Goal: Task Accomplishment & Management: Use online tool/utility

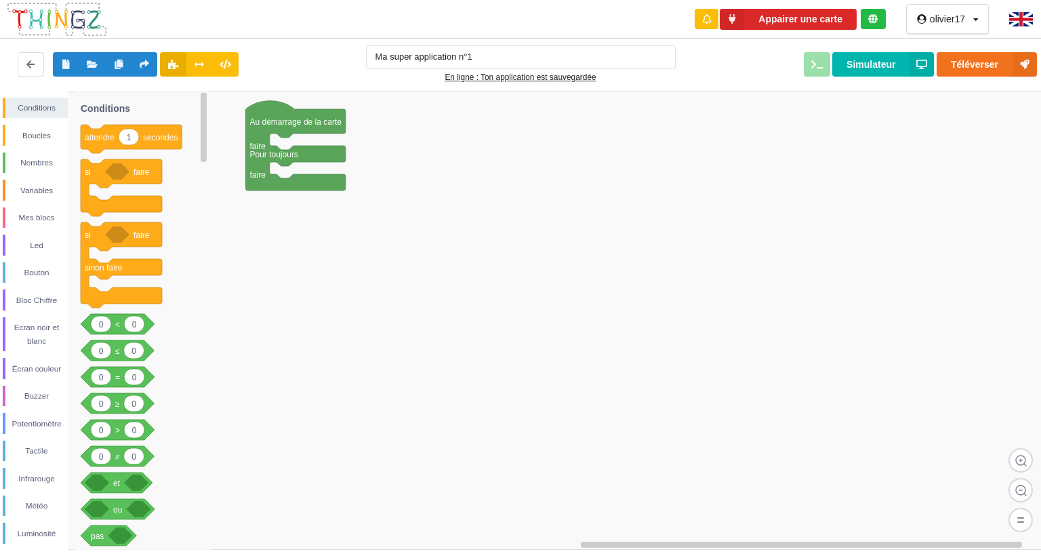
click at [39, 27] on img at bounding box center [57, 19] width 102 height 36
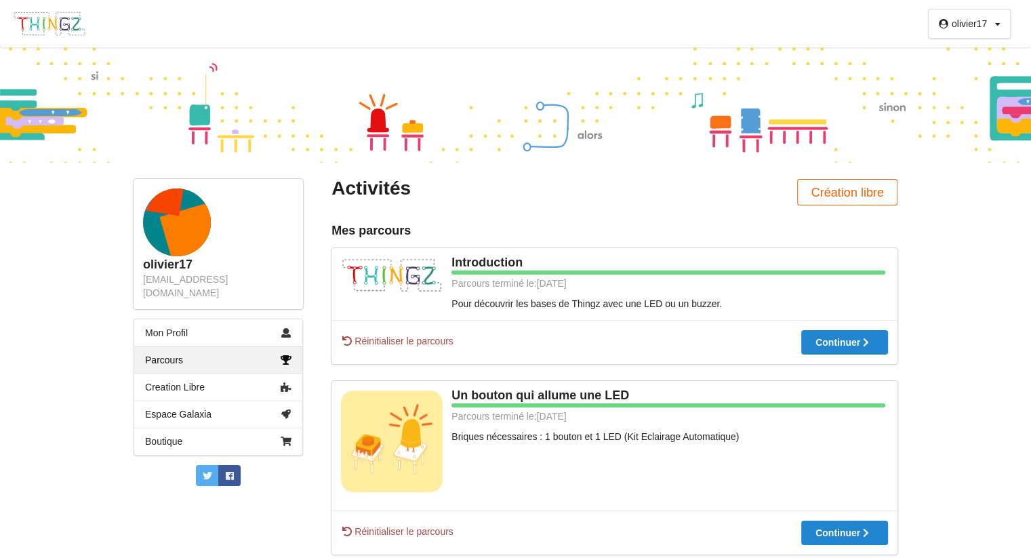
click at [805, 194] on button "Création libre" at bounding box center [847, 192] width 100 height 26
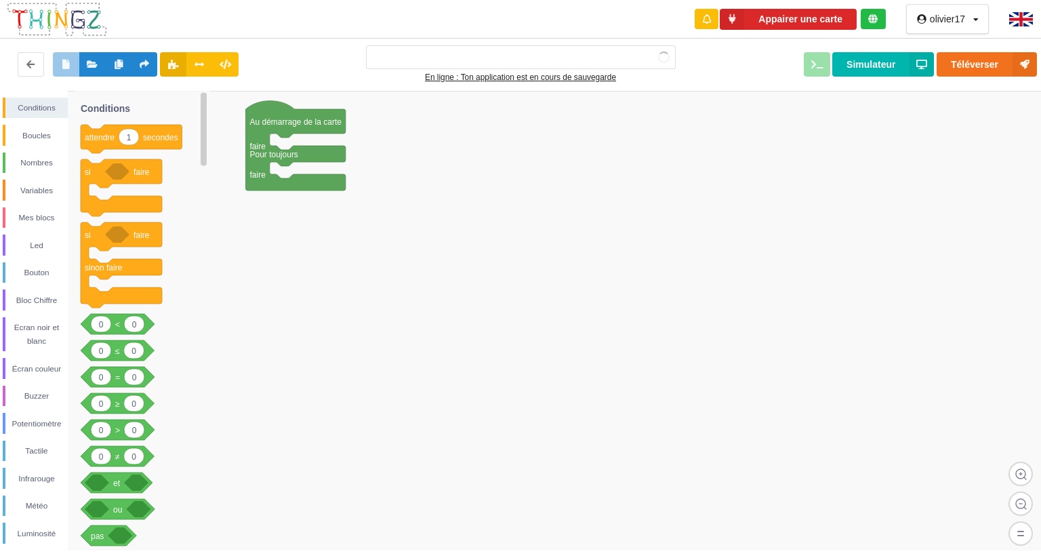
type input "Ma super application n°1"
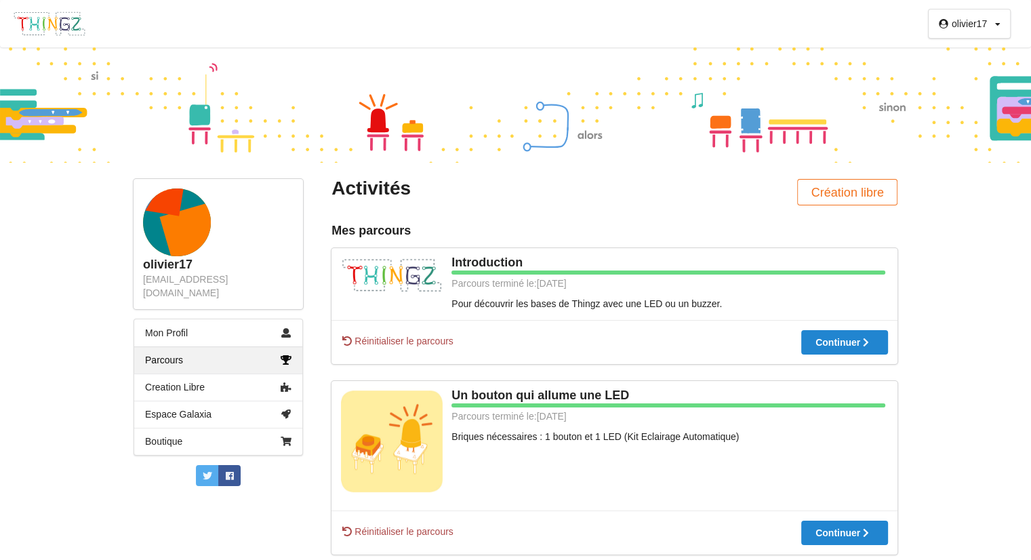
click at [574, 448] on div "Un bouton qui allume une LED Parcours terminé le: 19/09/2025 Briques nécessaire…" at bounding box center [614, 445] width 566 height 129
drag, startPoint x: 594, startPoint y: 218, endPoint x: 640, endPoint y: 204, distance: 48.0
click at [505, 204] on div "Activités" at bounding box center [468, 192] width 292 height 26
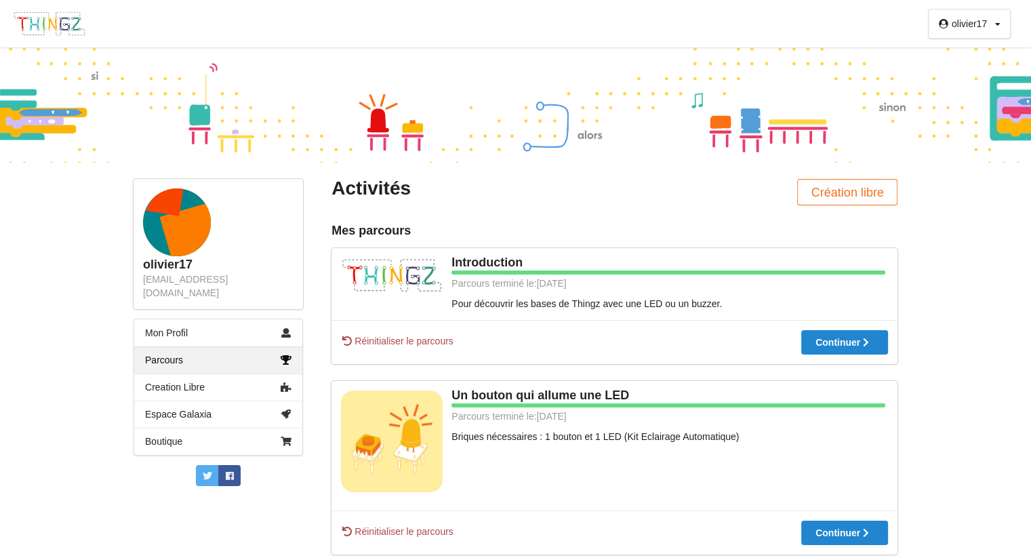
click at [175, 215] on rect at bounding box center [151, 177] width 78 height 78
click at [867, 191] on button "Création libre" at bounding box center [847, 192] width 100 height 26
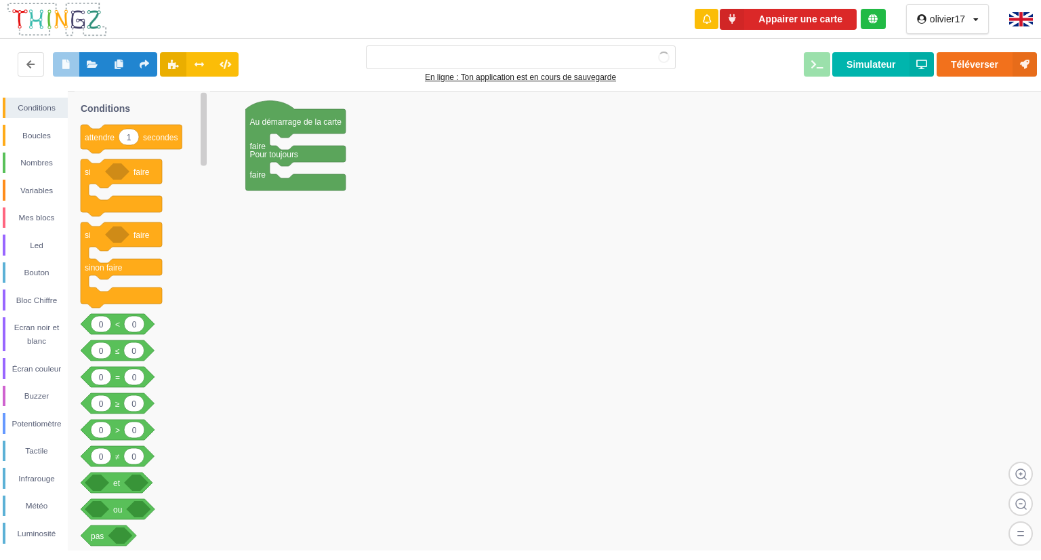
type input "Ma super application n°1"
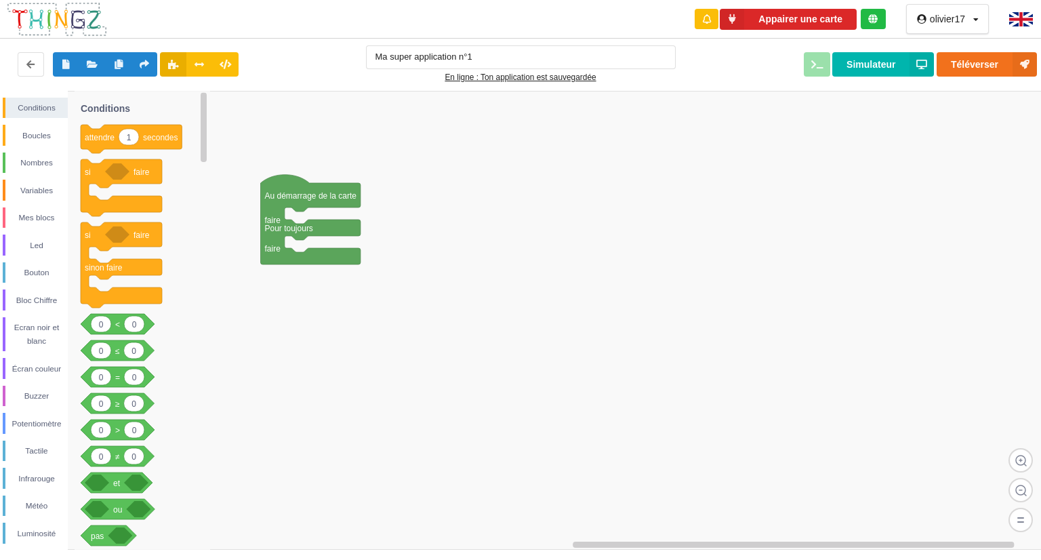
drag, startPoint x: 431, startPoint y: 158, endPoint x: 447, endPoint y: 223, distance: 67.1
click at [447, 223] on div "Conditions Boucles Nombres Variables Mes blocs Led Bouton Bloc Chiffre Ecran no…" at bounding box center [525, 320] width 1050 height 459
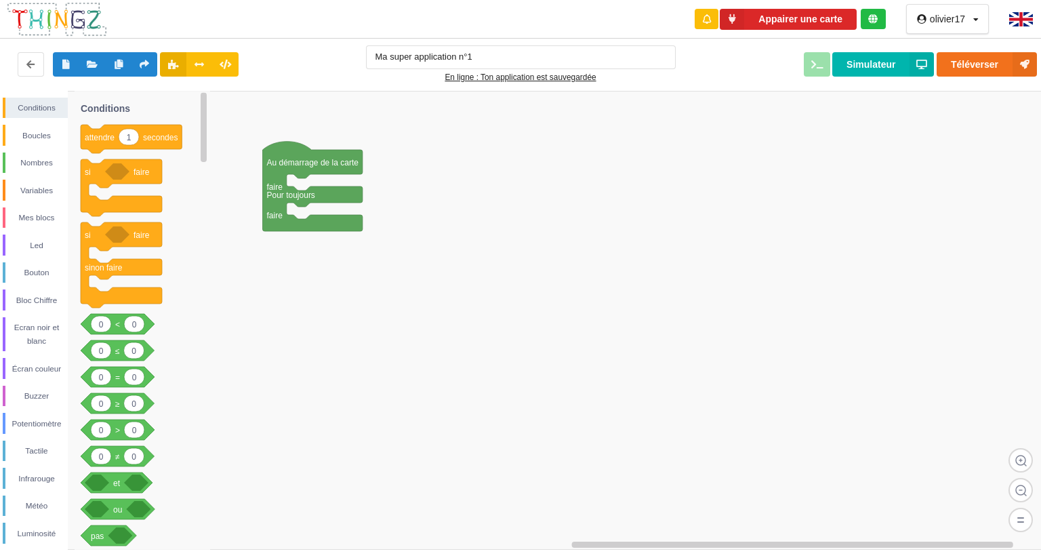
drag, startPoint x: 297, startPoint y: 163, endPoint x: 298, endPoint y: 139, distance: 24.4
click at [298, 139] on div "Conditions Boucles Nombres Variables Mes blocs Led Bouton Bloc Chiffre Ecran no…" at bounding box center [525, 320] width 1050 height 459
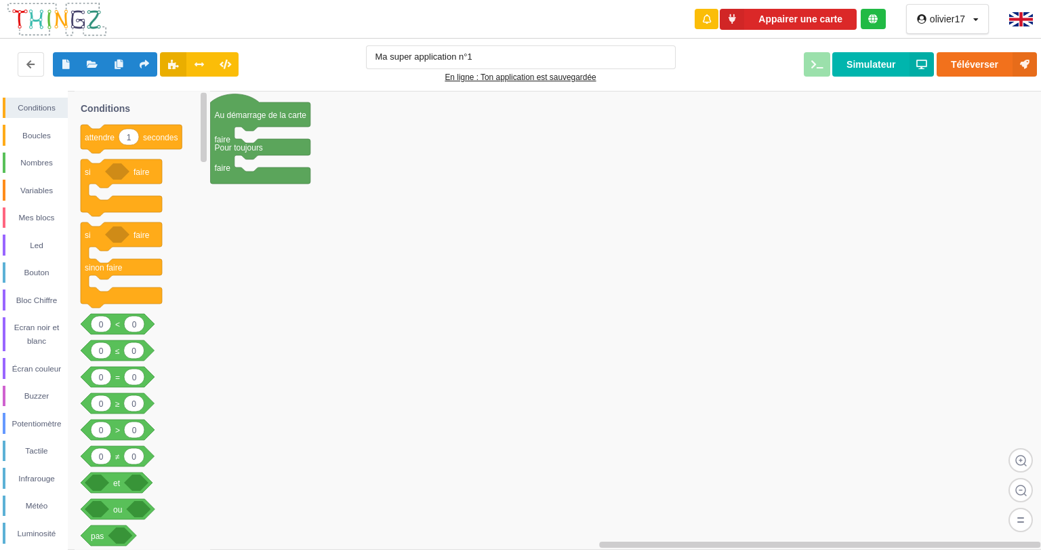
drag, startPoint x: 553, startPoint y: 190, endPoint x: 481, endPoint y: 145, distance: 85.0
click at [481, 145] on div "Conditions Boucles Nombres Variables Mes blocs Led Bouton Bloc Chiffre Ecran no…" at bounding box center [525, 320] width 1050 height 459
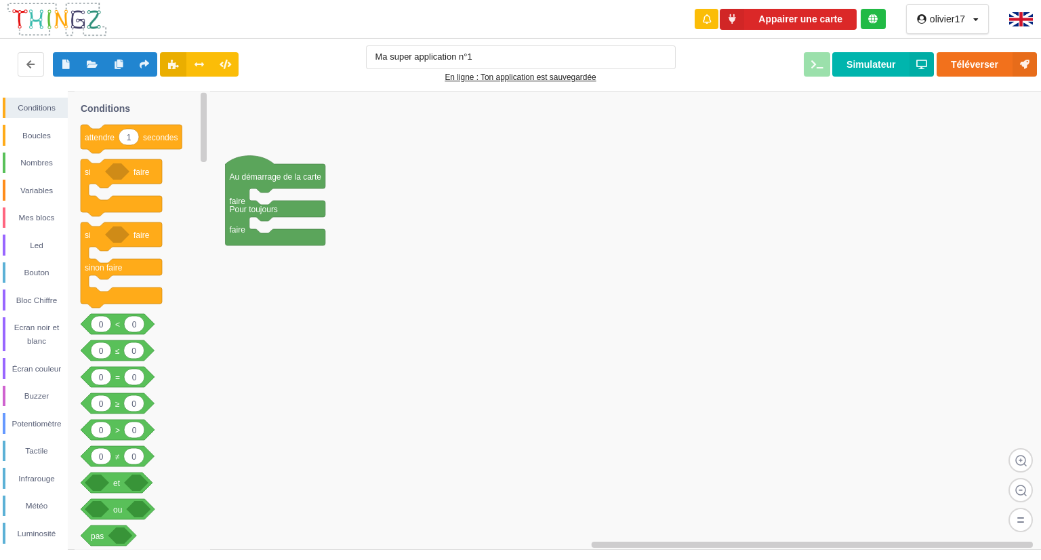
drag, startPoint x: 404, startPoint y: 182, endPoint x: 419, endPoint y: 239, distance: 58.8
click at [419, 239] on div "Conditions Boucles Nombres Variables Mes blocs Led Bouton Bloc Chiffre Ecran no…" at bounding box center [525, 320] width 1050 height 459
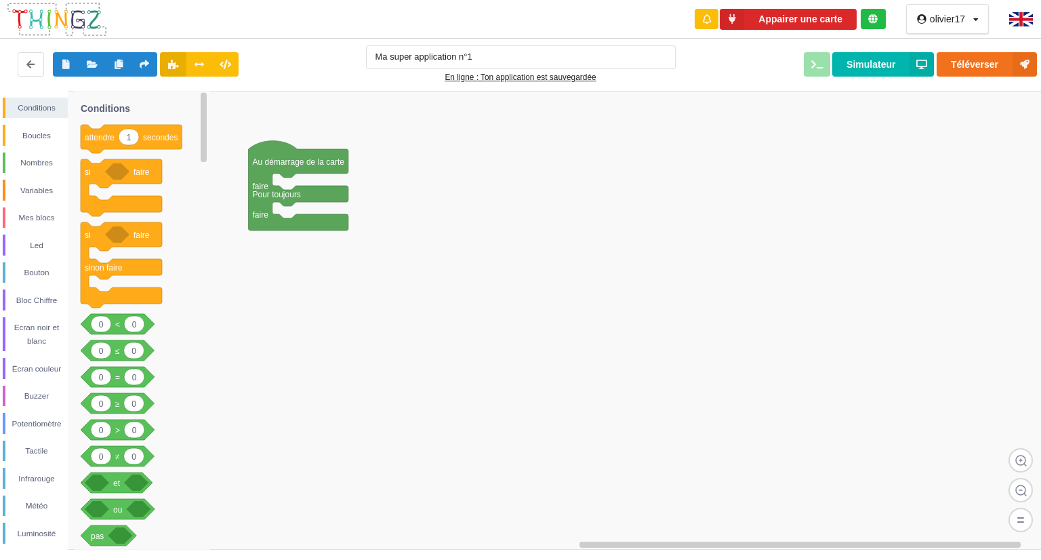
drag, startPoint x: 374, startPoint y: 231, endPoint x: 397, endPoint y: 212, distance: 29.8
click at [397, 212] on div "Conditions Boucles Nombres Variables Mes blocs Led Bouton Bloc Chiffre Ecran no…" at bounding box center [525, 320] width 1050 height 459
click at [672, 308] on rect at bounding box center [525, 320] width 1050 height 459
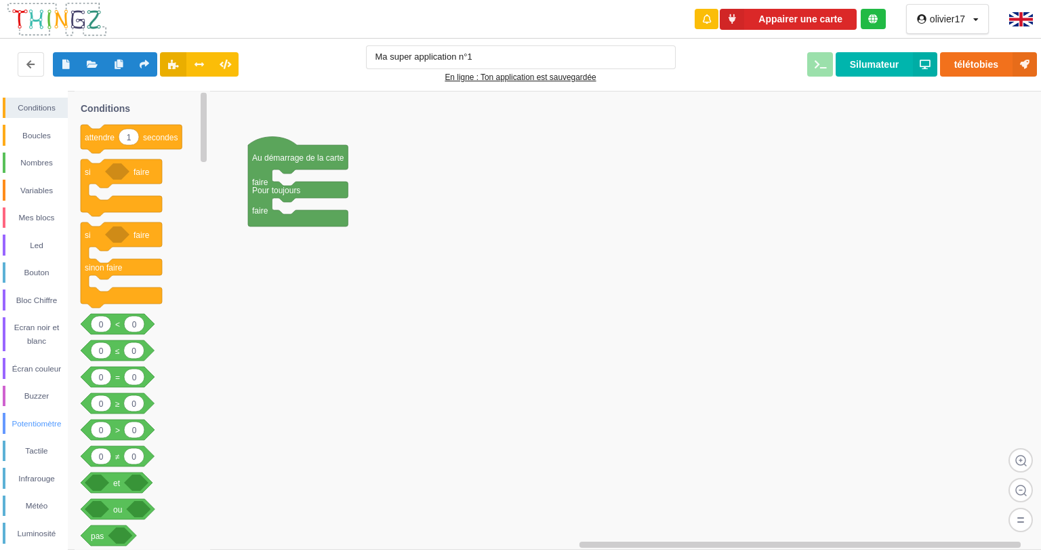
click at [28, 422] on div "Potentiomètre" at bounding box center [36, 424] width 62 height 14
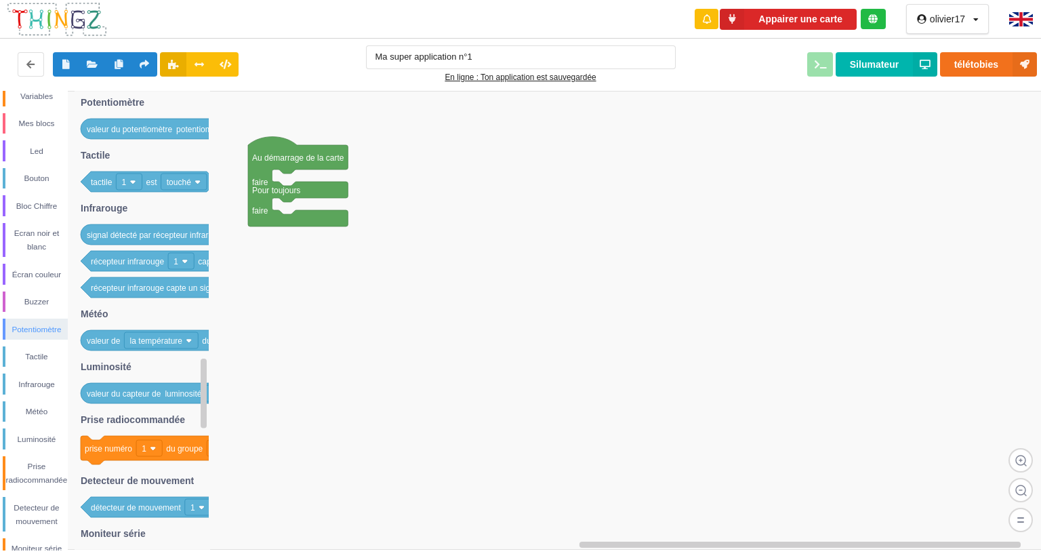
scroll to position [95, 0]
click at [35, 405] on div "Météo" at bounding box center [36, 411] width 62 height 14
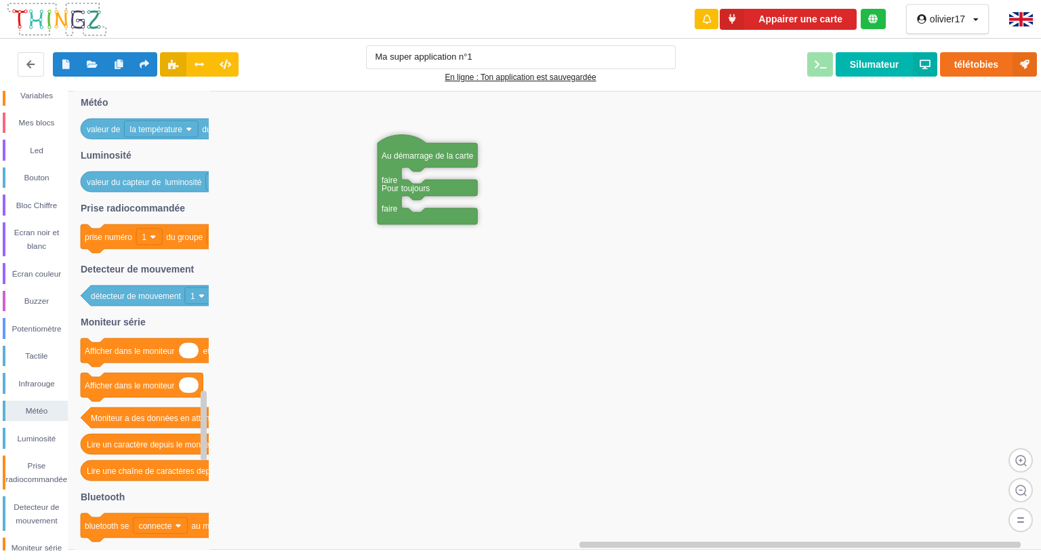
drag, startPoint x: 311, startPoint y: 217, endPoint x: 440, endPoint y: 214, distance: 129.5
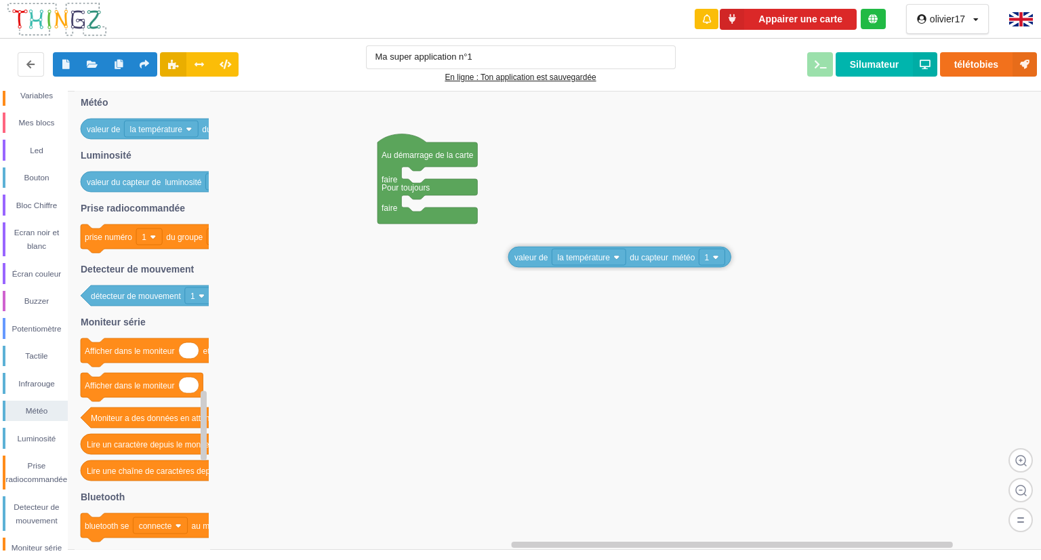
drag, startPoint x: 108, startPoint y: 134, endPoint x: 546, endPoint y: 282, distance: 462.0
click at [546, 282] on div "Conditions Boucles Nombres Variables Mes blocs Led Bouton Bloc Chiffre Ecran no…" at bounding box center [525, 320] width 1050 height 459
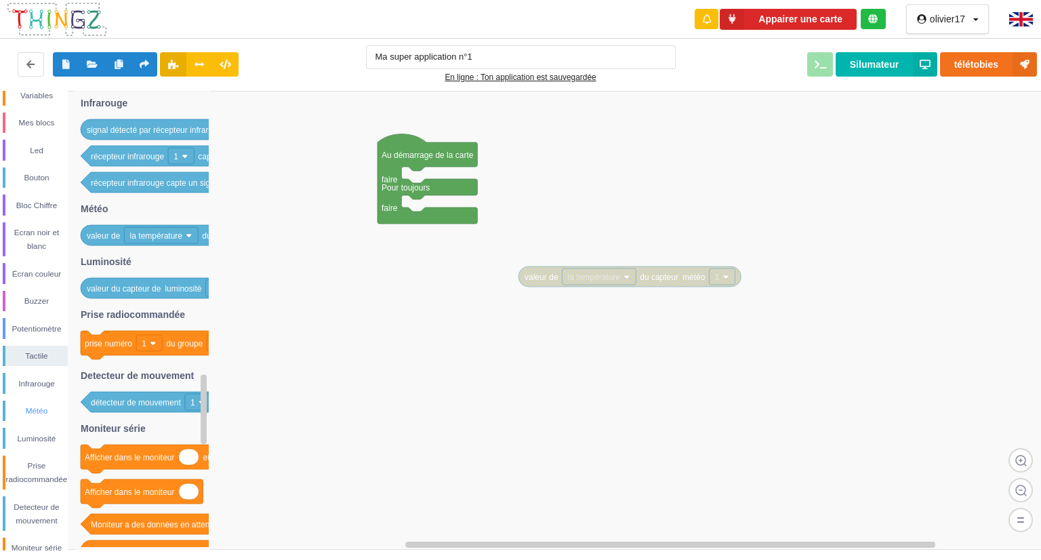
click at [35, 409] on div "Météo" at bounding box center [36, 411] width 62 height 14
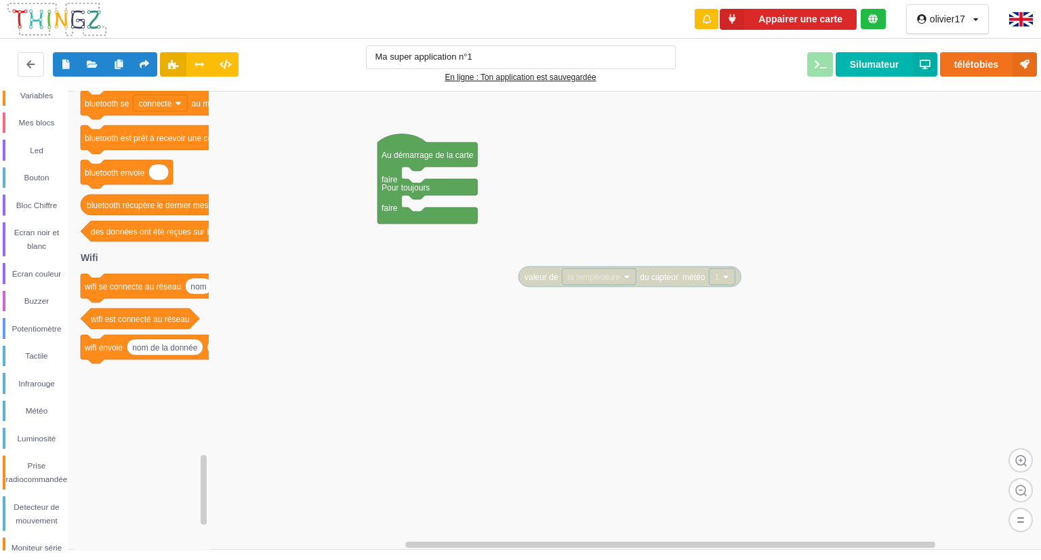
scroll to position [164, 0]
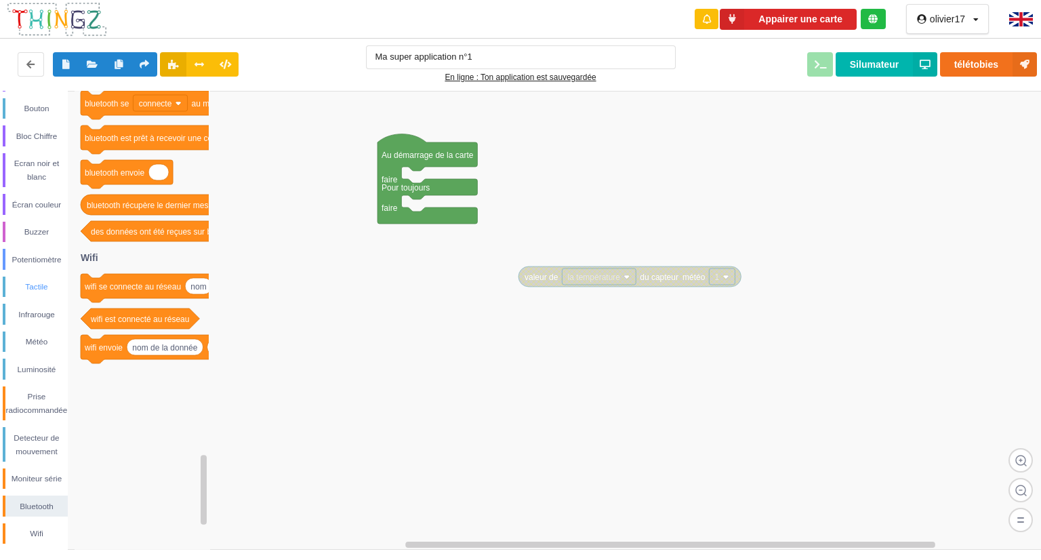
click at [35, 284] on div "Tactile" at bounding box center [36, 287] width 62 height 14
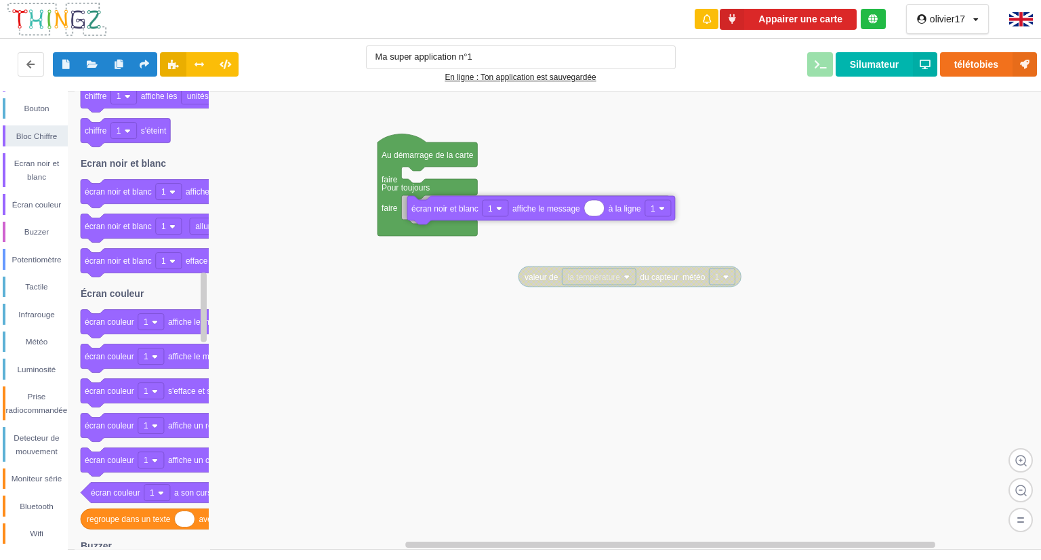
drag, startPoint x: 121, startPoint y: 197, endPoint x: 447, endPoint y: 211, distance: 326.3
click at [447, 211] on div "Conditions Boucles Nombres Variables Mes blocs Led Bouton Bloc Chiffre Ecran no…" at bounding box center [525, 320] width 1050 height 459
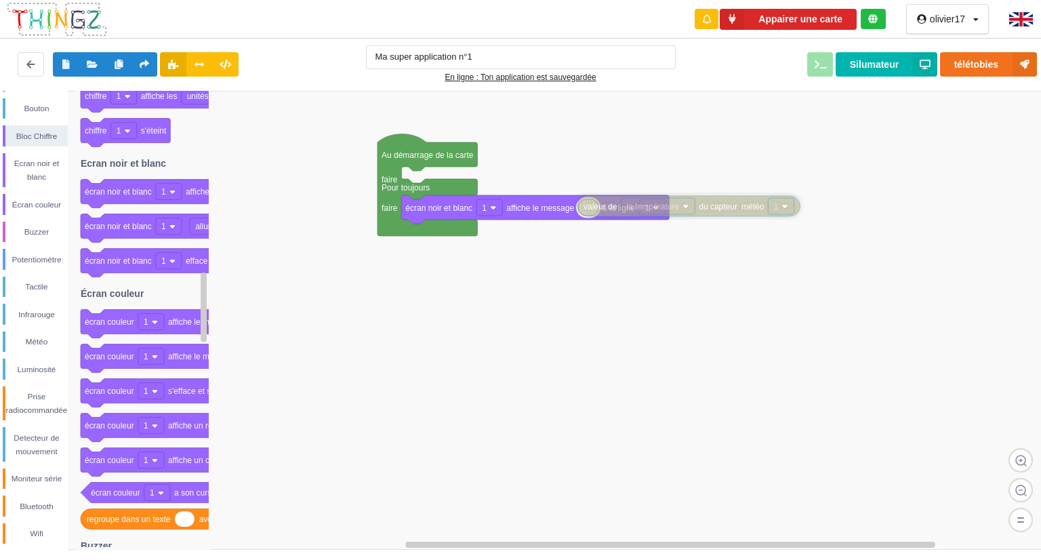
drag, startPoint x: 527, startPoint y: 285, endPoint x: 586, endPoint y: 215, distance: 91.9
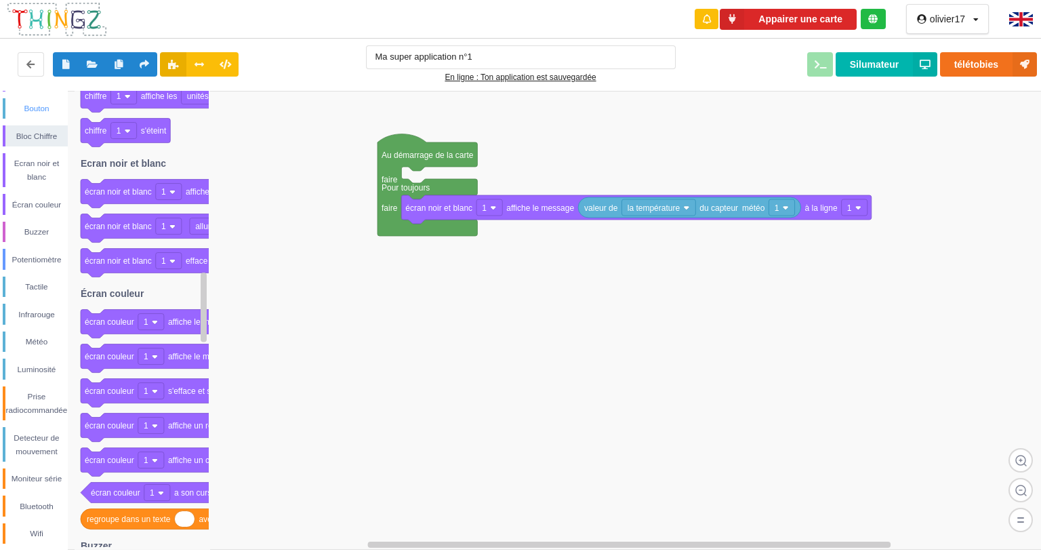
click at [45, 112] on div "Bouton" at bounding box center [36, 109] width 62 height 14
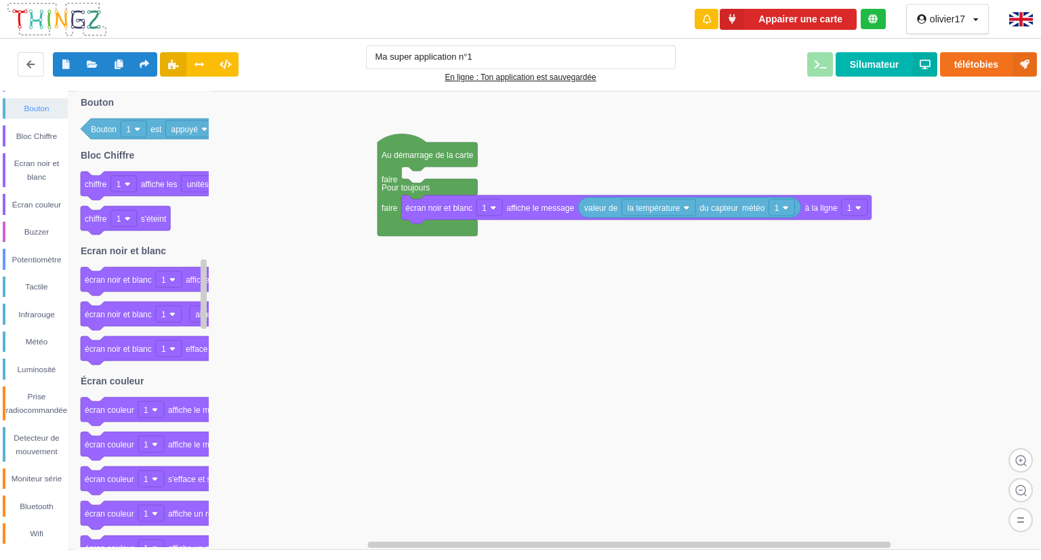
scroll to position [0, 0]
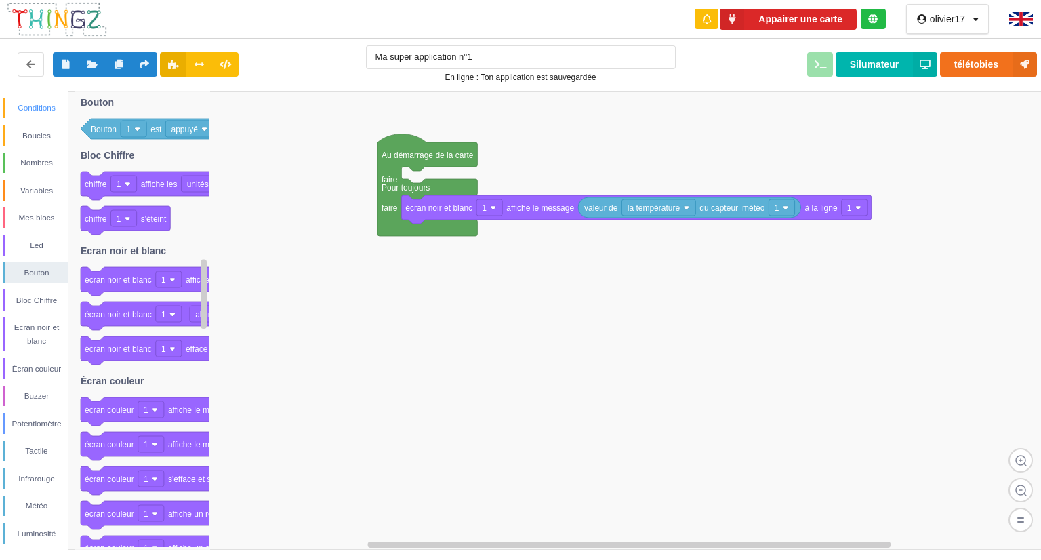
click at [49, 110] on div "Conditions" at bounding box center [36, 108] width 62 height 14
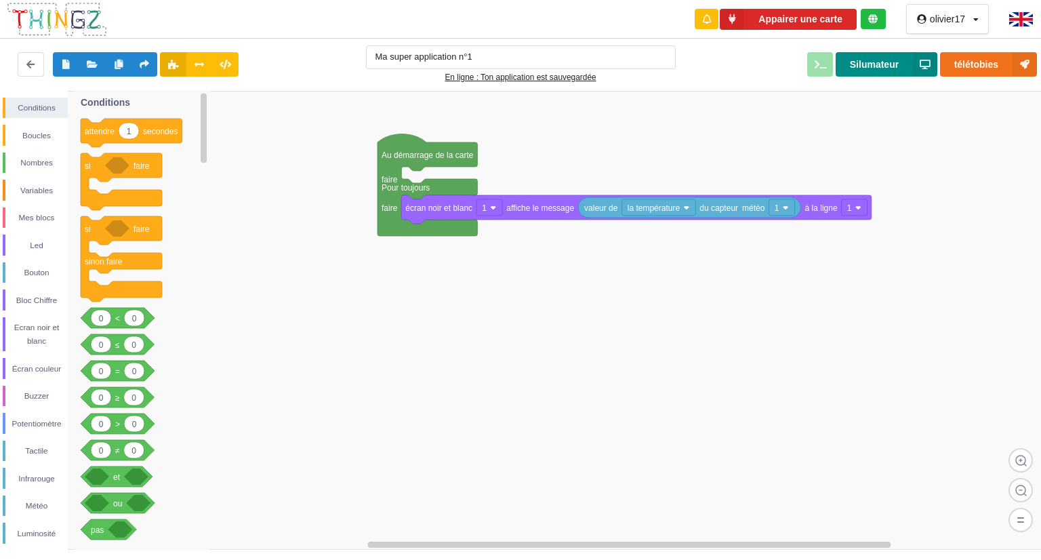
click at [858, 71] on button "Silumateur" at bounding box center [887, 64] width 102 height 24
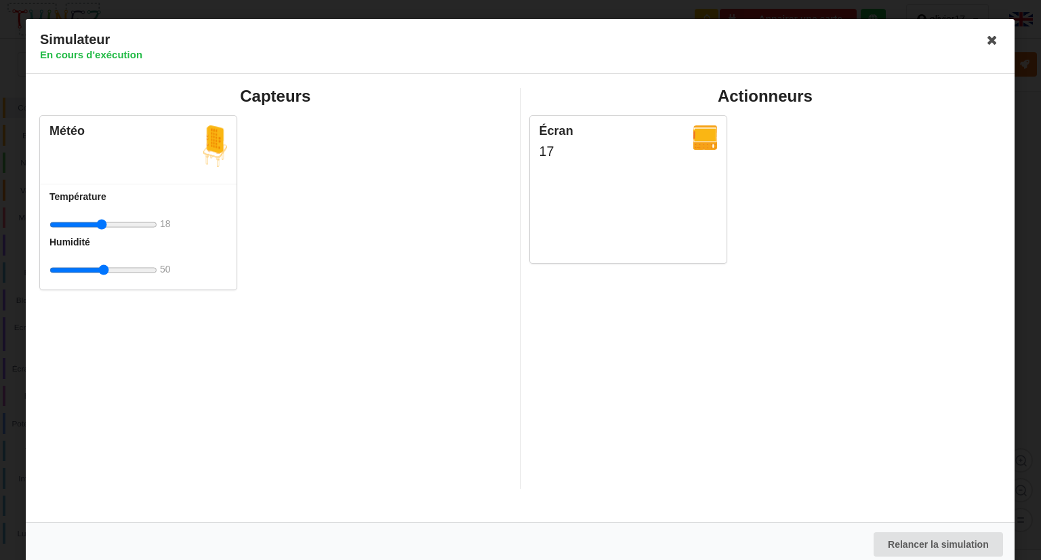
type input "25"
click at [103, 228] on input "range" at bounding box center [103, 224] width 108 height 25
drag, startPoint x: 105, startPoint y: 272, endPoint x: 114, endPoint y: 277, distance: 10.3
type input "64"
click at [114, 277] on input "range" at bounding box center [103, 270] width 108 height 25
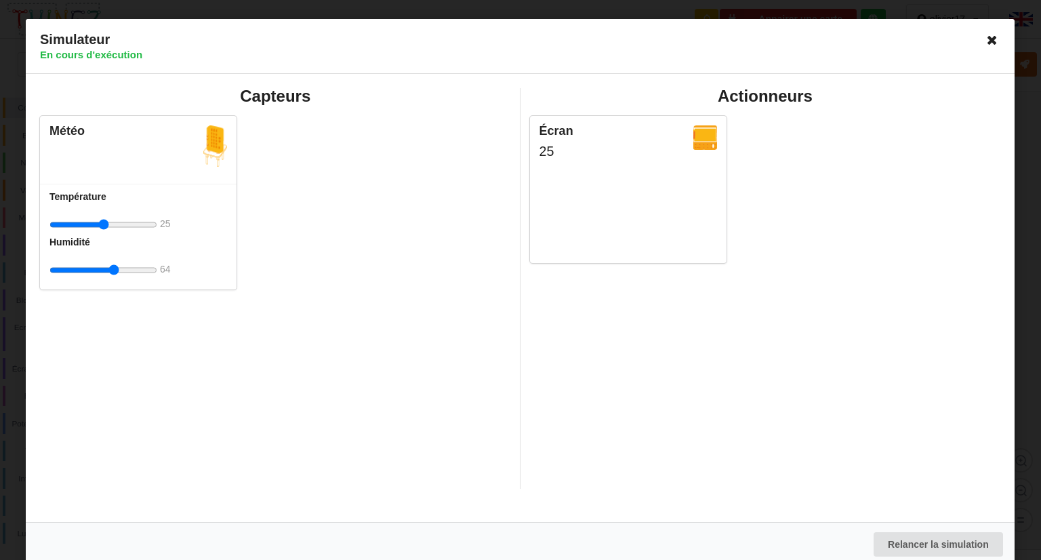
click at [985, 43] on icon at bounding box center [993, 40] width 22 height 22
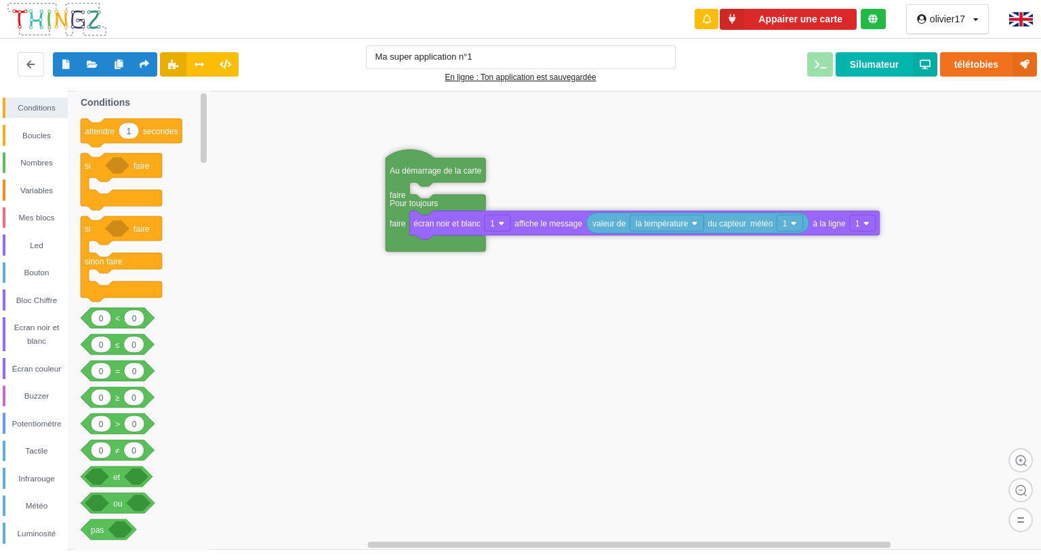
drag, startPoint x: 398, startPoint y: 151, endPoint x: 405, endPoint y: 165, distance: 16.1
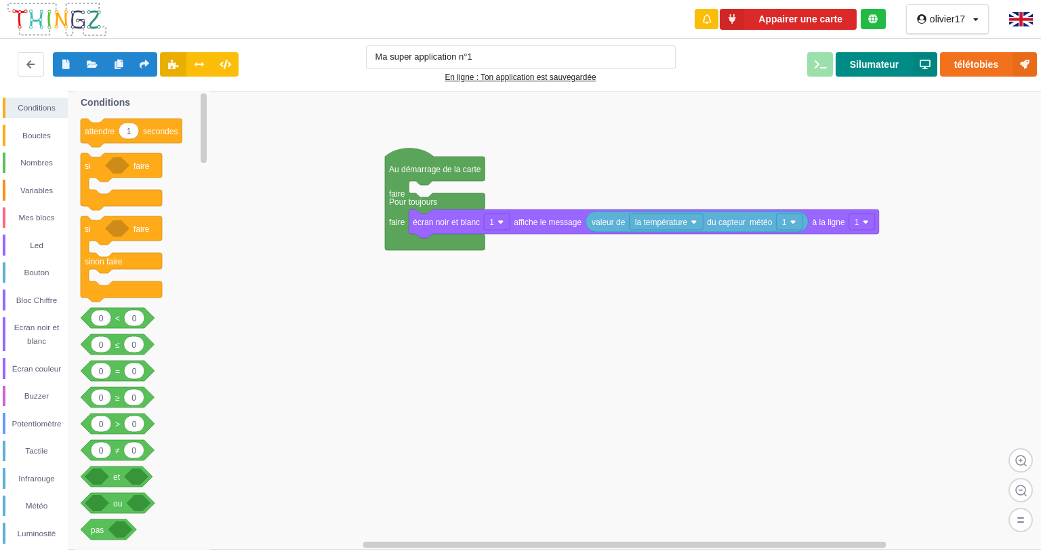
click at [876, 68] on button "Silumateur" at bounding box center [887, 64] width 102 height 24
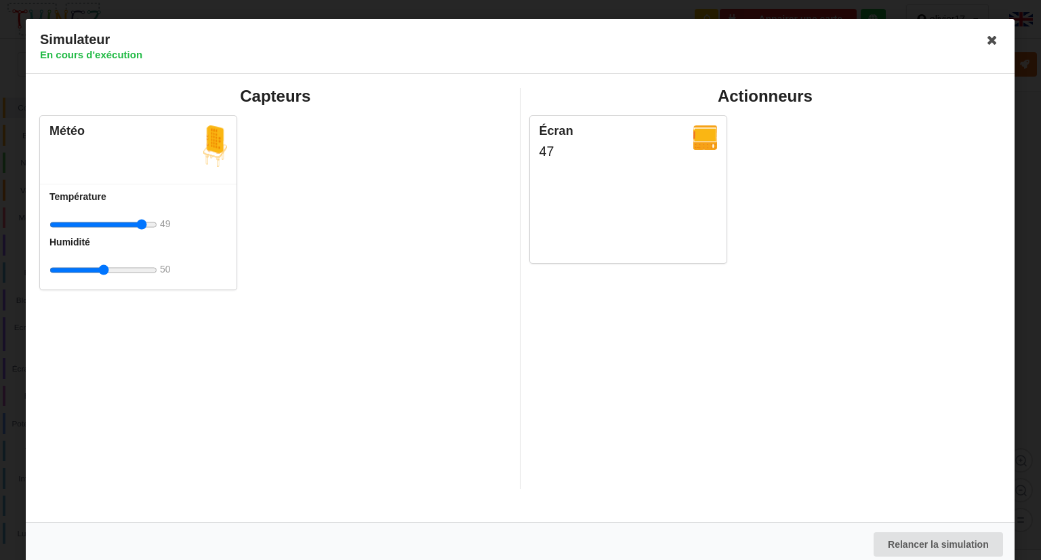
drag, startPoint x: 100, startPoint y: 226, endPoint x: 144, endPoint y: 219, distance: 43.9
type input "50"
click at [144, 219] on input "range" at bounding box center [103, 224] width 108 height 25
click at [983, 36] on icon at bounding box center [993, 40] width 22 height 22
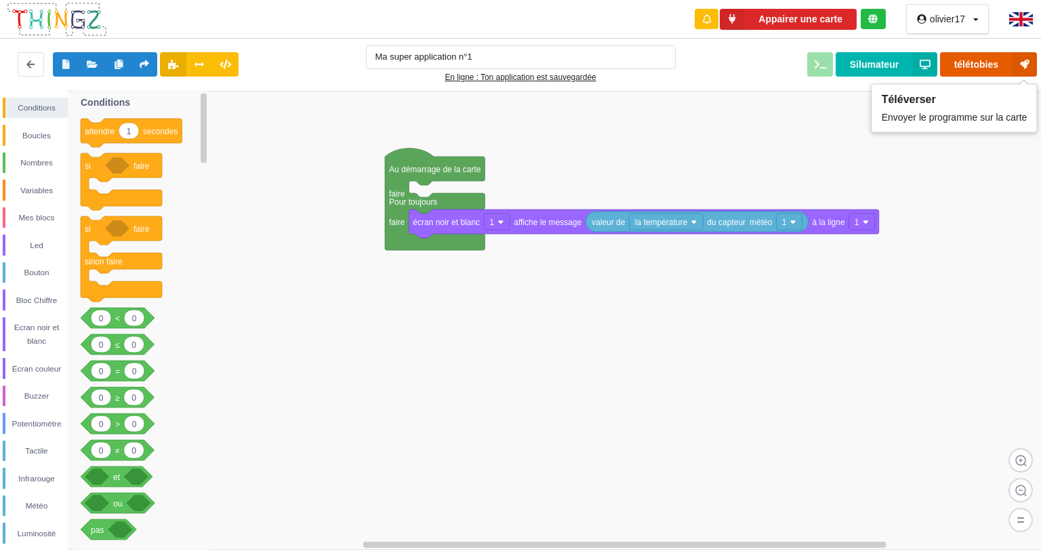
click at [983, 66] on button "télétobies" at bounding box center [988, 64] width 97 height 24
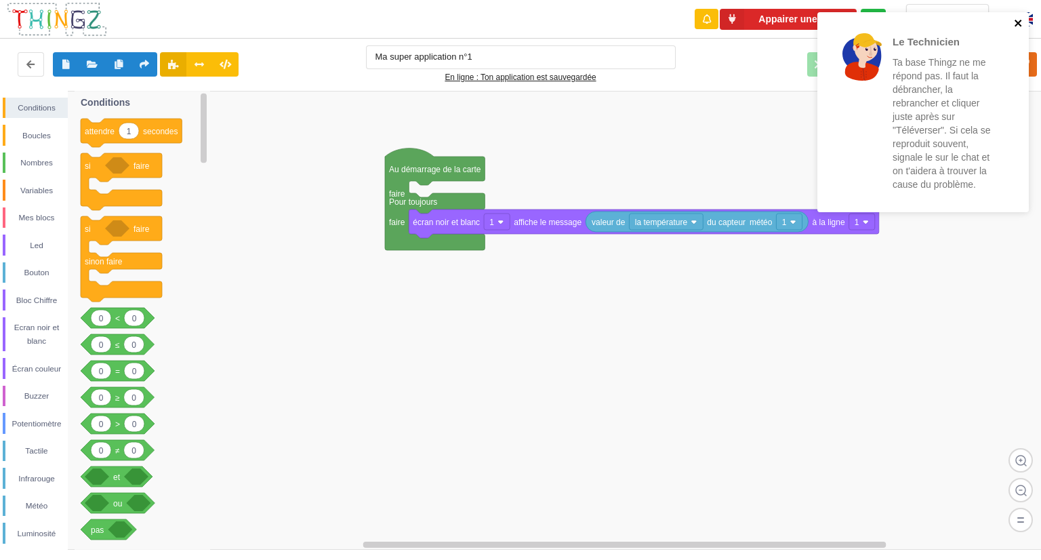
click at [1020, 24] on icon "close" at bounding box center [1017, 23] width 7 height 7
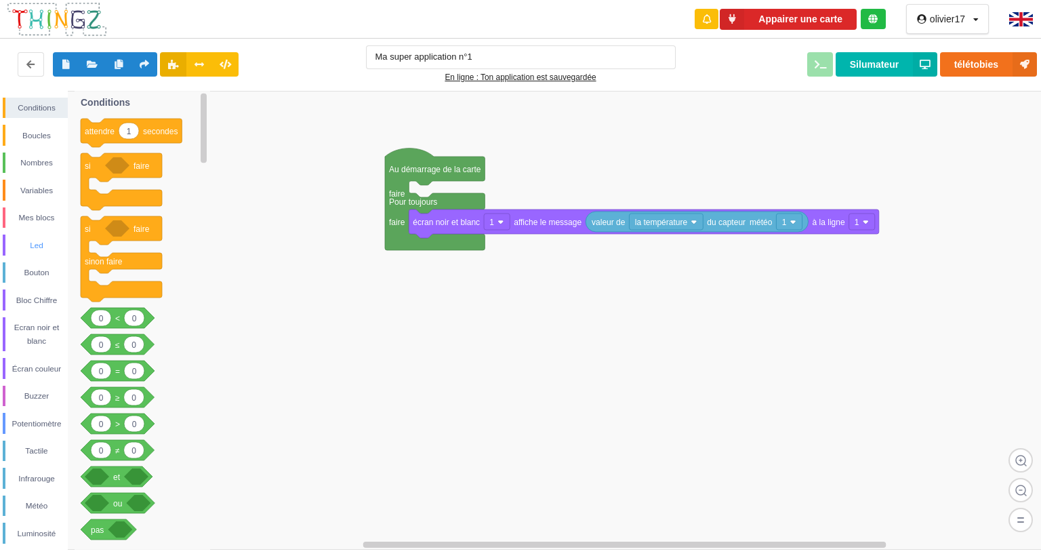
click at [42, 249] on div "Led" at bounding box center [36, 246] width 62 height 14
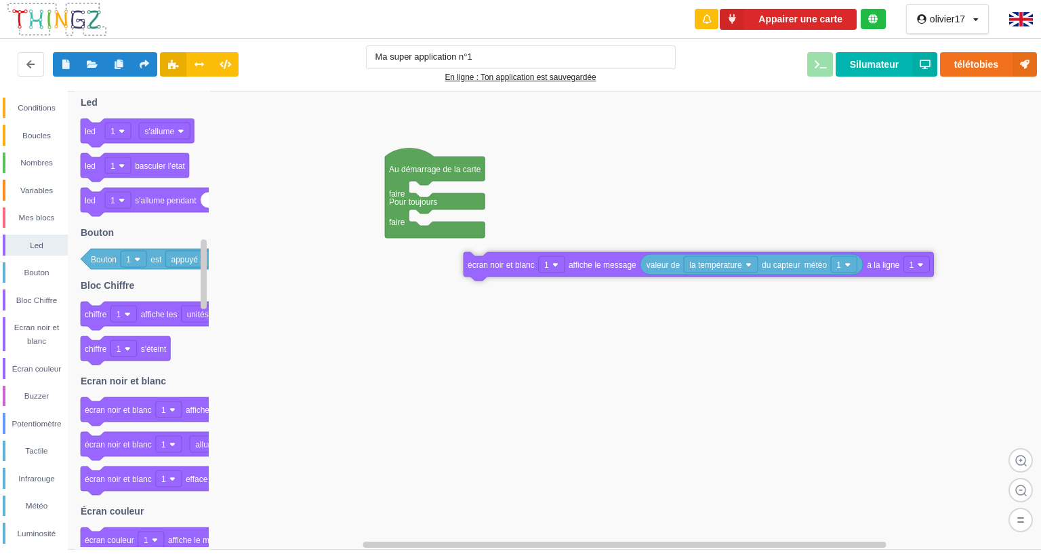
drag, startPoint x: 426, startPoint y: 226, endPoint x: 480, endPoint y: 268, distance: 69.0
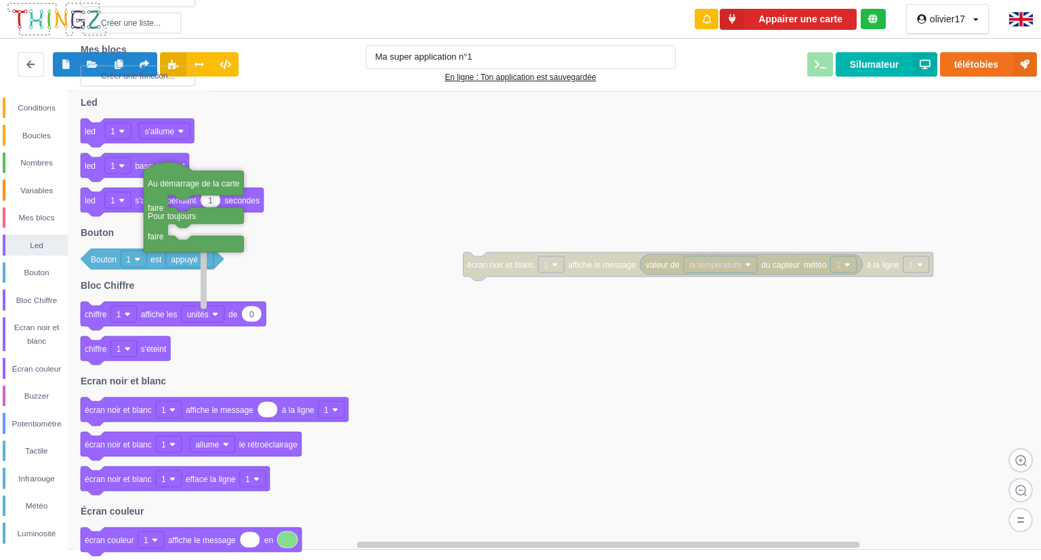
drag, startPoint x: 404, startPoint y: 170, endPoint x: 121, endPoint y: 184, distance: 282.9
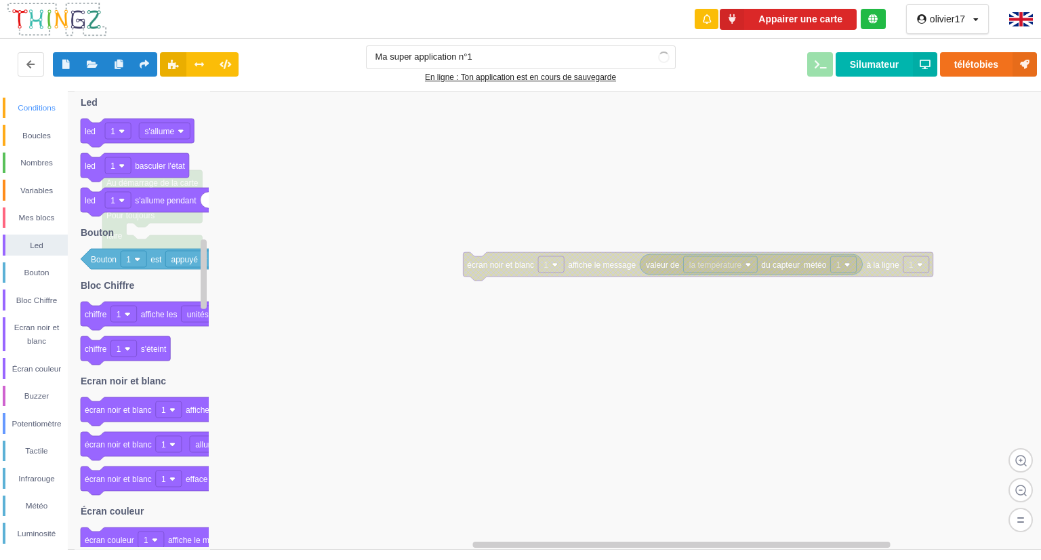
click at [21, 110] on div "Conditions" at bounding box center [36, 108] width 62 height 14
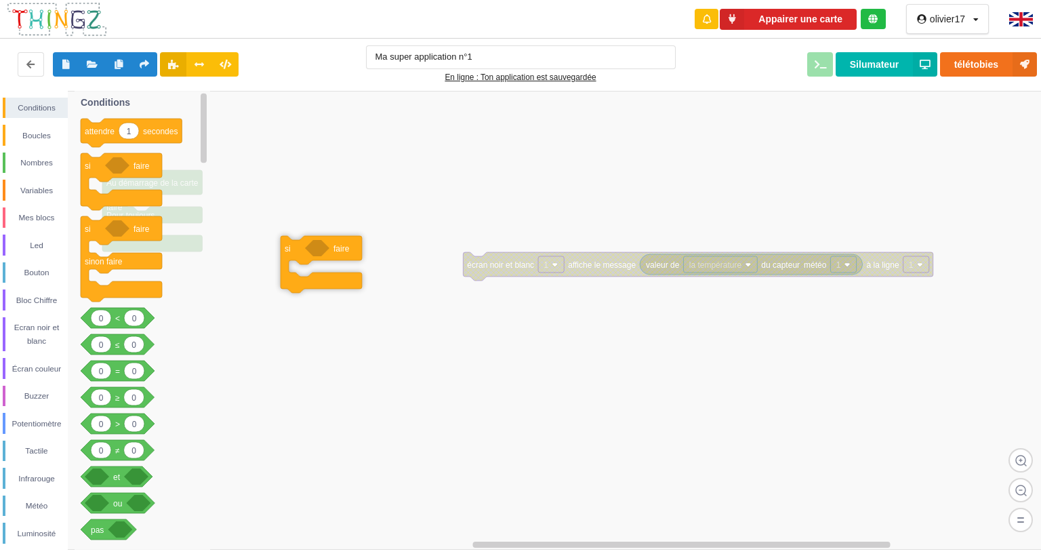
drag, startPoint x: 94, startPoint y: 171, endPoint x: 291, endPoint y: 253, distance: 213.3
click at [291, 253] on div "Conditions Boucles Nombres Variables Mes blocs Led Bouton Bloc Chiffre Ecran no…" at bounding box center [525, 320] width 1050 height 459
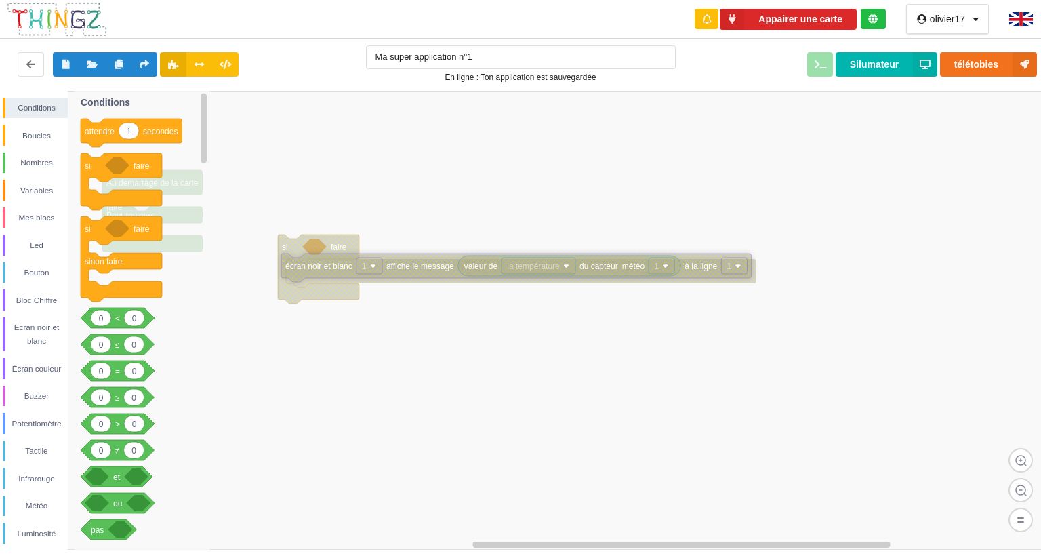
drag, startPoint x: 489, startPoint y: 266, endPoint x: 304, endPoint y: 264, distance: 185.0
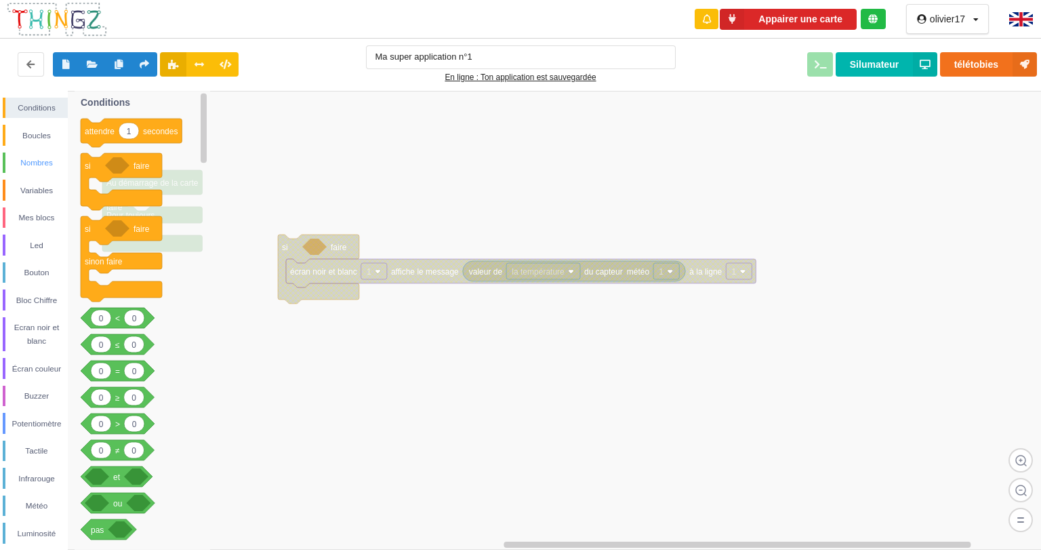
click at [57, 163] on div "Nombres" at bounding box center [36, 163] width 62 height 14
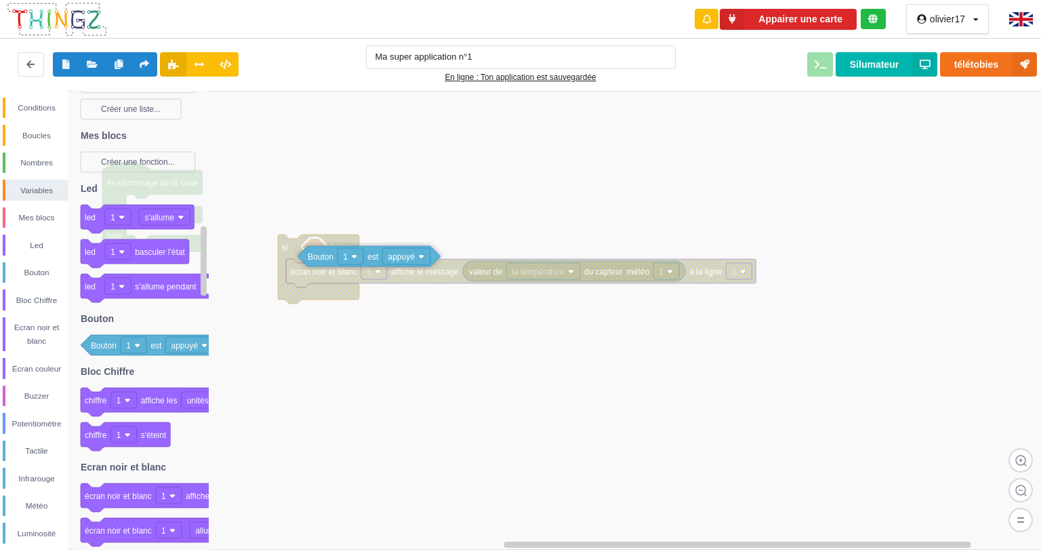
drag, startPoint x: 103, startPoint y: 345, endPoint x: 320, endPoint y: 253, distance: 235.4
click at [320, 253] on div "Conditions Boucles Nombres Variables Mes blocs Led Bouton Bloc Chiffre Ecran no…" at bounding box center [525, 320] width 1050 height 459
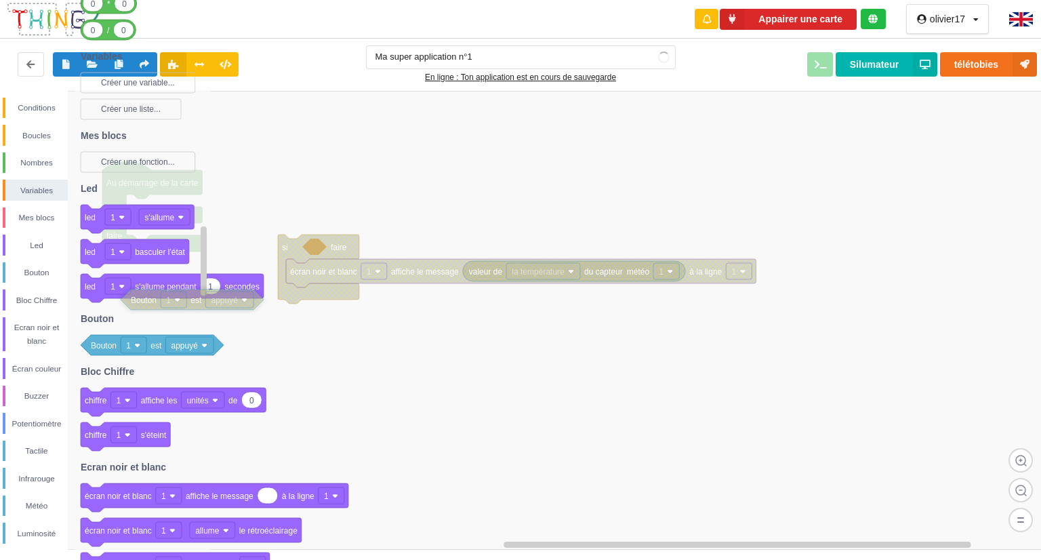
drag, startPoint x: 337, startPoint y: 242, endPoint x: 117, endPoint y: 293, distance: 226.0
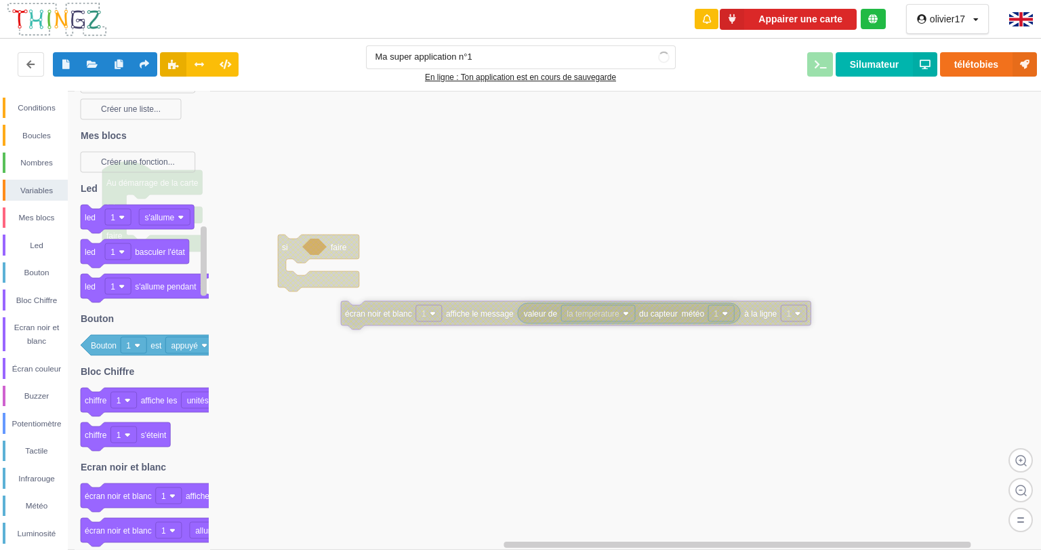
drag, startPoint x: 369, startPoint y: 264, endPoint x: 426, endPoint y: 304, distance: 70.5
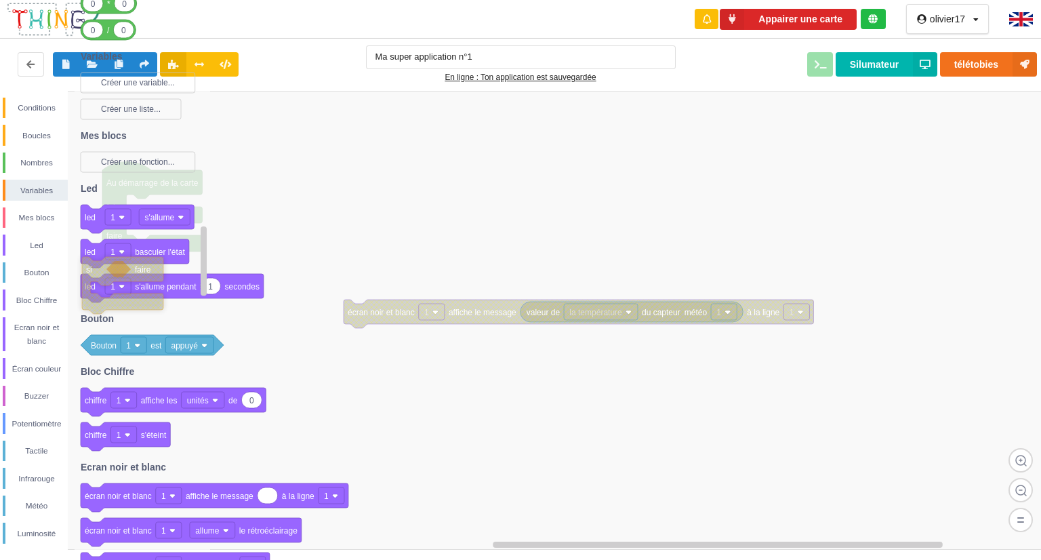
drag, startPoint x: 304, startPoint y: 249, endPoint x: 84, endPoint y: 268, distance: 220.4
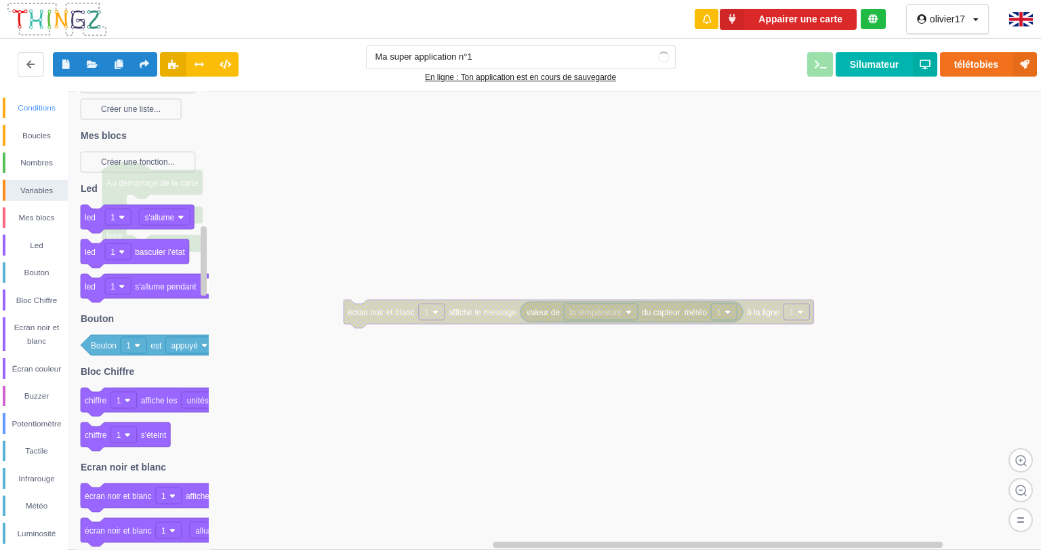
click at [47, 107] on div "Conditions" at bounding box center [36, 108] width 62 height 14
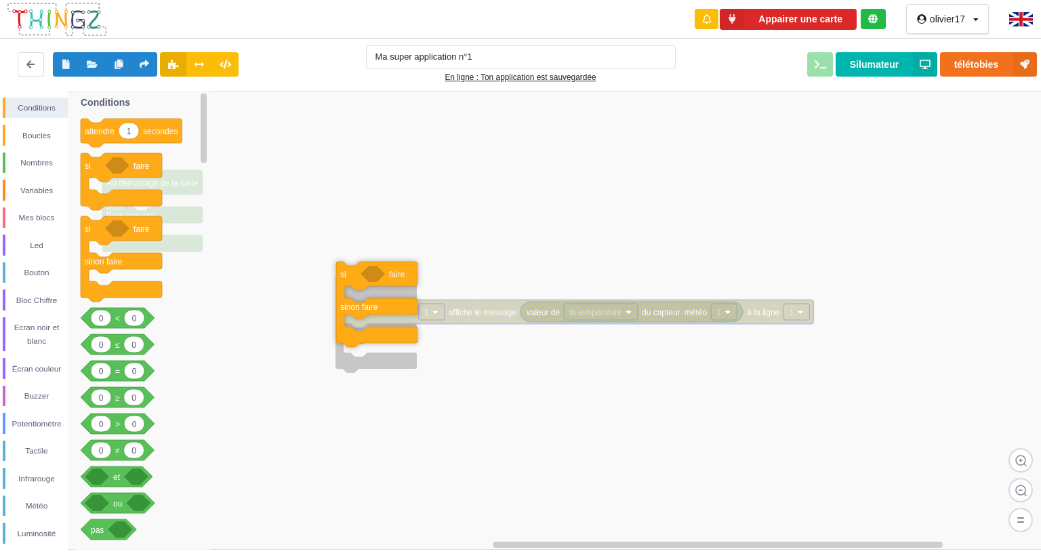
drag, startPoint x: 99, startPoint y: 242, endPoint x: 354, endPoint y: 287, distance: 259.5
click at [354, 287] on div "Conditions Boucles Nombres Variables Mes blocs Led Bouton Bloc Chiffre Ecran no…" at bounding box center [525, 320] width 1050 height 459
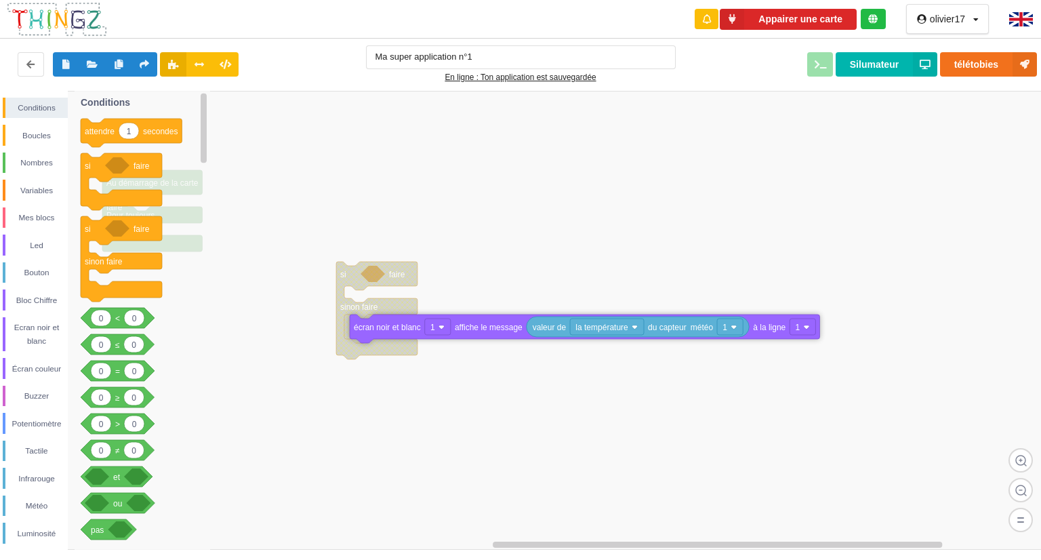
drag, startPoint x: 386, startPoint y: 301, endPoint x: 392, endPoint y: 329, distance: 29.0
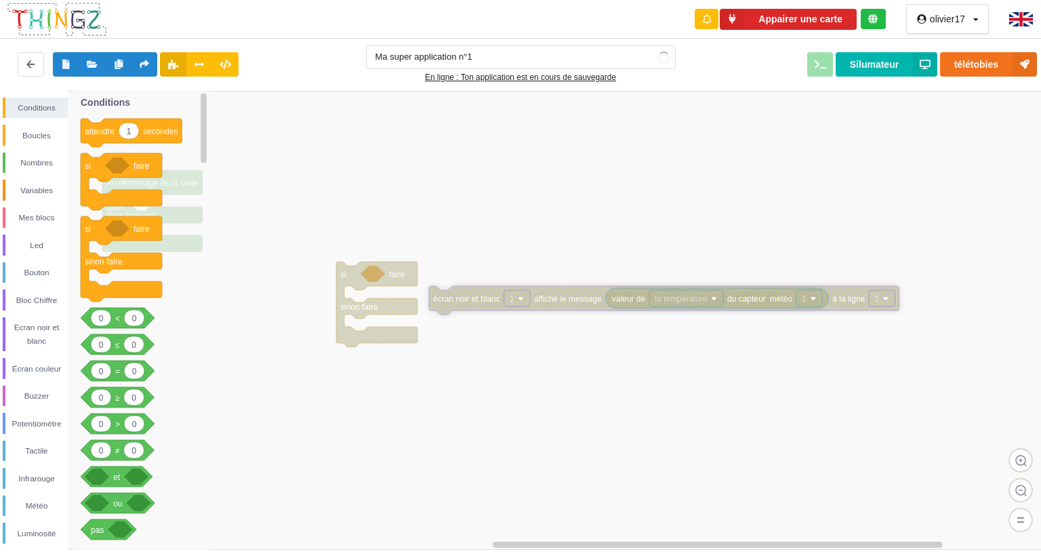
drag, startPoint x: 398, startPoint y: 329, endPoint x: 533, endPoint y: 277, distance: 144.4
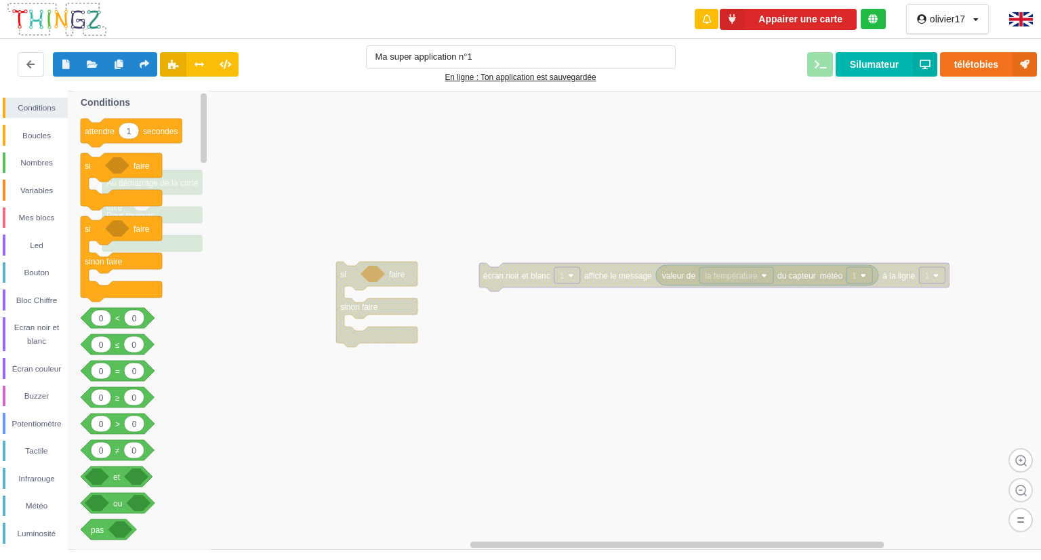
drag, startPoint x: 379, startPoint y: 278, endPoint x: 197, endPoint y: 253, distance: 183.9
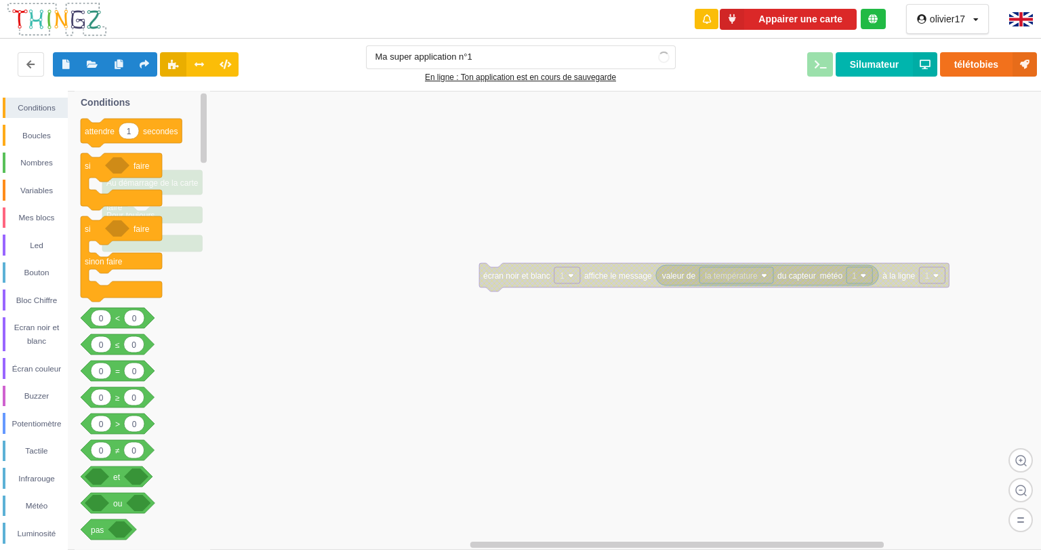
click at [43, 176] on div "Conditions Boucles Nombres Variables Mes blocs Led Bouton Bloc Chiffre Ecran no…" at bounding box center [34, 403] width 68 height 611
click at [43, 167] on div "Nombres" at bounding box center [36, 163] width 62 height 14
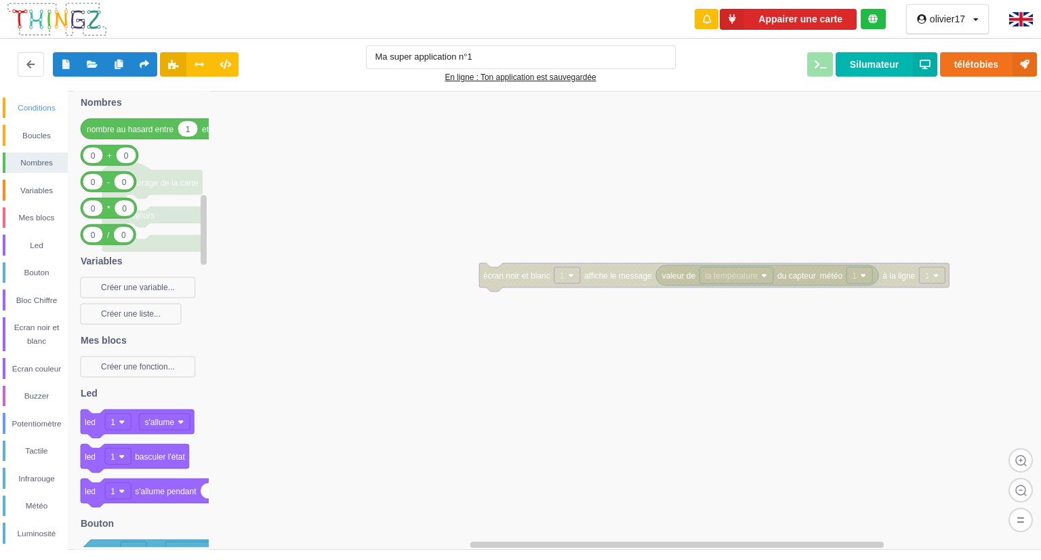
click at [6, 110] on div "Conditions" at bounding box center [36, 108] width 62 height 14
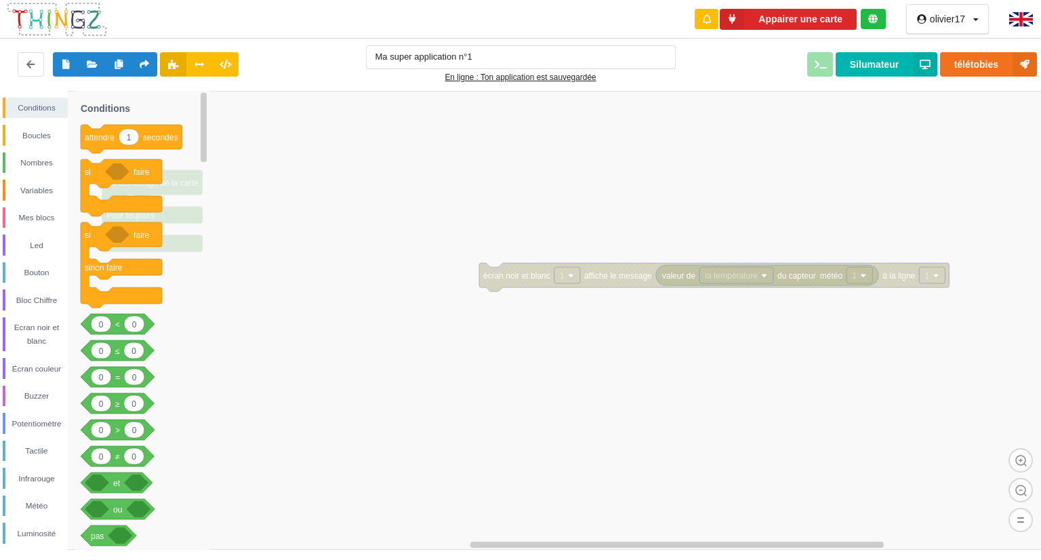
drag, startPoint x: 196, startPoint y: 185, endPoint x: 209, endPoint y: 234, distance: 50.5
click at [297, 216] on div "Conditions Boucles Nombres Variables Mes blocs Led Bouton Bloc Chiffre Ecran no…" at bounding box center [525, 320] width 1050 height 459
drag, startPoint x: 192, startPoint y: 239, endPoint x: 229, endPoint y: 269, distance: 47.2
click at [229, 269] on div "Conditions Boucles Nombres Variables Mes blocs Led Bouton Bloc Chiffre Ecran no…" at bounding box center [525, 320] width 1050 height 459
click at [198, 235] on icon at bounding box center [143, 320] width 136 height 459
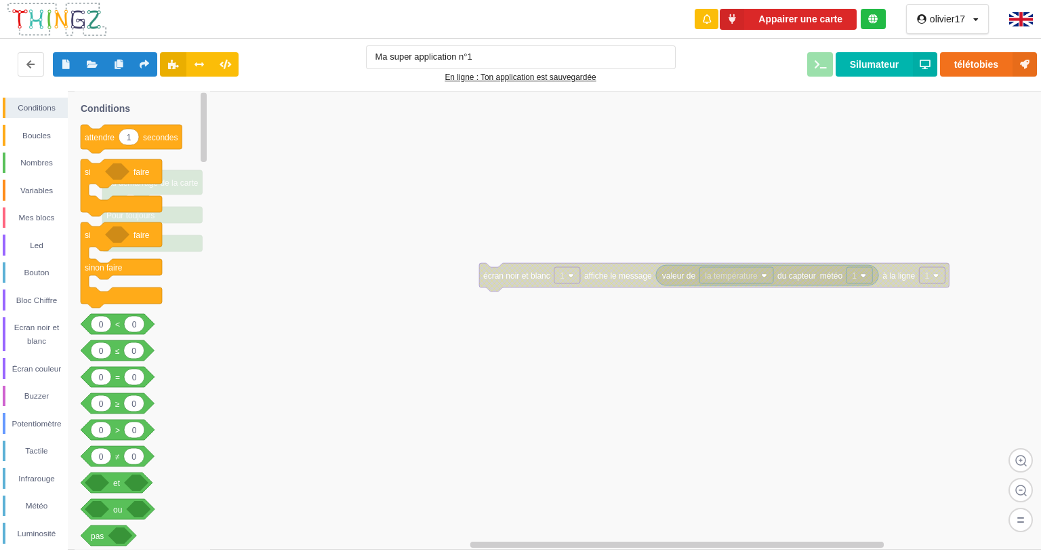
click at [198, 235] on icon at bounding box center [143, 320] width 136 height 459
click at [47, 161] on div "Nombres" at bounding box center [36, 163] width 62 height 14
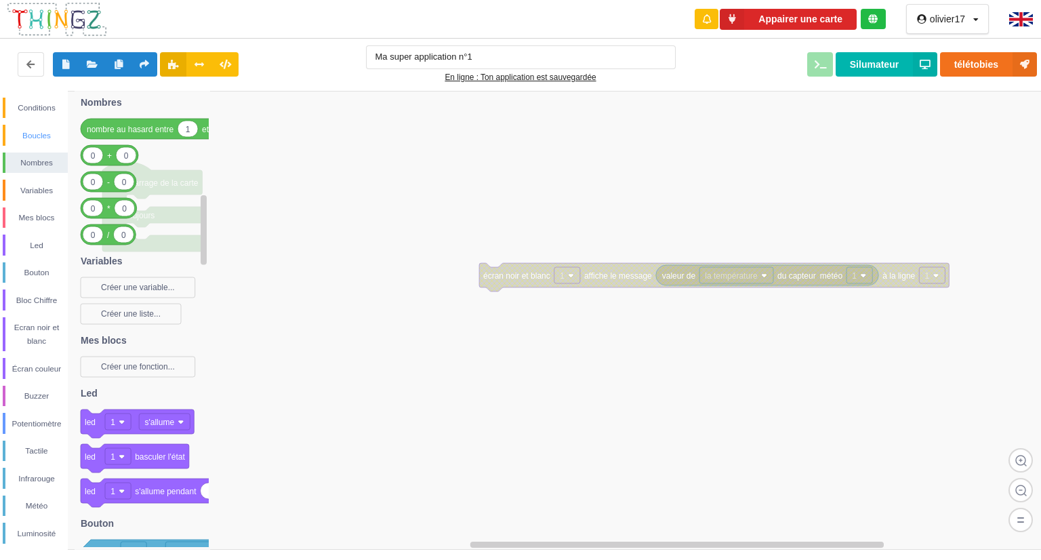
click at [54, 136] on div "Boucles" at bounding box center [36, 136] width 62 height 14
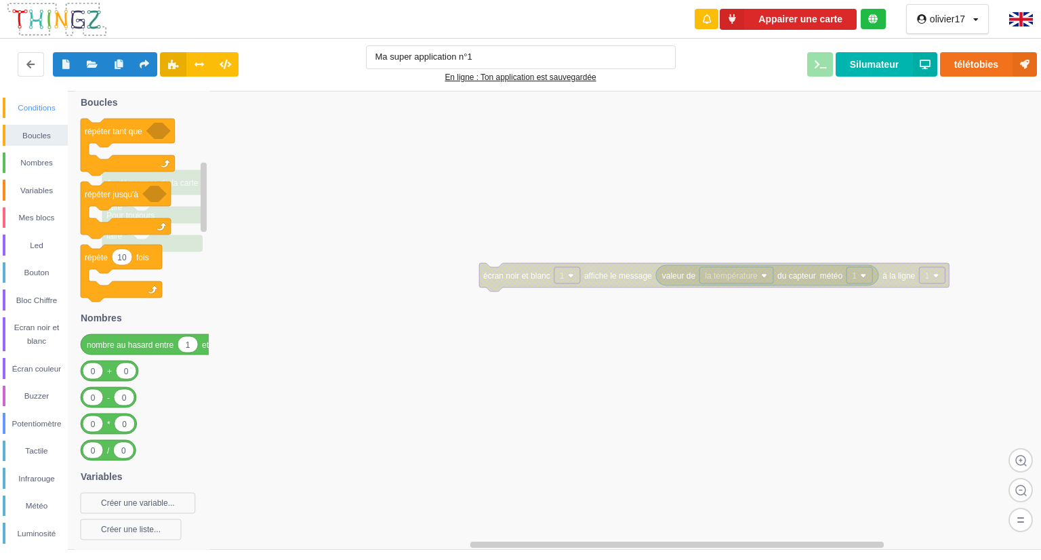
click at [40, 112] on div "Conditions" at bounding box center [36, 108] width 62 height 14
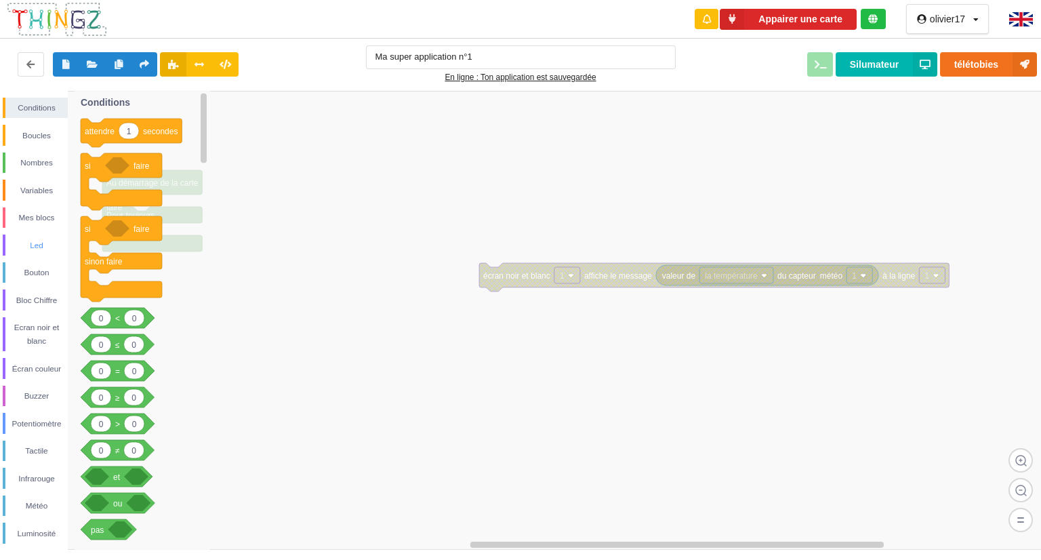
click at [54, 255] on div "Led" at bounding box center [35, 244] width 65 height 21
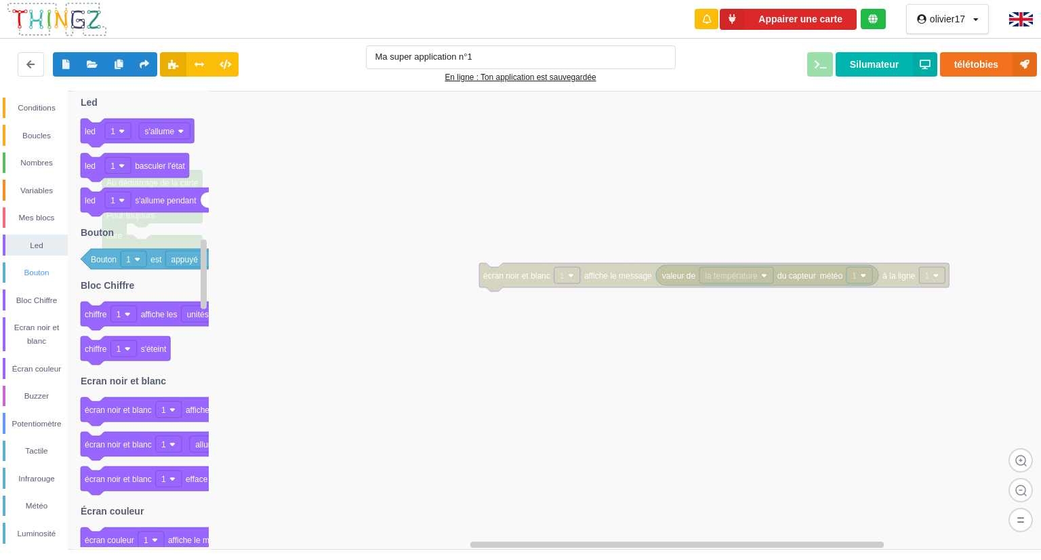
click at [54, 268] on div "Bouton" at bounding box center [36, 273] width 62 height 14
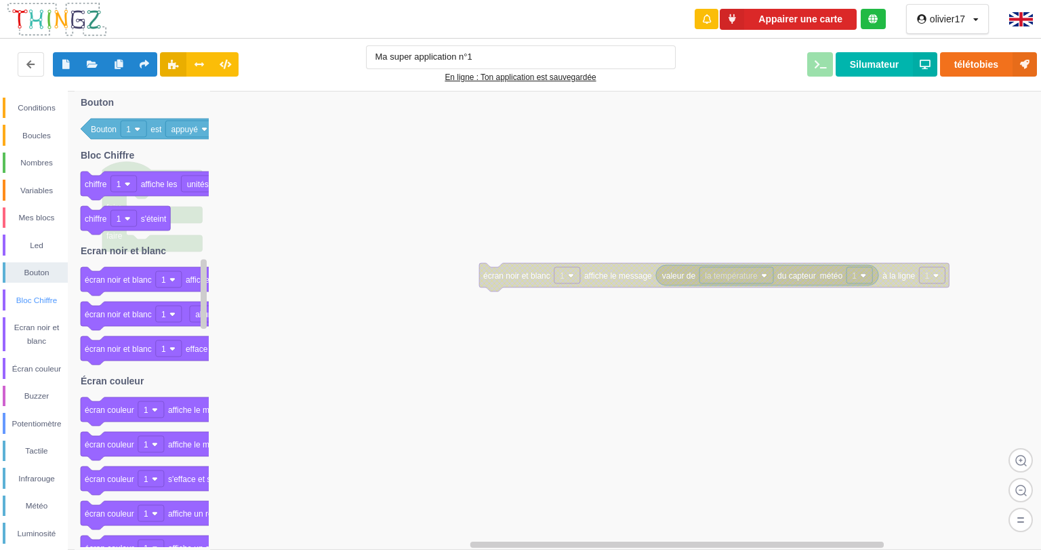
click at [49, 297] on div "Bloc Chiffre" at bounding box center [36, 300] width 62 height 14
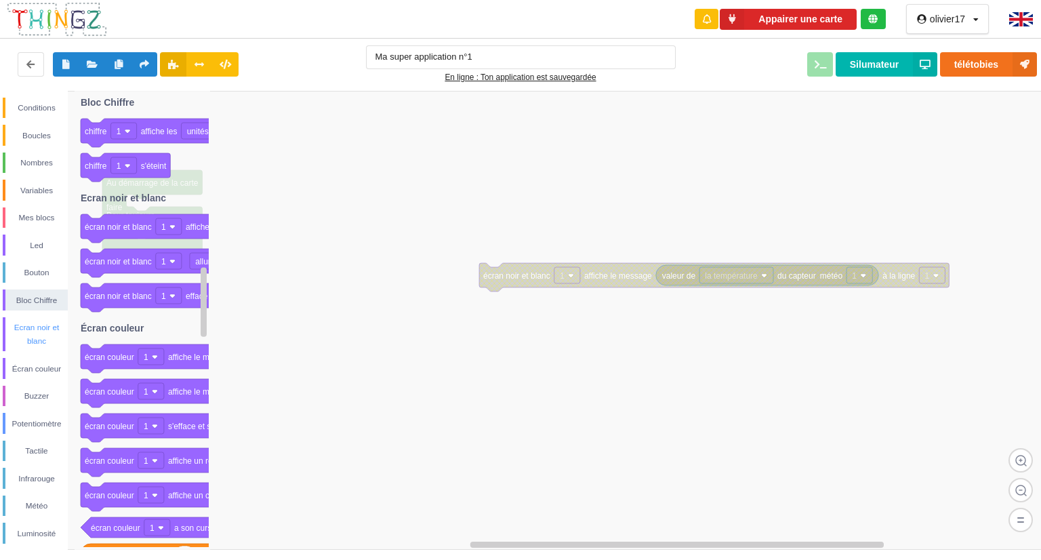
click at [58, 329] on div "Ecran noir et blanc" at bounding box center [36, 334] width 62 height 27
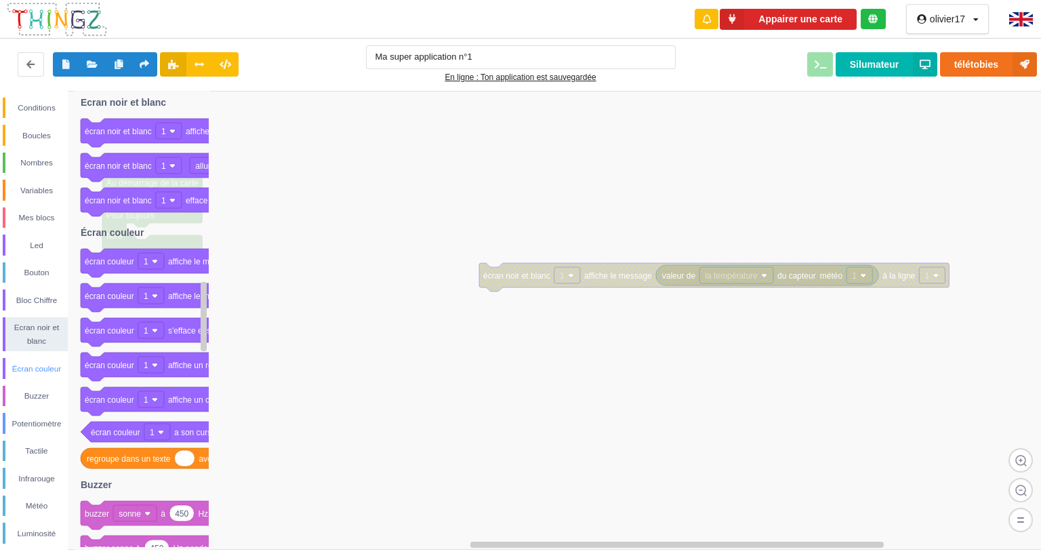
click at [37, 377] on div "Écran couleur" at bounding box center [35, 368] width 65 height 21
click at [44, 422] on div "Potentiomètre" at bounding box center [36, 424] width 62 height 14
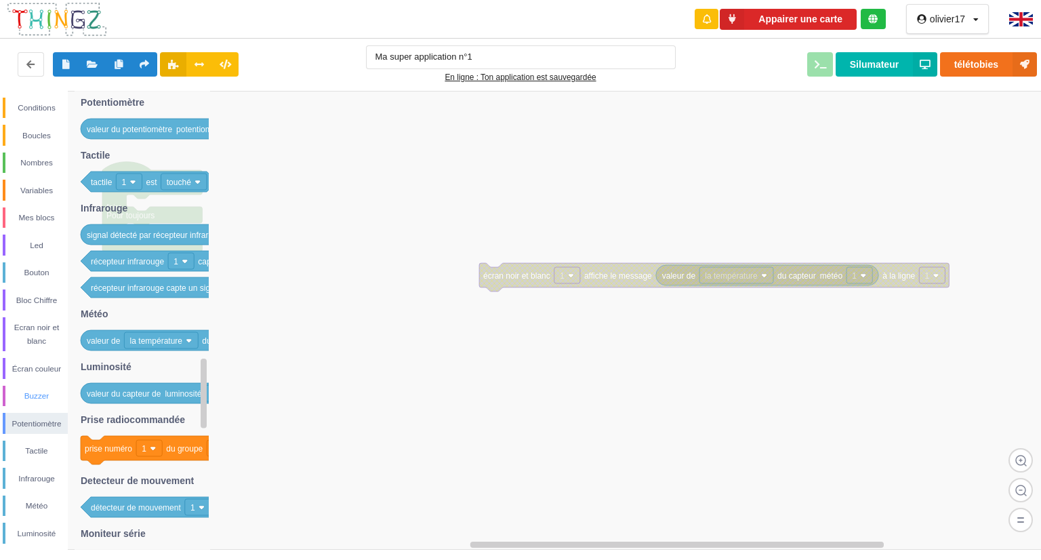
click at [48, 394] on div "Buzzer" at bounding box center [36, 396] width 62 height 14
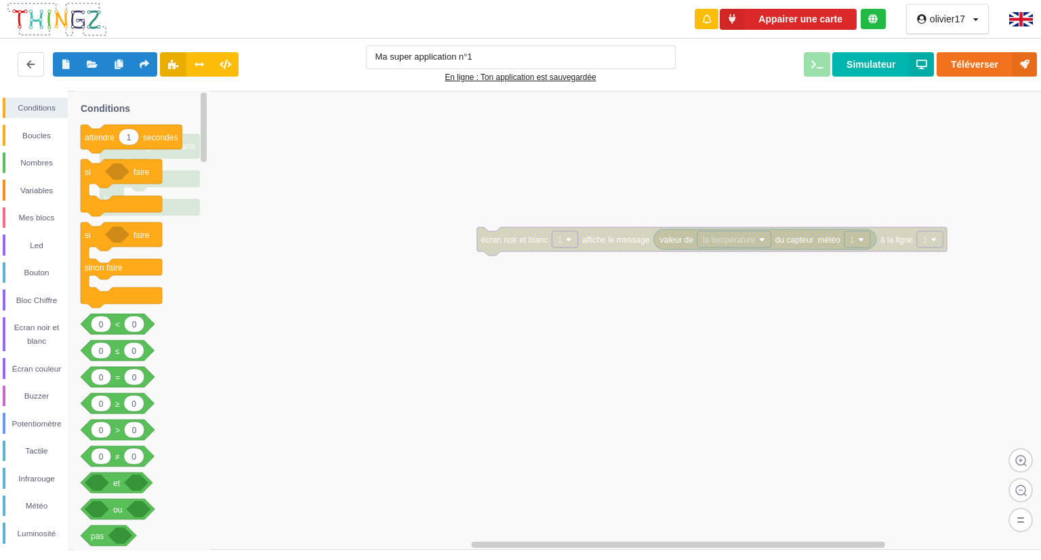
click at [197, 184] on icon at bounding box center [143, 320] width 136 height 459
click at [27, 64] on icon at bounding box center [31, 64] width 12 height 8
drag, startPoint x: 195, startPoint y: 207, endPoint x: 328, endPoint y: 277, distance: 150.4
click at [328, 277] on div "Conditions Boucles Nombres Variables Mes blocs Led Bouton Bloc Chiffre Ecran no…" at bounding box center [525, 320] width 1050 height 459
click at [44, 18] on img at bounding box center [57, 19] width 102 height 36
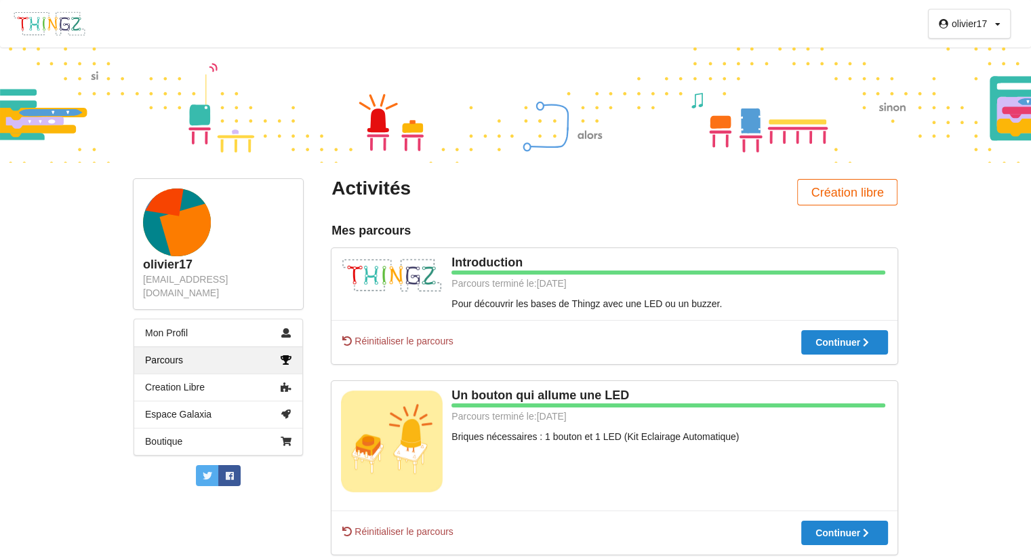
click at [886, 204] on button "Création libre" at bounding box center [847, 192] width 100 height 26
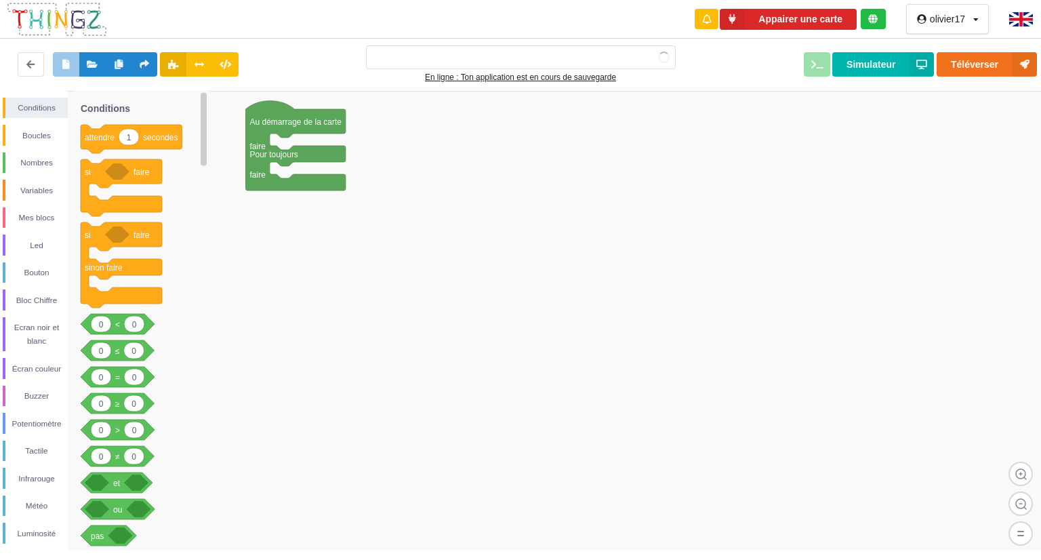
type input "Ma super application n°1"
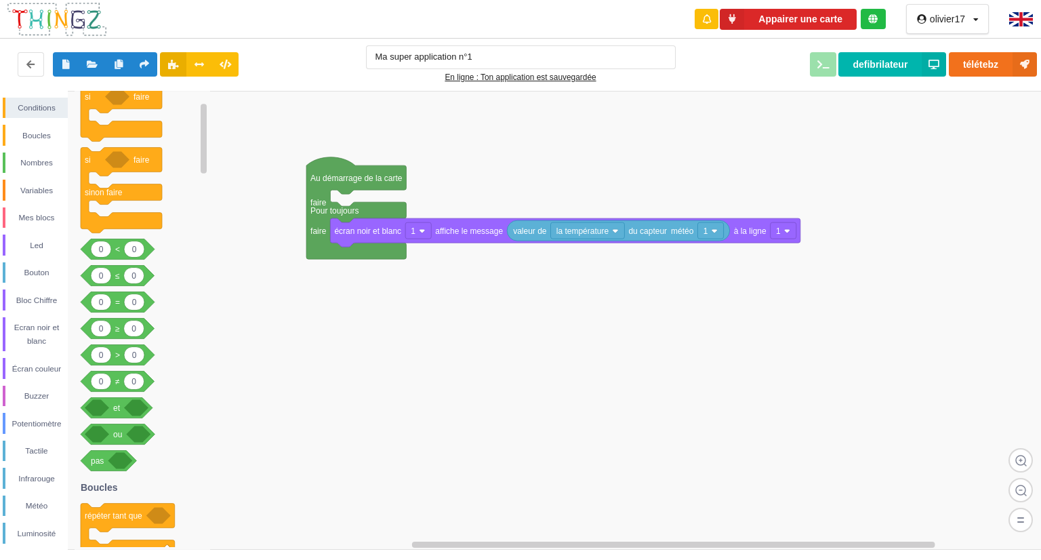
click at [1021, 14] on img at bounding box center [1021, 19] width 24 height 14
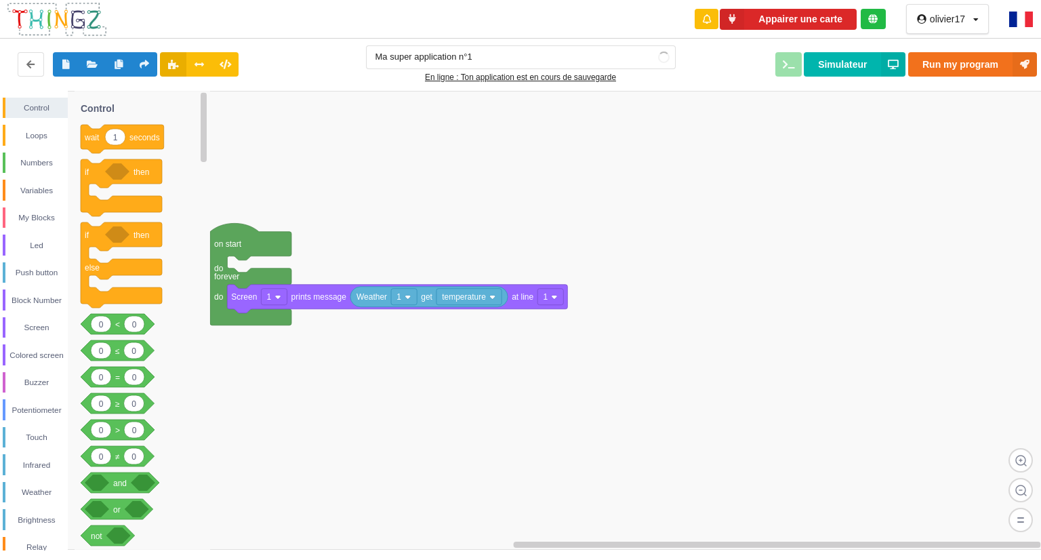
click at [1021, 14] on img at bounding box center [1021, 20] width 24 height 16
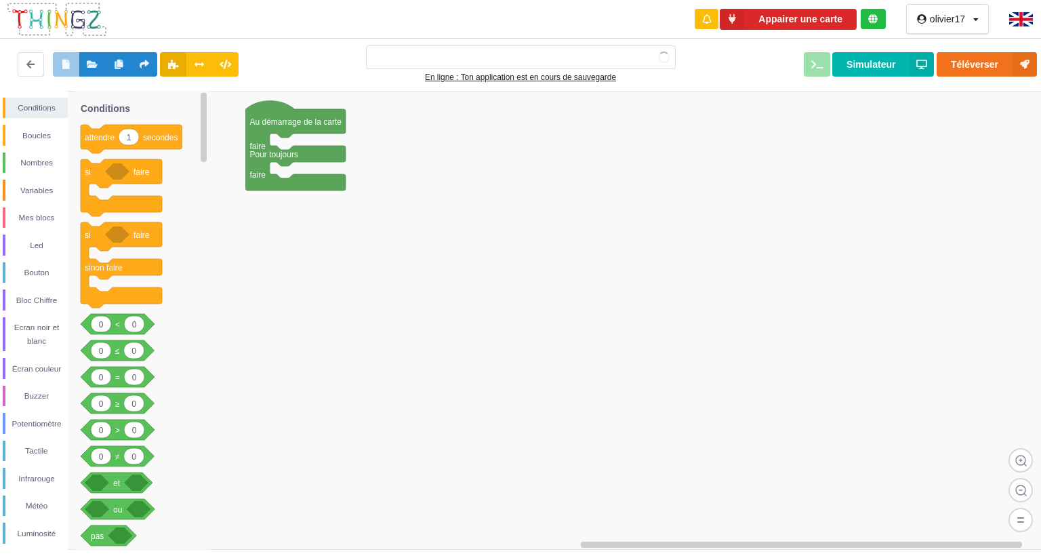
type input "Ma super application n°1"
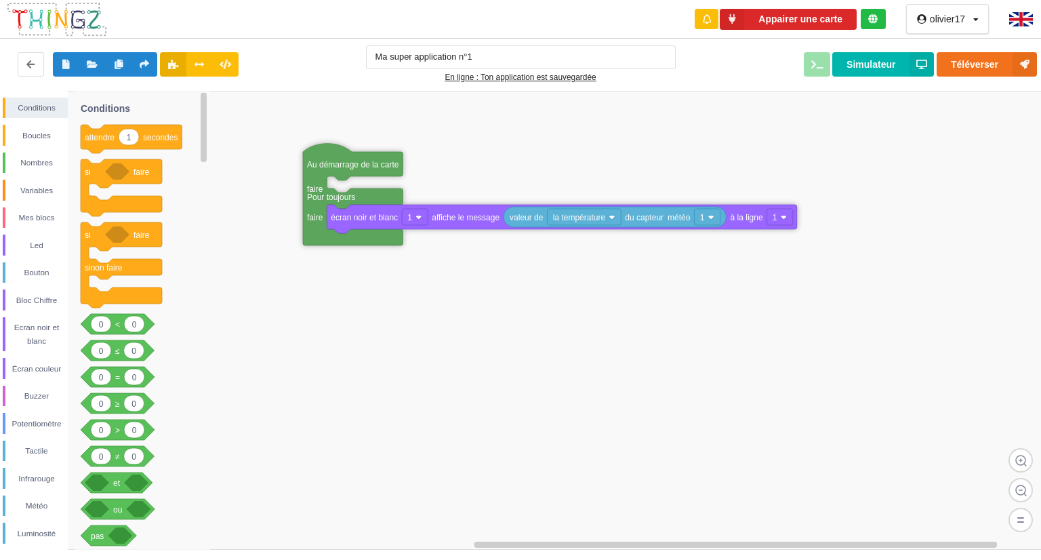
drag, startPoint x: 266, startPoint y: 247, endPoint x: 361, endPoint y: 167, distance: 124.1
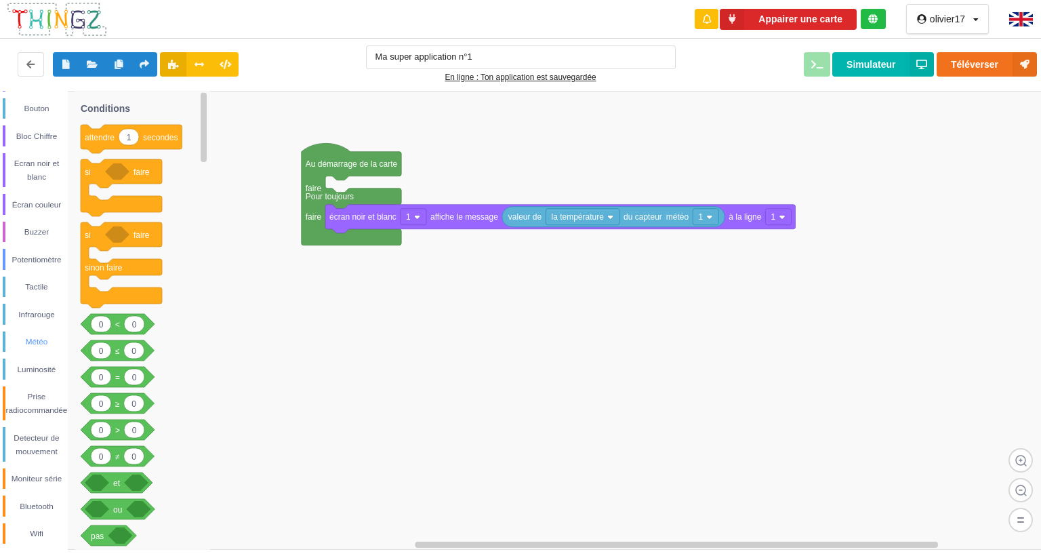
click at [35, 340] on div "Météo" at bounding box center [36, 342] width 62 height 14
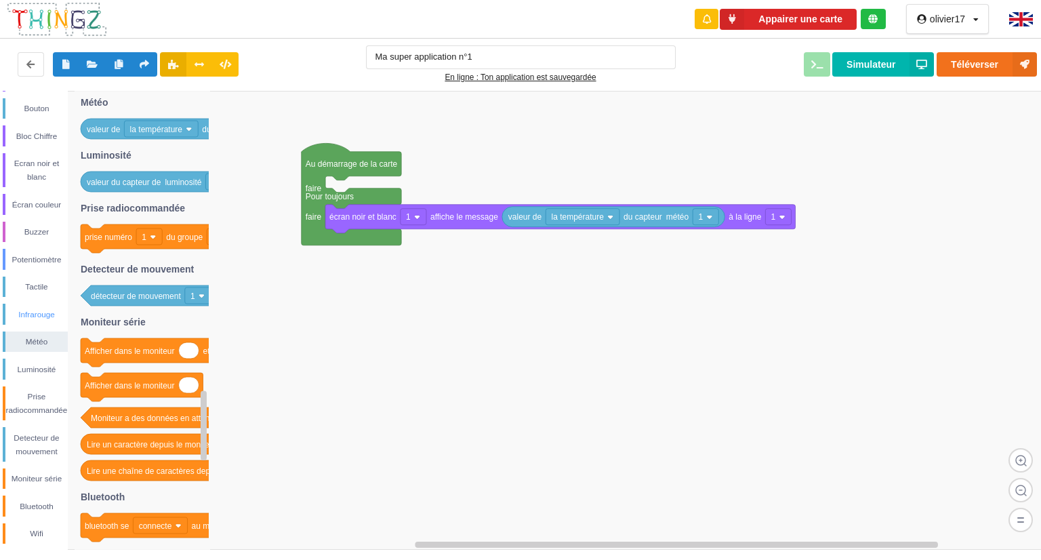
click at [41, 319] on div "Infrarouge" at bounding box center [36, 315] width 62 height 14
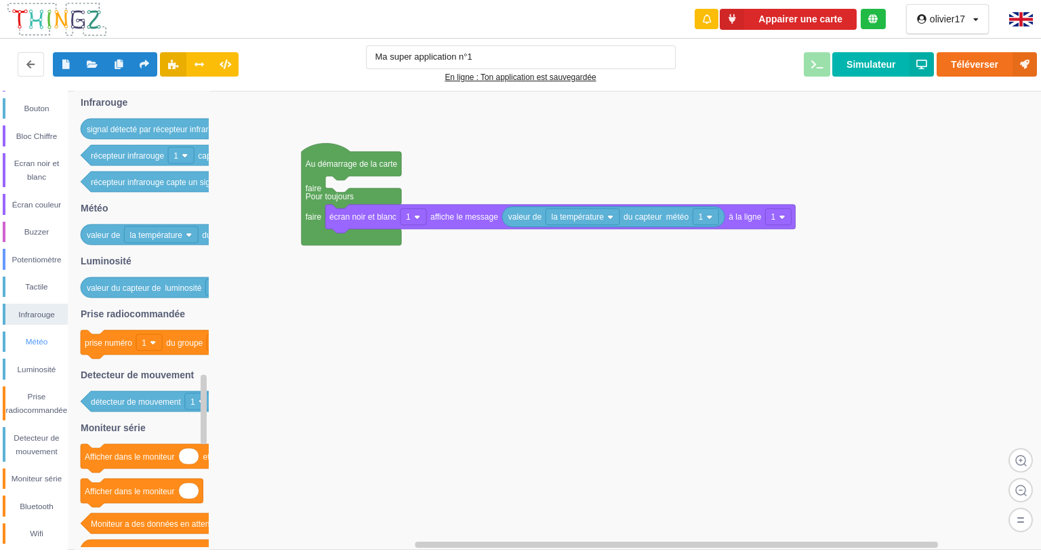
click at [38, 340] on div "Météo" at bounding box center [36, 342] width 62 height 14
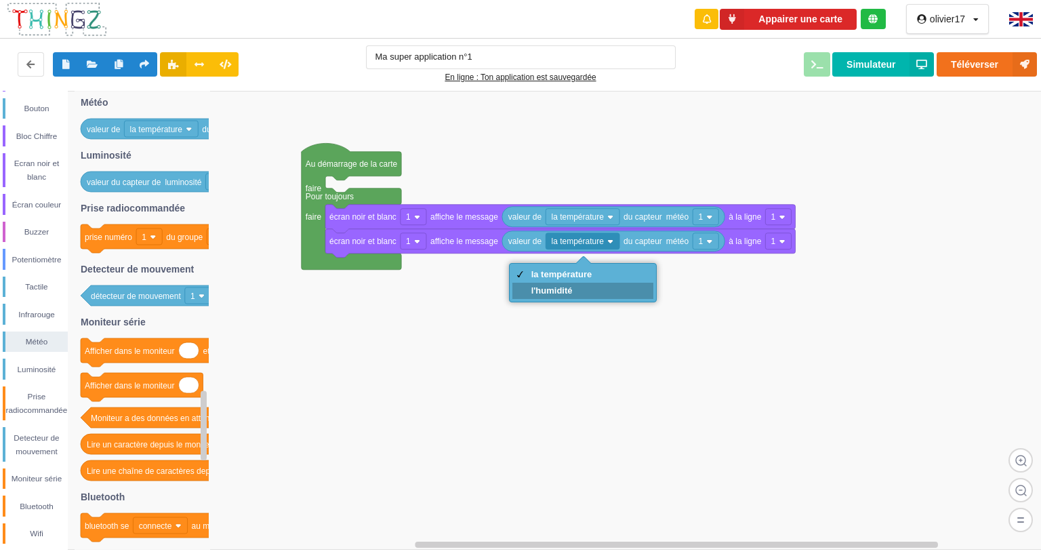
click at [572, 296] on div "l'humidité" at bounding box center [583, 291] width 142 height 16
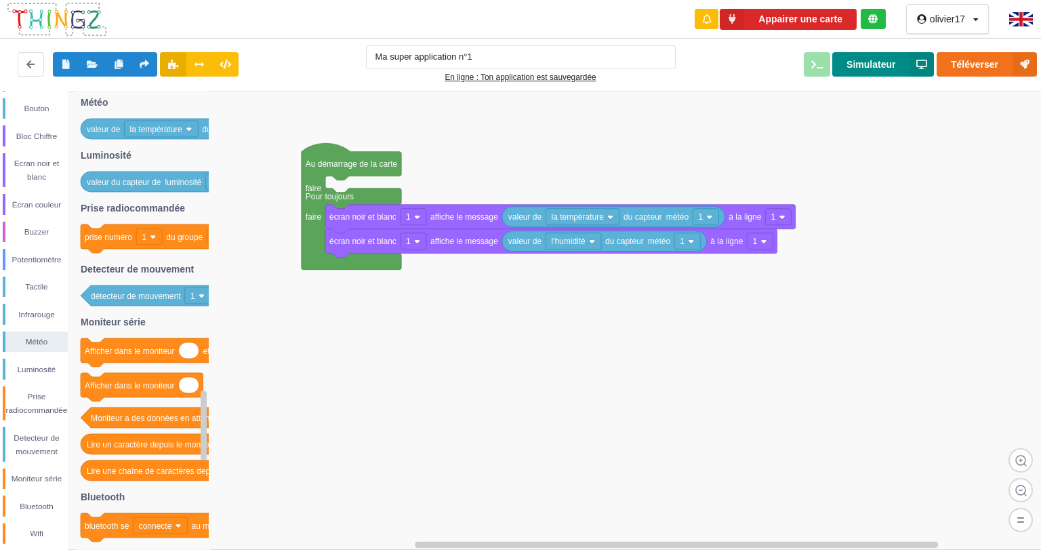
click at [861, 72] on button "Simulateur" at bounding box center [883, 64] width 102 height 24
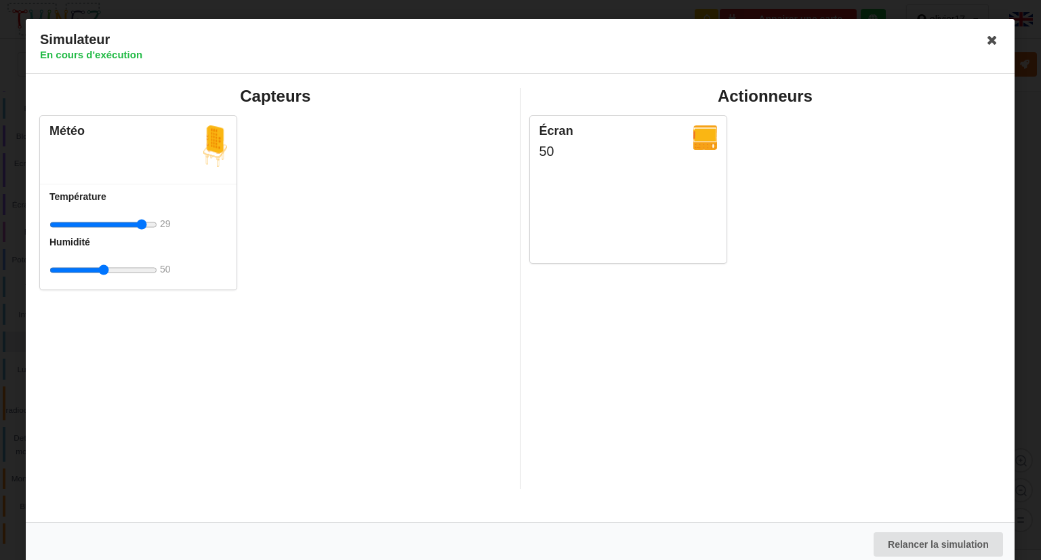
drag, startPoint x: 103, startPoint y: 225, endPoint x: 190, endPoint y: 224, distance: 86.7
type input "50"
click at [157, 224] on input "range" at bounding box center [103, 224] width 108 height 25
drag, startPoint x: 100, startPoint y: 272, endPoint x: 231, endPoint y: 275, distance: 130.8
click at [157, 275] on input "range" at bounding box center [103, 270] width 108 height 25
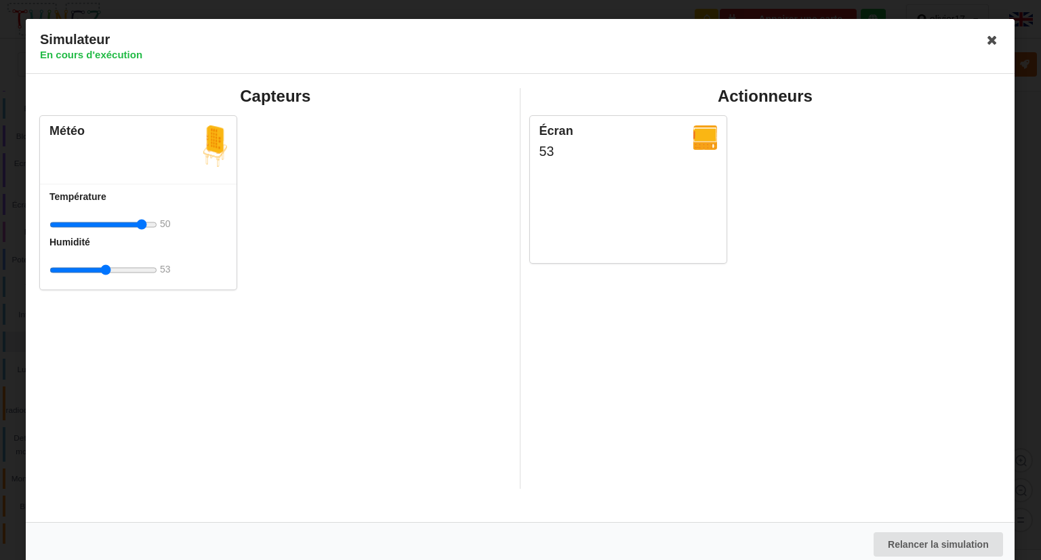
drag, startPoint x: 148, startPoint y: 271, endPoint x: 106, endPoint y: 263, distance: 43.5
type input "53"
click at [106, 263] on input "range" at bounding box center [103, 270] width 108 height 25
click at [987, 44] on icon at bounding box center [993, 40] width 22 height 22
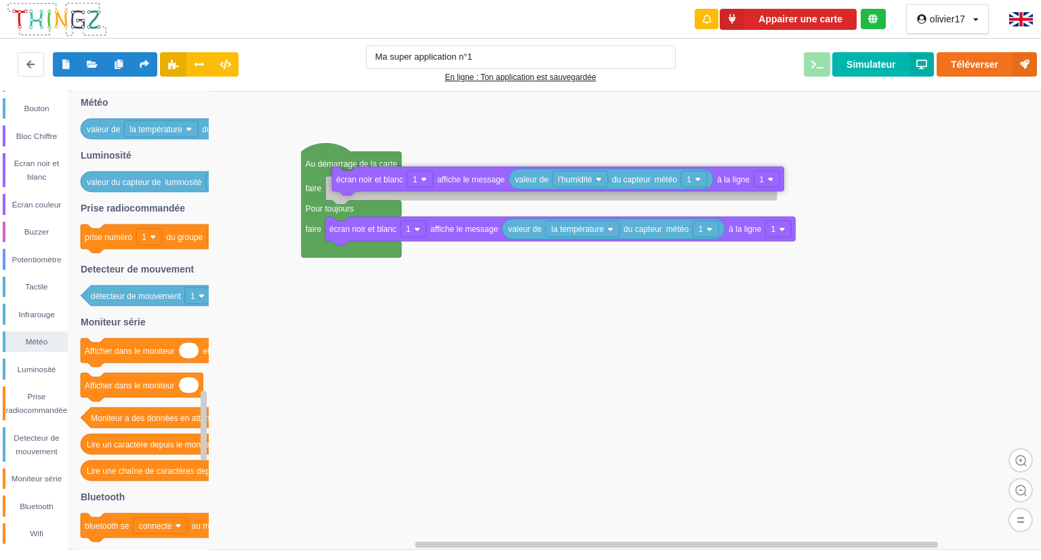
drag, startPoint x: 367, startPoint y: 251, endPoint x: 358, endPoint y: 186, distance: 65.0
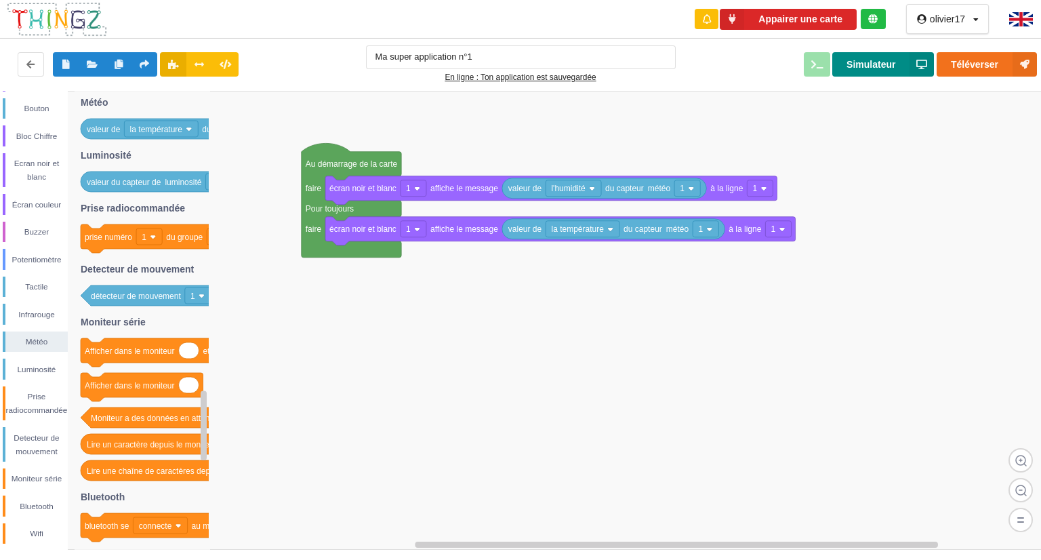
click at [881, 69] on button "Simulateur" at bounding box center [883, 64] width 102 height 24
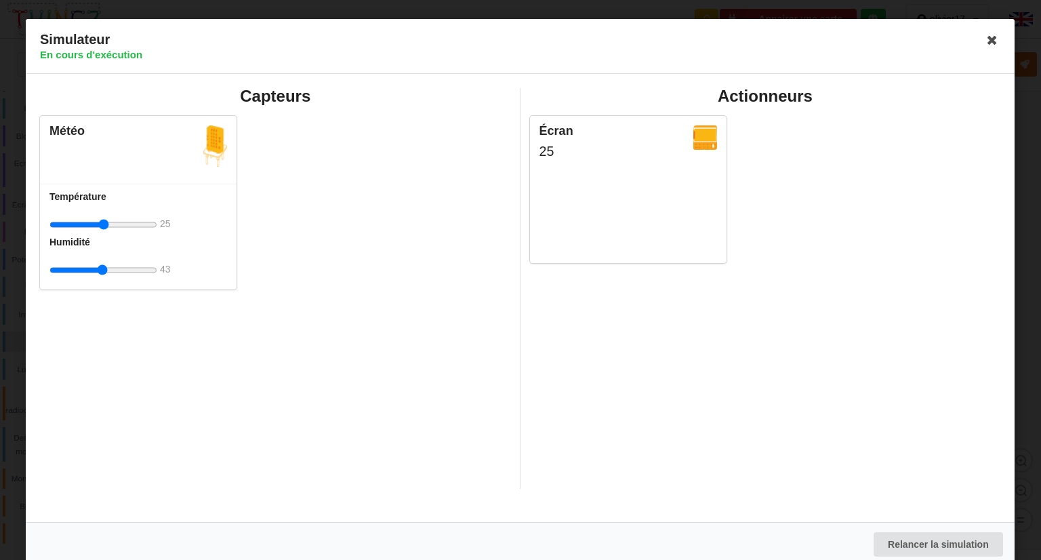
drag, startPoint x: 104, startPoint y: 268, endPoint x: 102, endPoint y: 280, distance: 12.4
type input "49"
click at [102, 280] on input "range" at bounding box center [103, 270] width 108 height 25
drag, startPoint x: 103, startPoint y: 226, endPoint x: 141, endPoint y: 225, distance: 38.0
click at [141, 225] on input "range" at bounding box center [103, 224] width 108 height 25
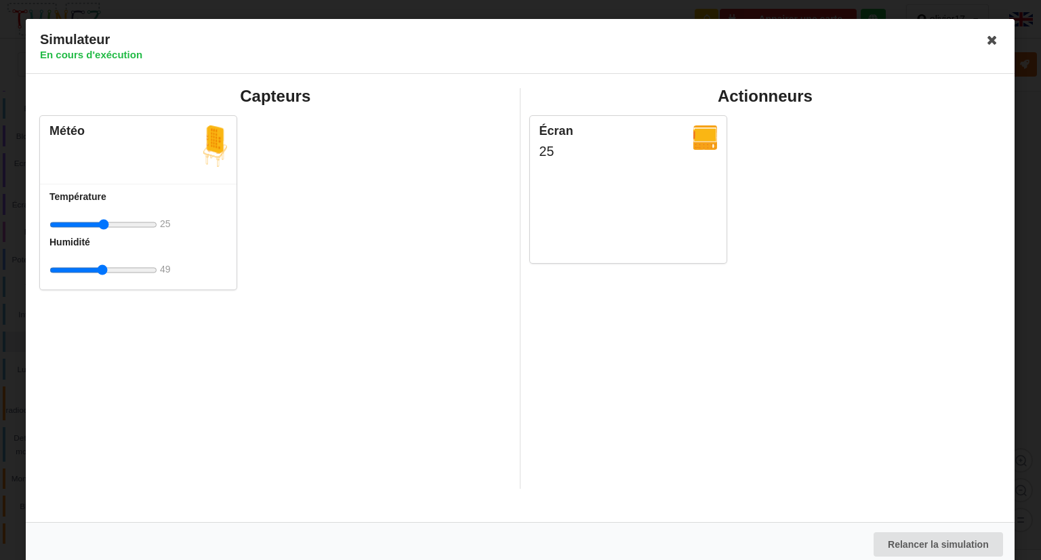
drag, startPoint x: 141, startPoint y: 225, endPoint x: 103, endPoint y: 239, distance: 40.3
type input "25"
click at [103, 237] on input "range" at bounding box center [103, 224] width 108 height 25
drag, startPoint x: 102, startPoint y: 266, endPoint x: 137, endPoint y: 268, distance: 34.6
type input "94"
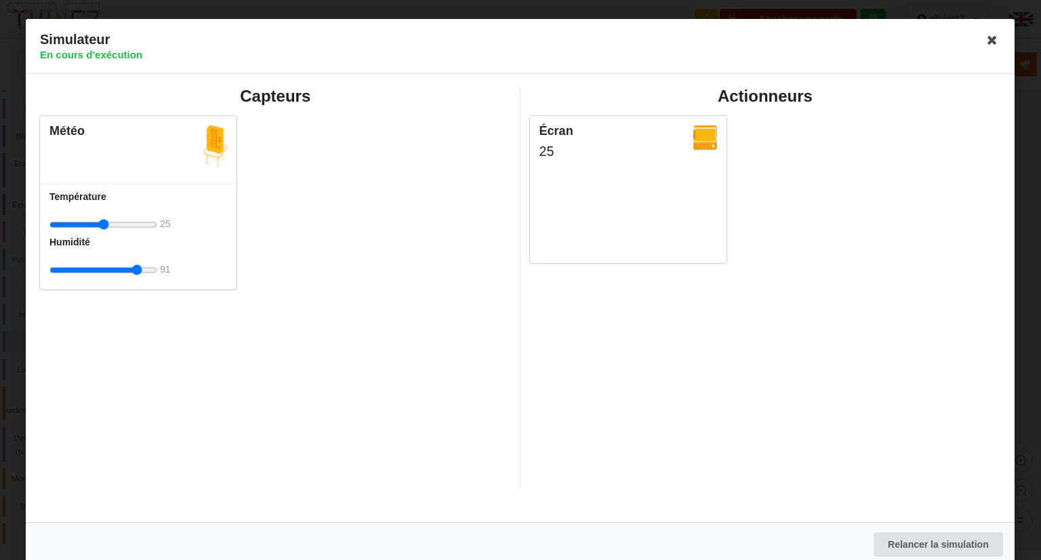
click at [137, 268] on input "range" at bounding box center [103, 270] width 108 height 25
click at [997, 41] on div "Simulateur En cours d'exécution" at bounding box center [520, 46] width 989 height 55
click at [988, 43] on icon at bounding box center [993, 40] width 22 height 22
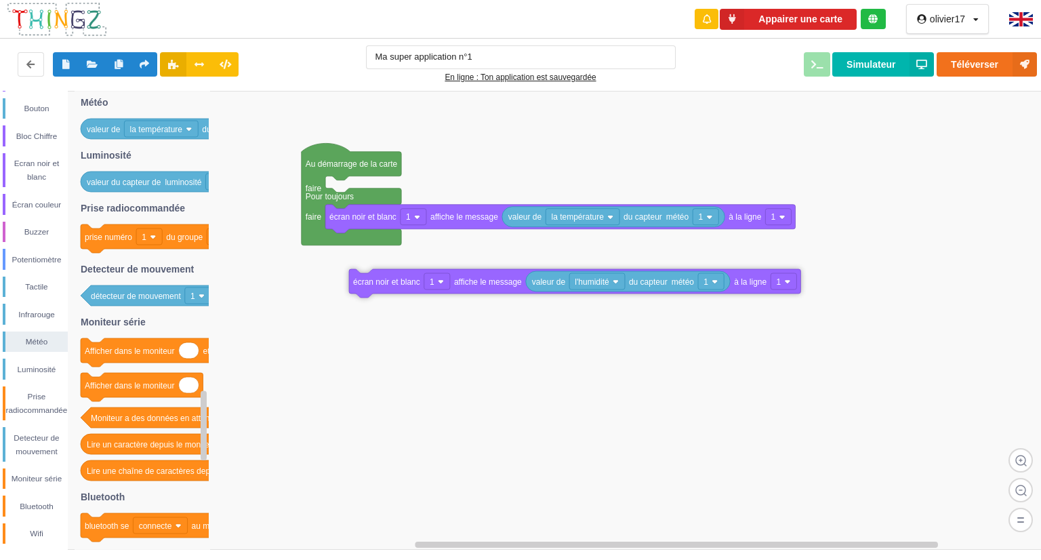
drag, startPoint x: 350, startPoint y: 190, endPoint x: 374, endPoint y: 283, distance: 95.8
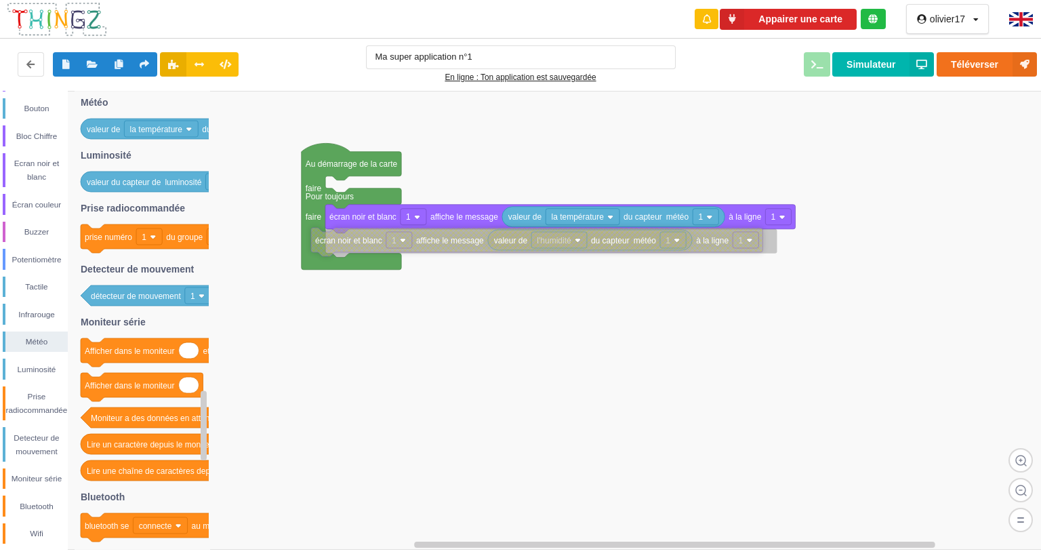
drag, startPoint x: 361, startPoint y: 284, endPoint x: 323, endPoint y: 243, distance: 56.1
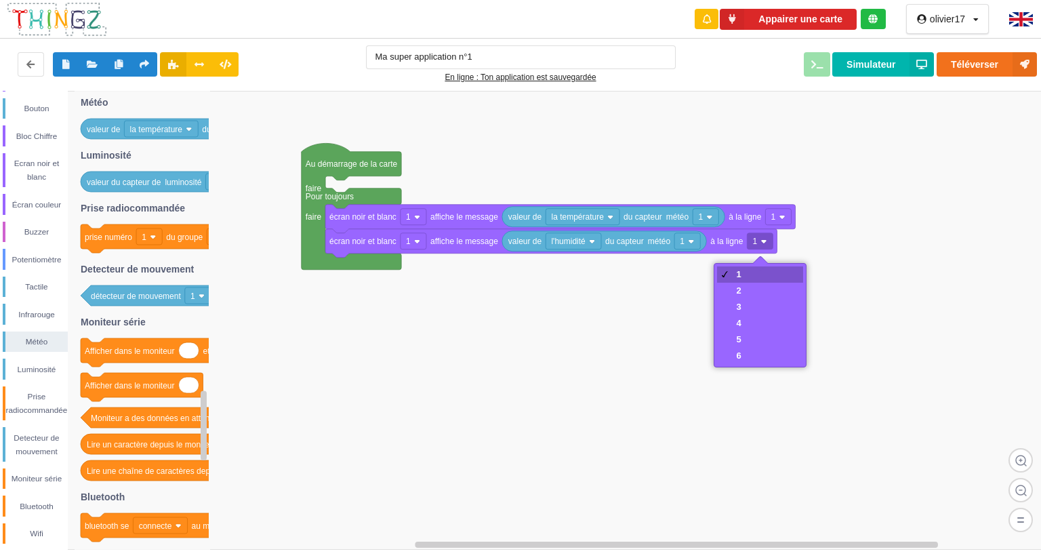
click at [745, 281] on div "1" at bounding box center [759, 274] width 85 height 16
click at [746, 286] on div "2" at bounding box center [759, 291] width 85 height 16
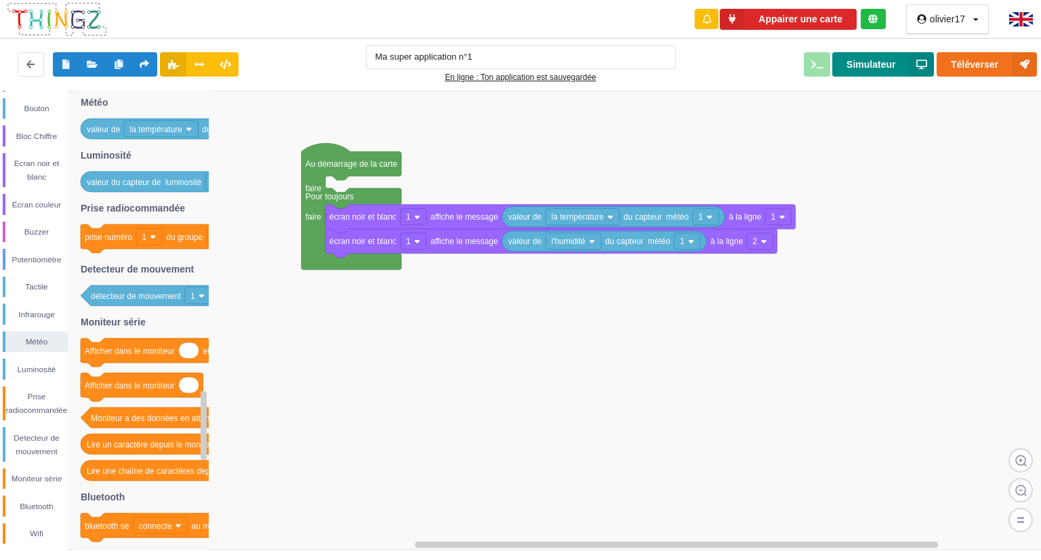
click at [846, 68] on button "Simulateur" at bounding box center [883, 64] width 102 height 24
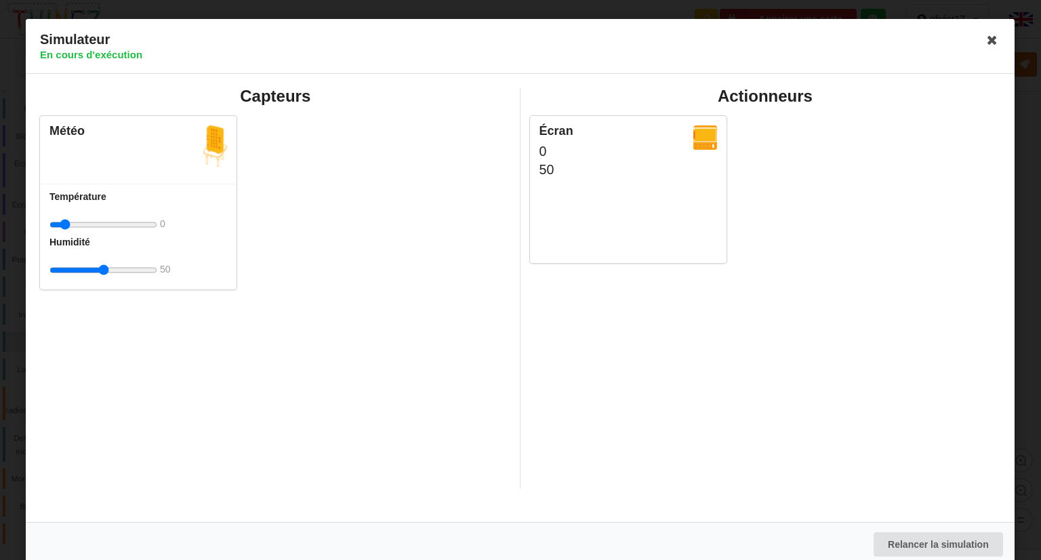
type input "0"
type input "100"
type input "50"
type input "0"
type input "50"
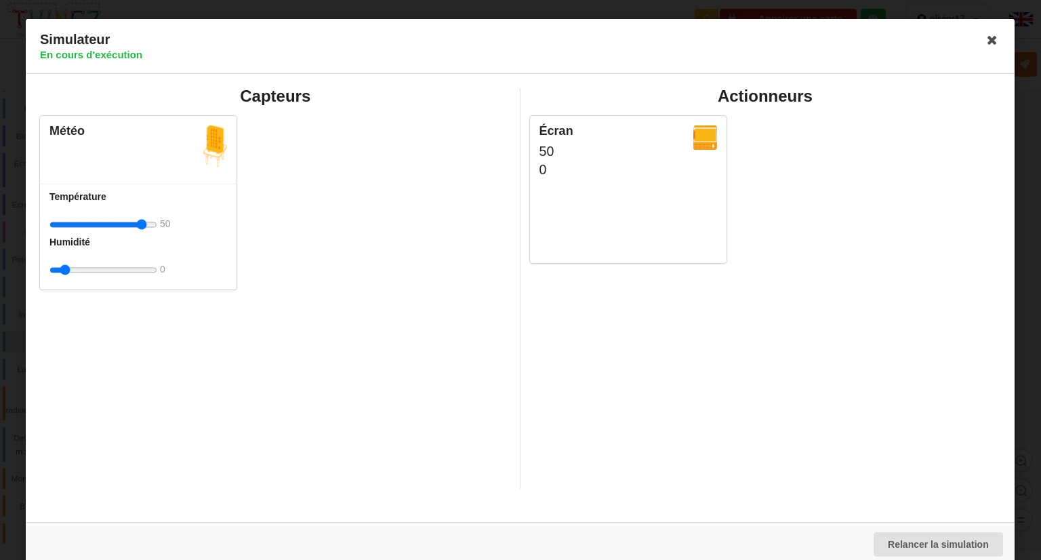
type input "0"
type input "100"
type input "14"
type input "38"
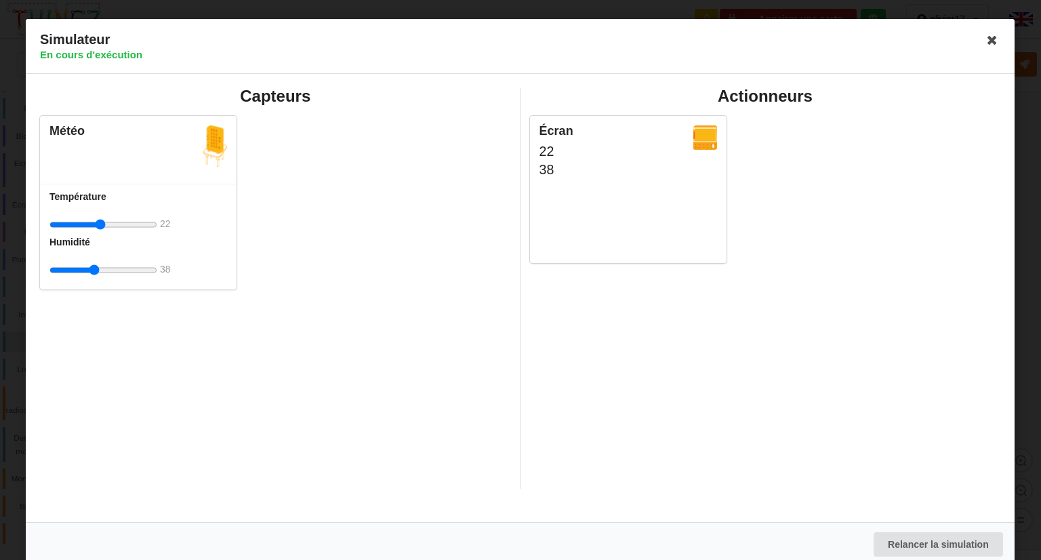
type input "23"
type input "100"
type input "0"
click at [985, 43] on icon at bounding box center [993, 40] width 22 height 22
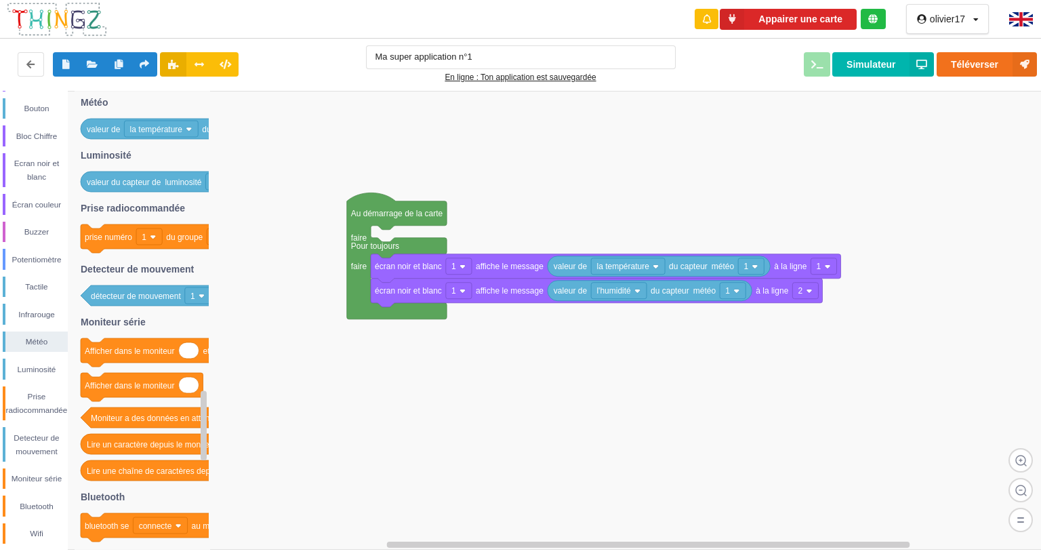
drag, startPoint x: 295, startPoint y: 150, endPoint x: 341, endPoint y: 201, distance: 68.2
click at [341, 201] on div "Conditions Boucles Nombres Variables Mes blocs Led Bouton Bloc Chiffre Ecran no…" at bounding box center [525, 320] width 1050 height 459
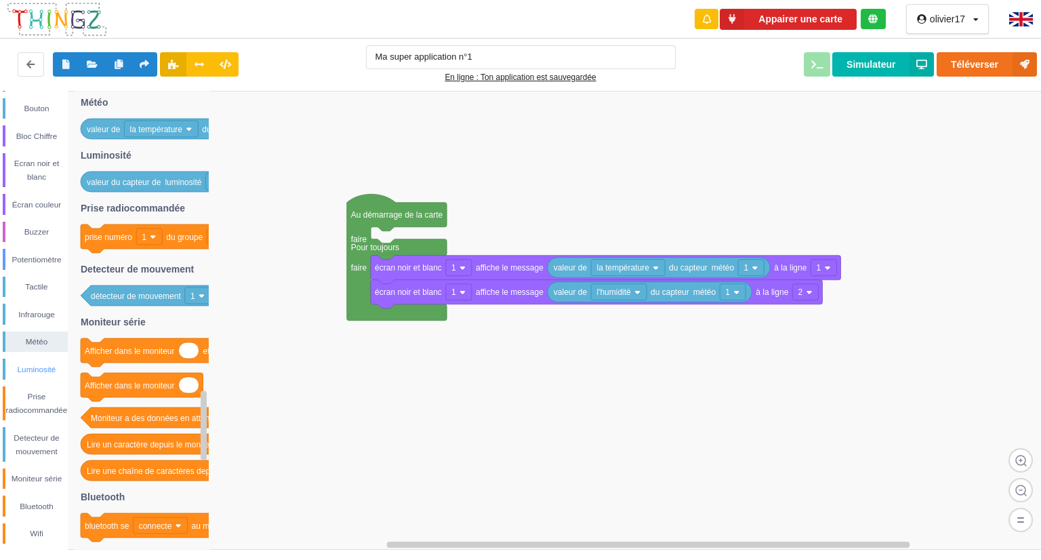
click at [43, 370] on div "Luminosité" at bounding box center [36, 370] width 62 height 14
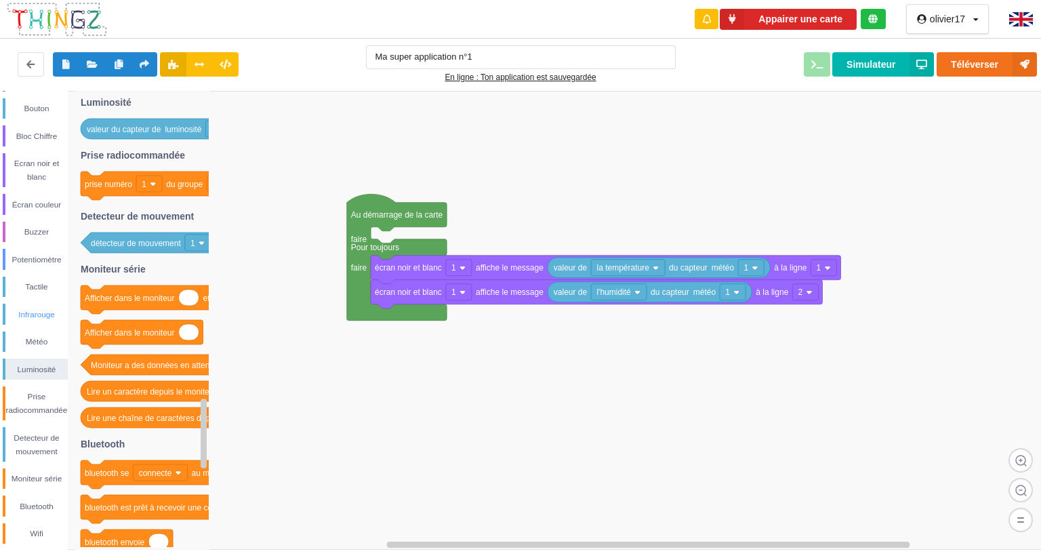
click at [43, 319] on div "Infrarouge" at bounding box center [36, 315] width 62 height 14
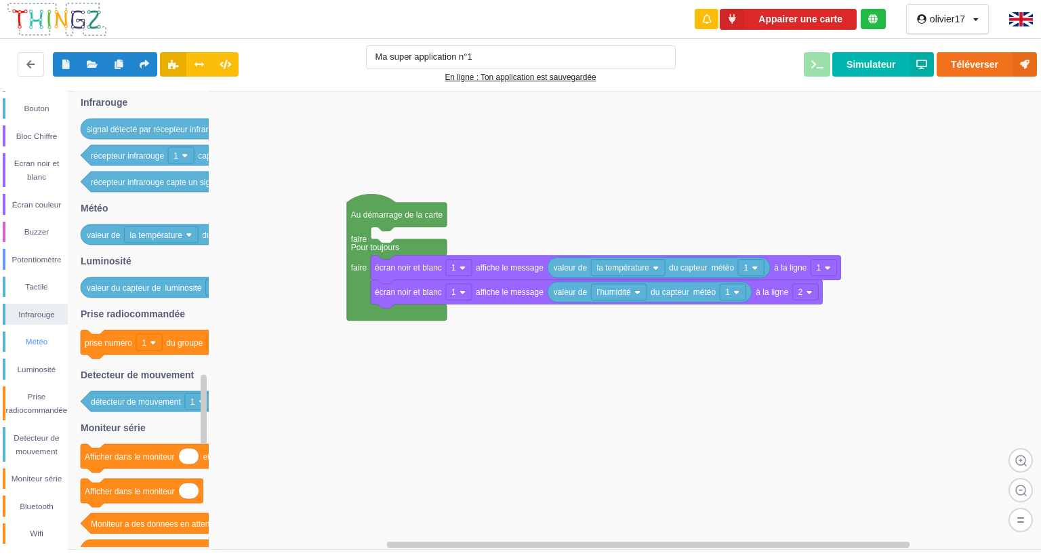
click at [33, 340] on div "Météo" at bounding box center [36, 342] width 62 height 14
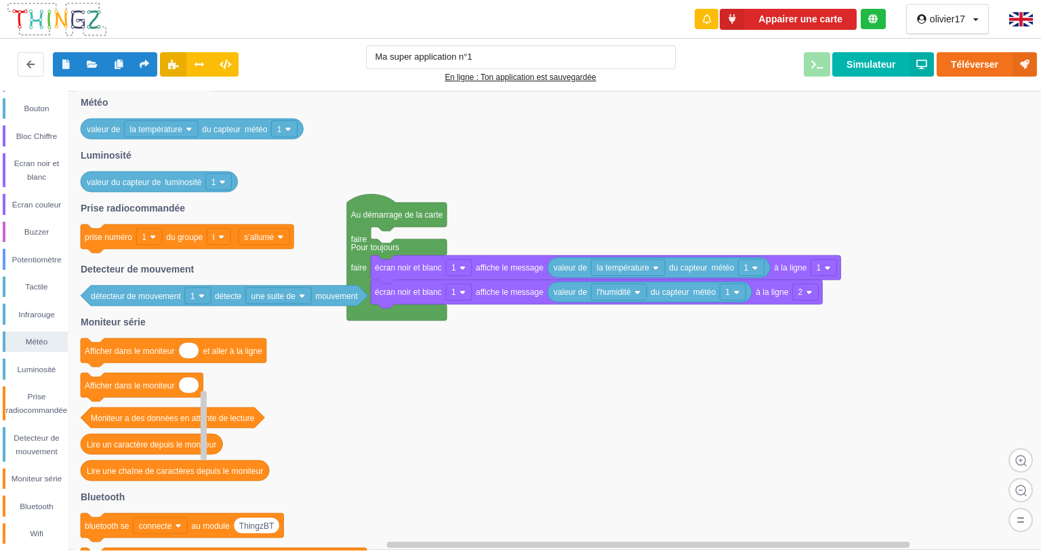
click at [145, 129] on text "la température" at bounding box center [156, 129] width 53 height 9
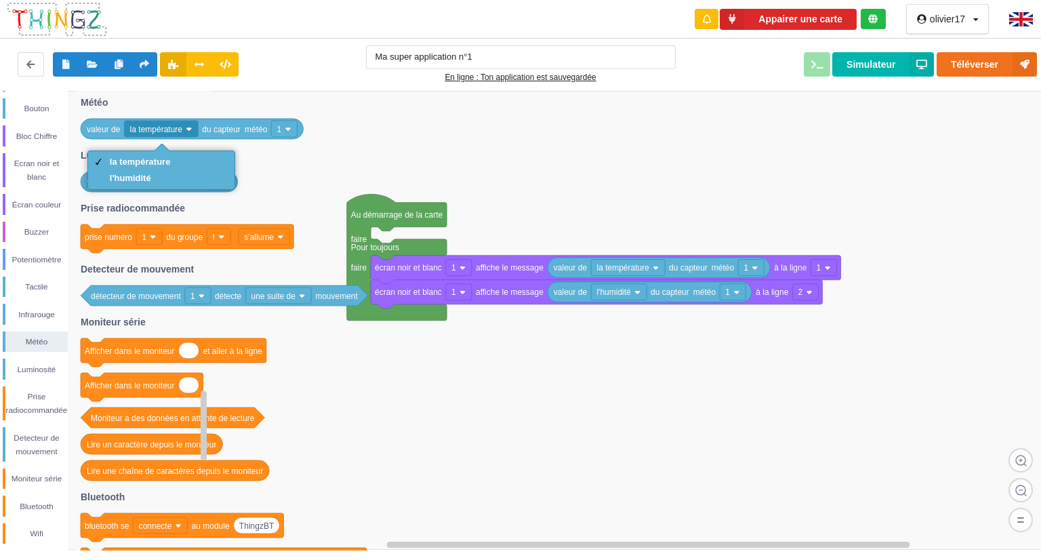
click at [145, 129] on text "la température" at bounding box center [156, 129] width 53 height 9
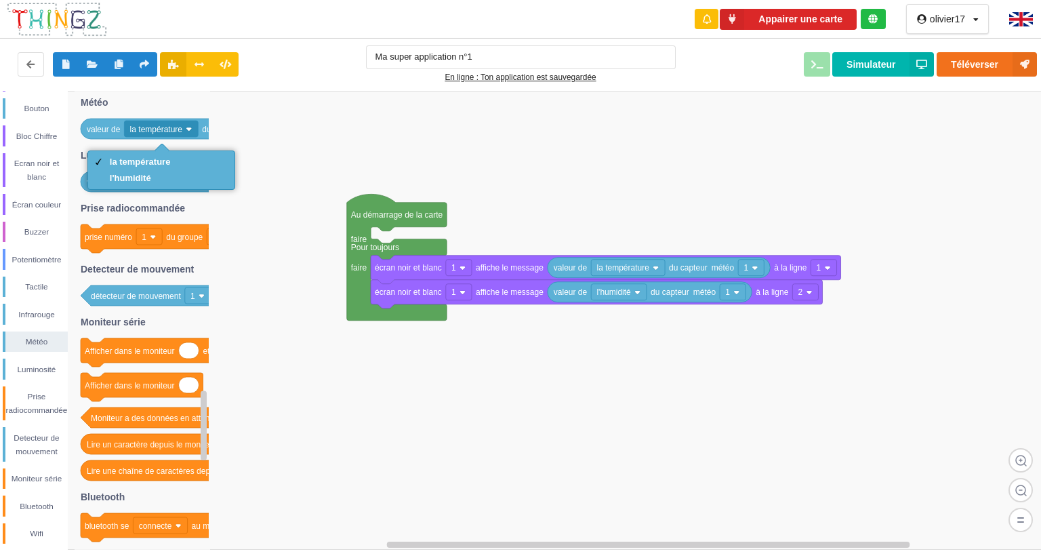
click at [302, 316] on rect at bounding box center [525, 320] width 1050 height 459
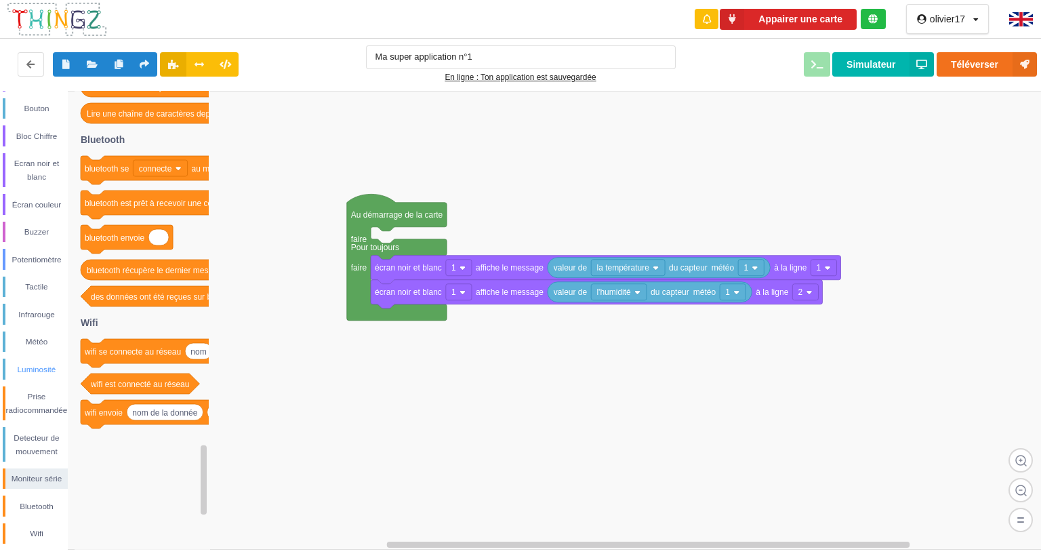
click at [37, 366] on div "Luminosité" at bounding box center [36, 370] width 62 height 14
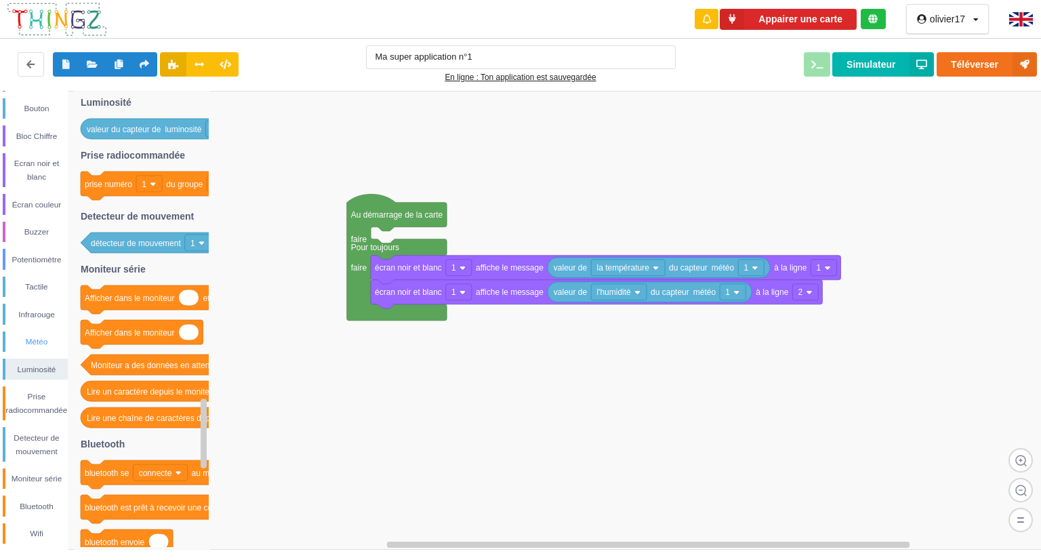
click at [39, 350] on div "Météo" at bounding box center [35, 341] width 65 height 21
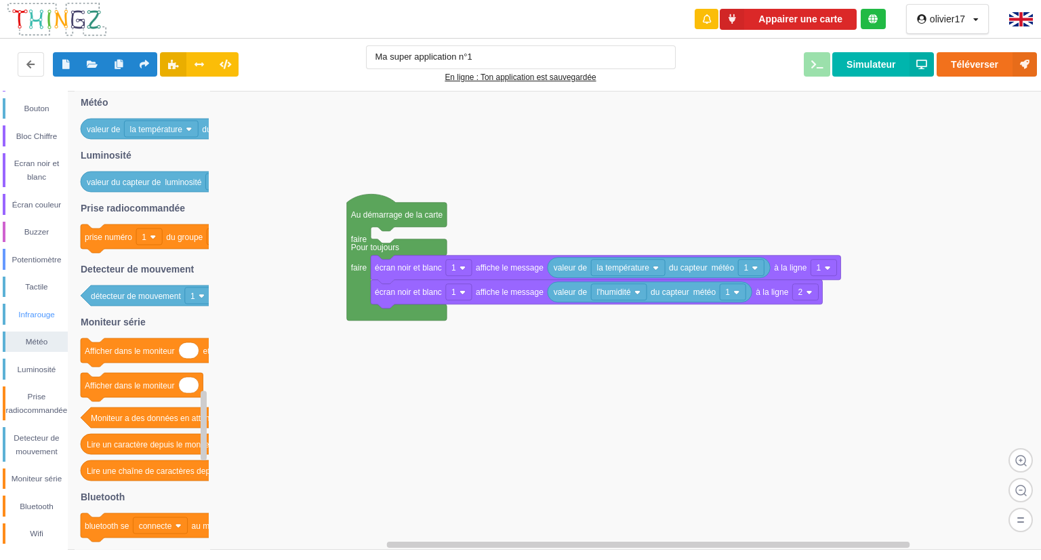
click at [45, 310] on div "Infrarouge" at bounding box center [36, 315] width 62 height 14
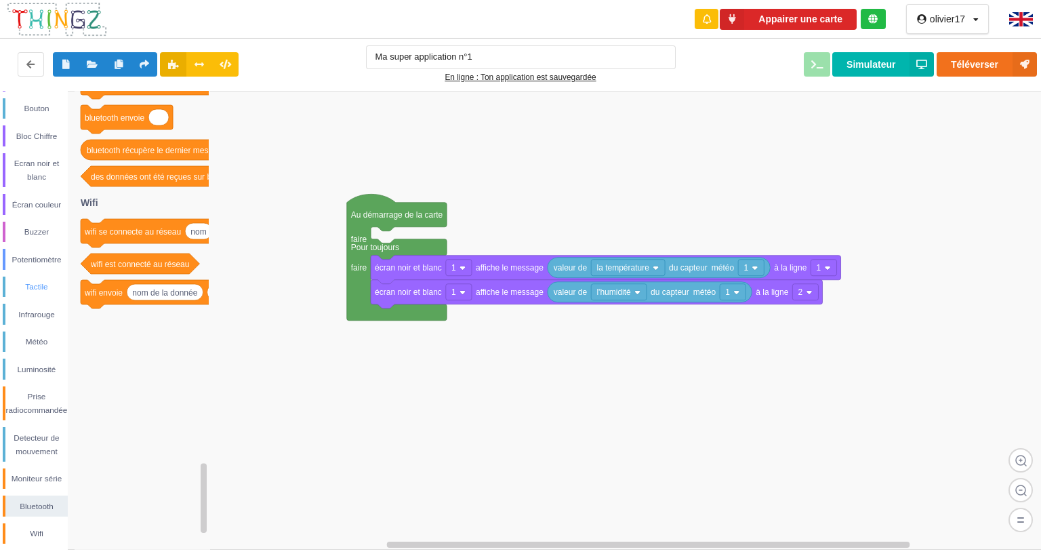
click at [37, 277] on div "Tactile" at bounding box center [35, 286] width 65 height 21
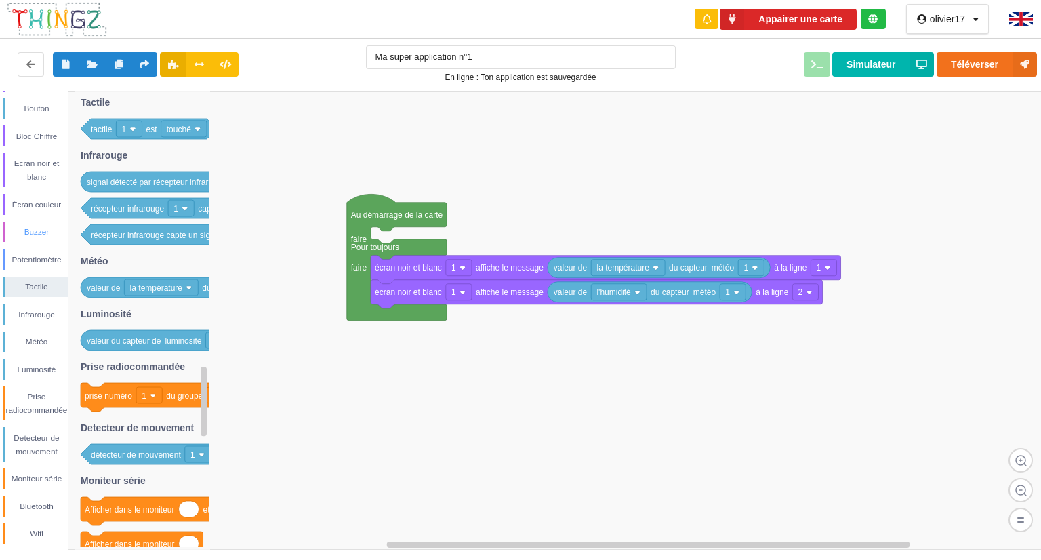
click at [39, 222] on div "Buzzer" at bounding box center [35, 232] width 65 height 21
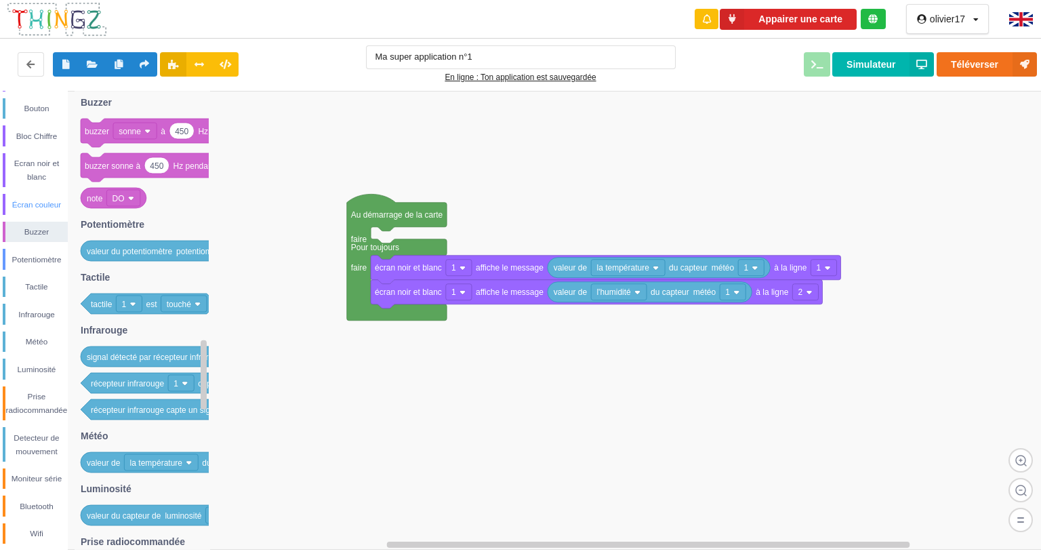
click at [41, 204] on div "Écran couleur" at bounding box center [36, 205] width 62 height 14
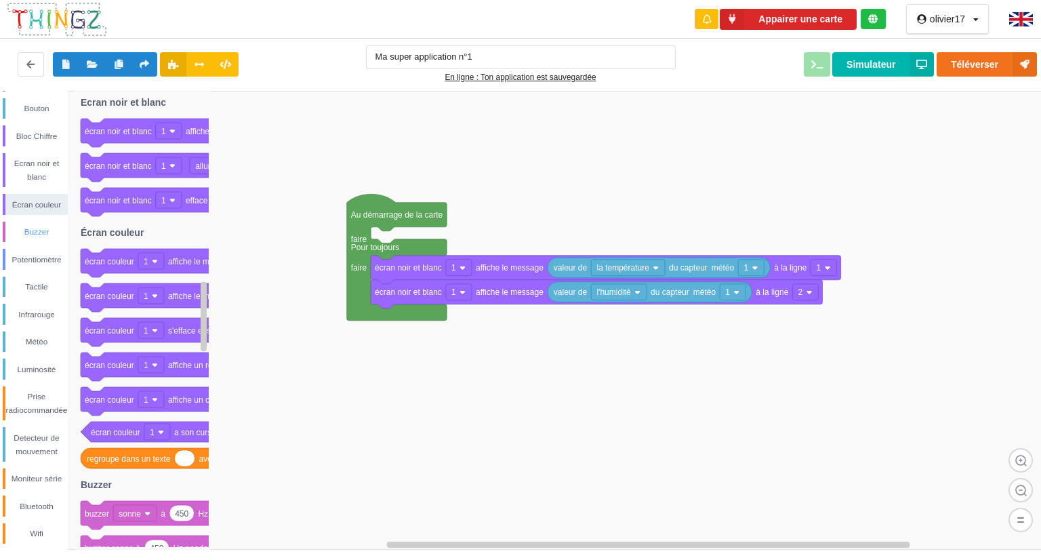
click at [44, 228] on div "Buzzer" at bounding box center [36, 232] width 62 height 14
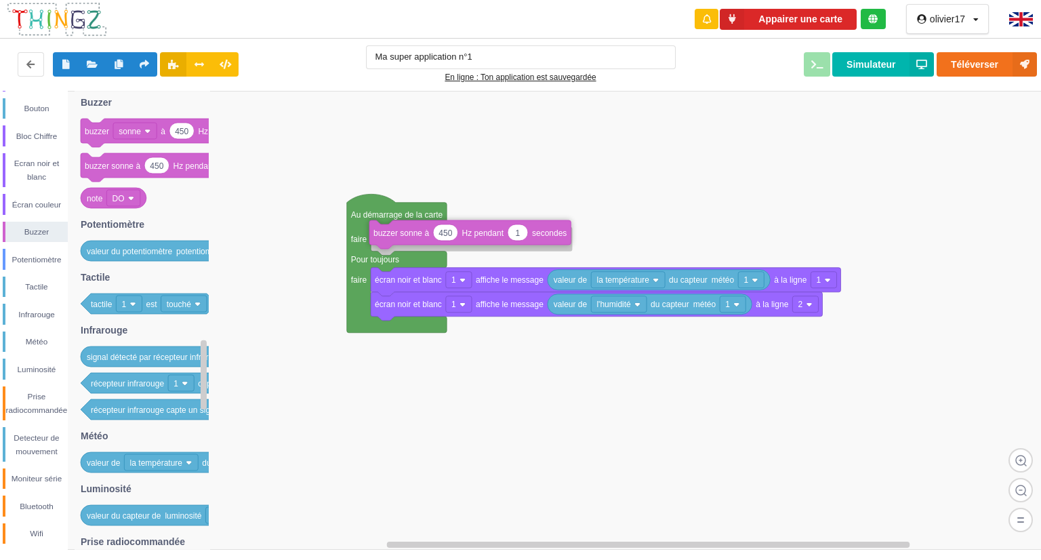
drag, startPoint x: 100, startPoint y: 161, endPoint x: 388, endPoint y: 229, distance: 295.9
click at [388, 229] on div "Conditions Boucles Nombres Variables Mes blocs Led Bouton Bloc Chiffre Ecran no…" at bounding box center [525, 320] width 1050 height 459
drag, startPoint x: 96, startPoint y: 197, endPoint x: 453, endPoint y: 237, distance: 359.3
click at [453, 237] on div "Conditions Boucles Nombres Variables Mes blocs Led Bouton Bloc Chiffre Ecran no…" at bounding box center [525, 320] width 1050 height 459
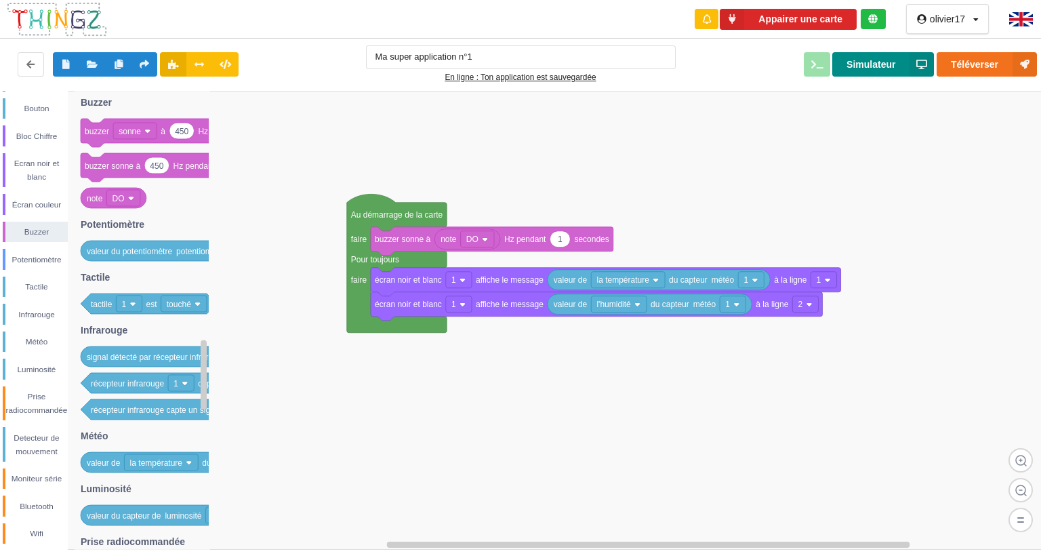
click at [855, 66] on button "Simulateur" at bounding box center [883, 64] width 102 height 24
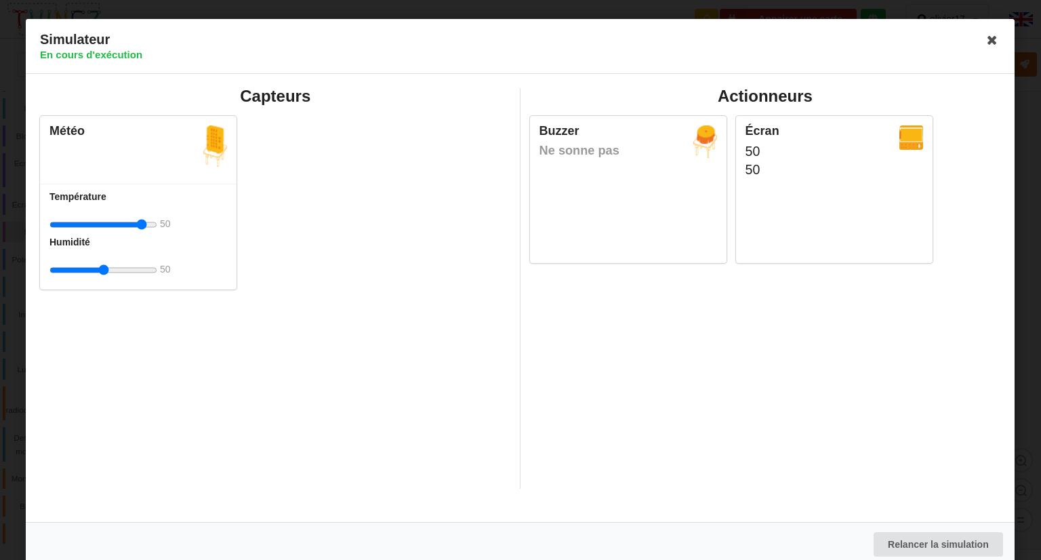
drag, startPoint x: 104, startPoint y: 223, endPoint x: 176, endPoint y: 226, distance: 71.9
type input "50"
click at [157, 226] on input "range" at bounding box center [103, 224] width 108 height 25
drag, startPoint x: 176, startPoint y: 226, endPoint x: 102, endPoint y: 270, distance: 85.8
click at [102, 270] on div "Température 50 Humidité 50" at bounding box center [138, 237] width 197 height 106
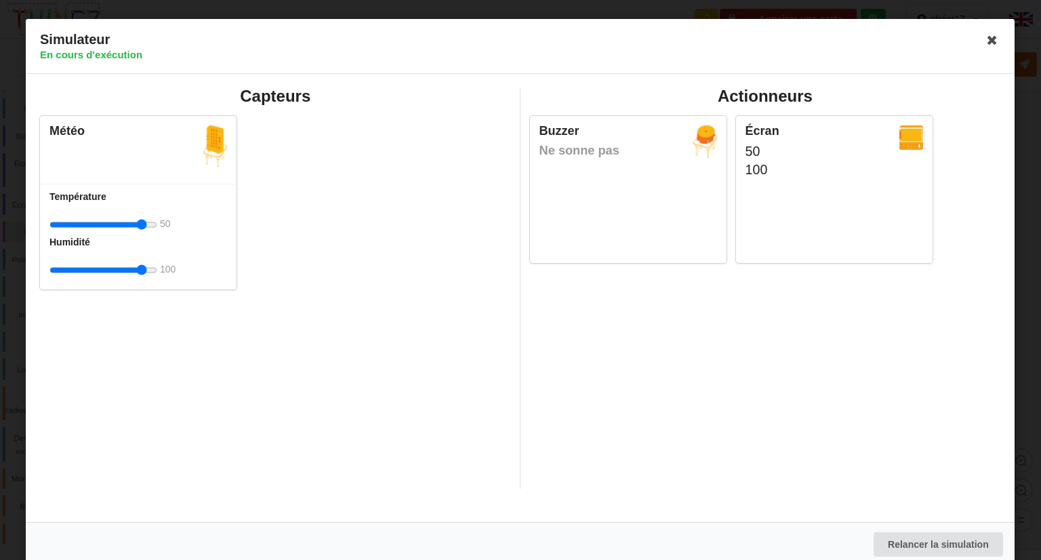
drag, startPoint x: 102, startPoint y: 270, endPoint x: 178, endPoint y: 271, distance: 75.2
type input "100"
click at [157, 271] on input "range" at bounding box center [103, 270] width 108 height 25
click at [555, 215] on div "Buzzer Ne sonne pas" at bounding box center [628, 189] width 197 height 147
click at [987, 39] on icon at bounding box center [993, 40] width 22 height 22
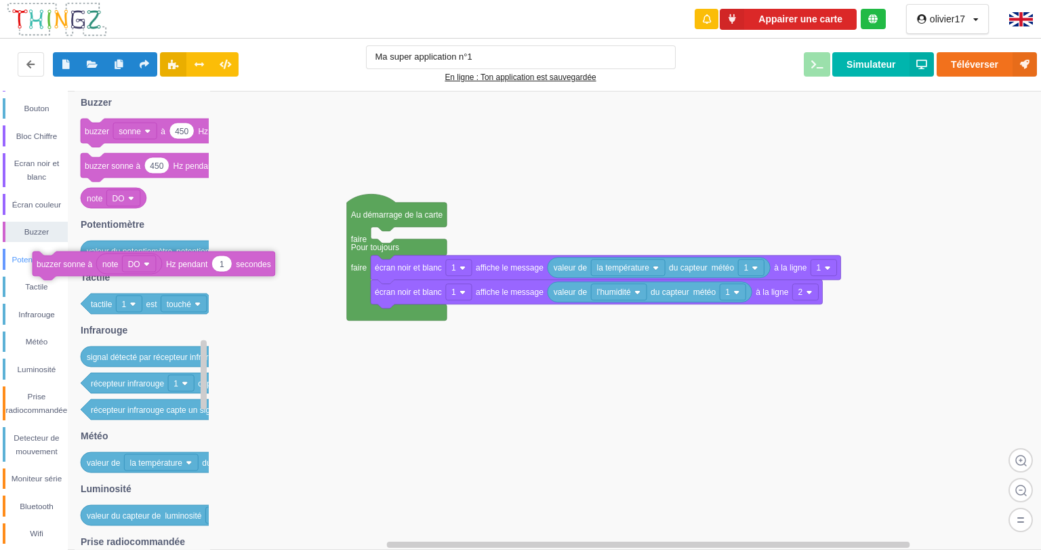
drag, startPoint x: 408, startPoint y: 238, endPoint x: 65, endPoint y: 262, distance: 343.8
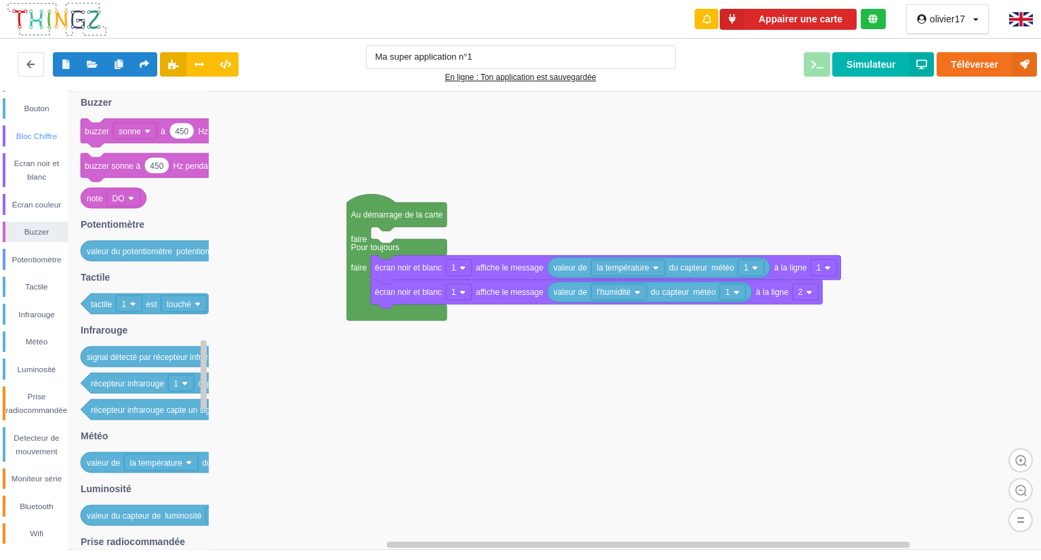
scroll to position [0, 0]
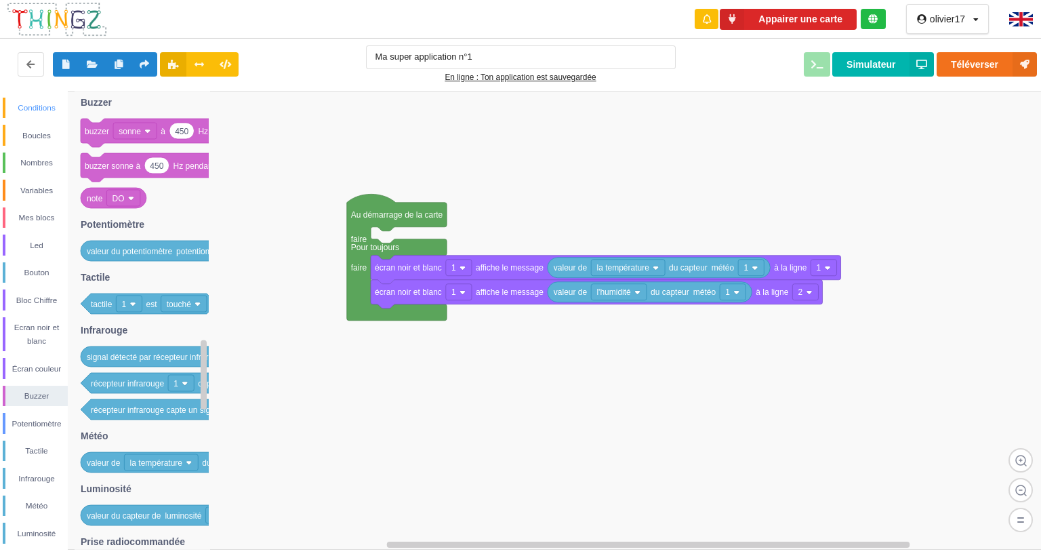
click at [30, 118] on div "Conditions" at bounding box center [35, 108] width 65 height 21
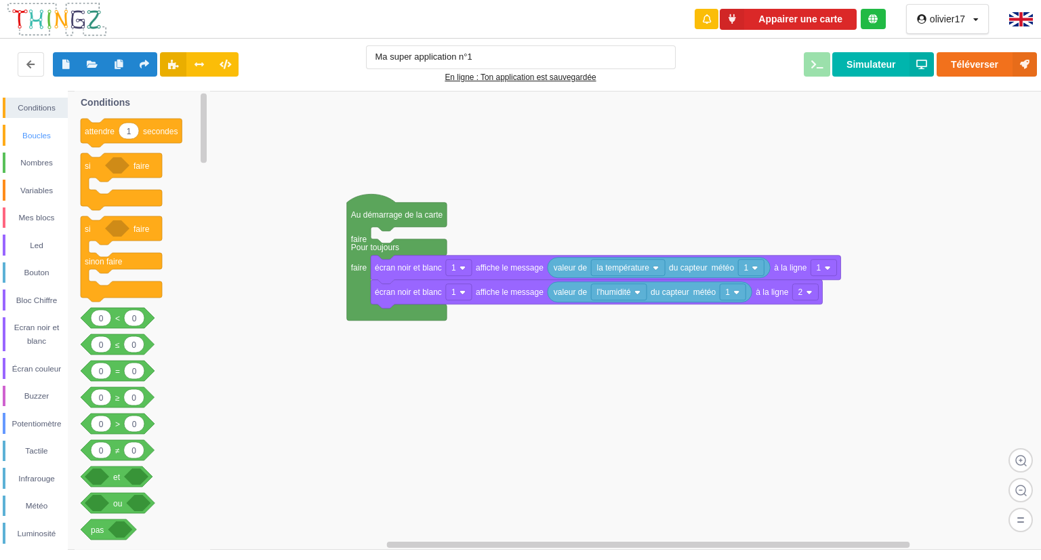
click at [33, 139] on div "Boucles" at bounding box center [36, 136] width 62 height 14
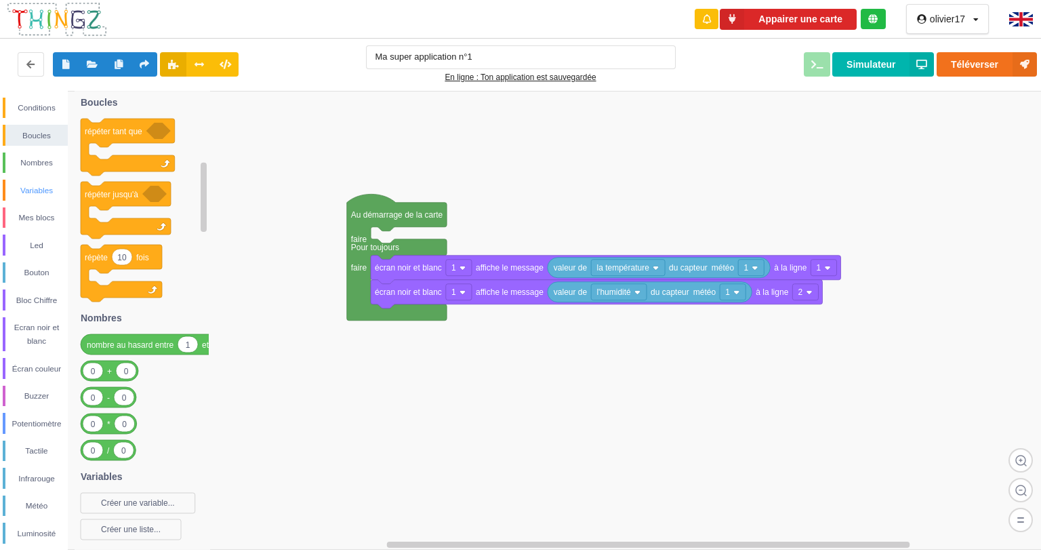
click at [46, 188] on div "Variables" at bounding box center [36, 191] width 62 height 14
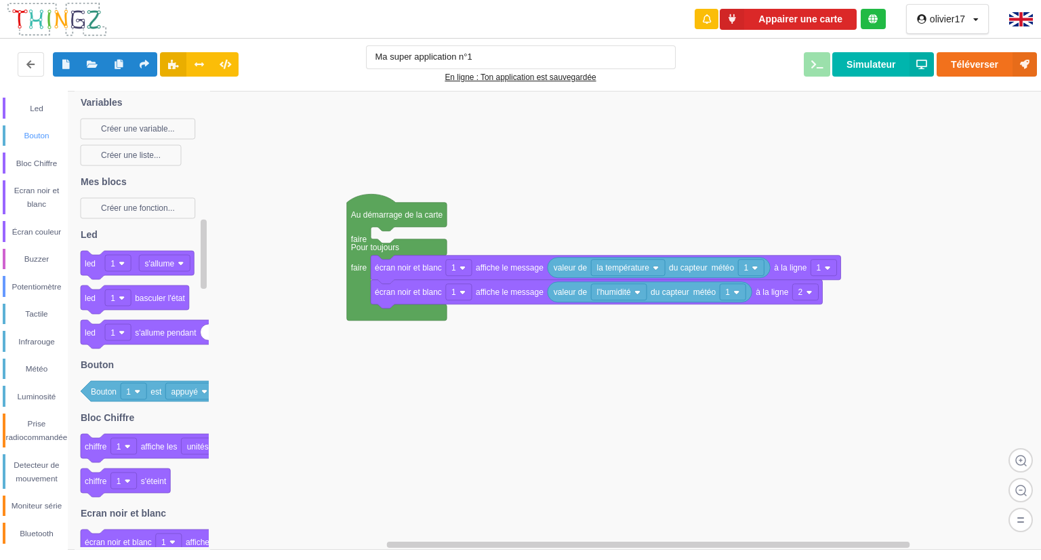
scroll to position [164, 0]
click at [47, 415] on div "Prise radiocommandée" at bounding box center [36, 403] width 62 height 27
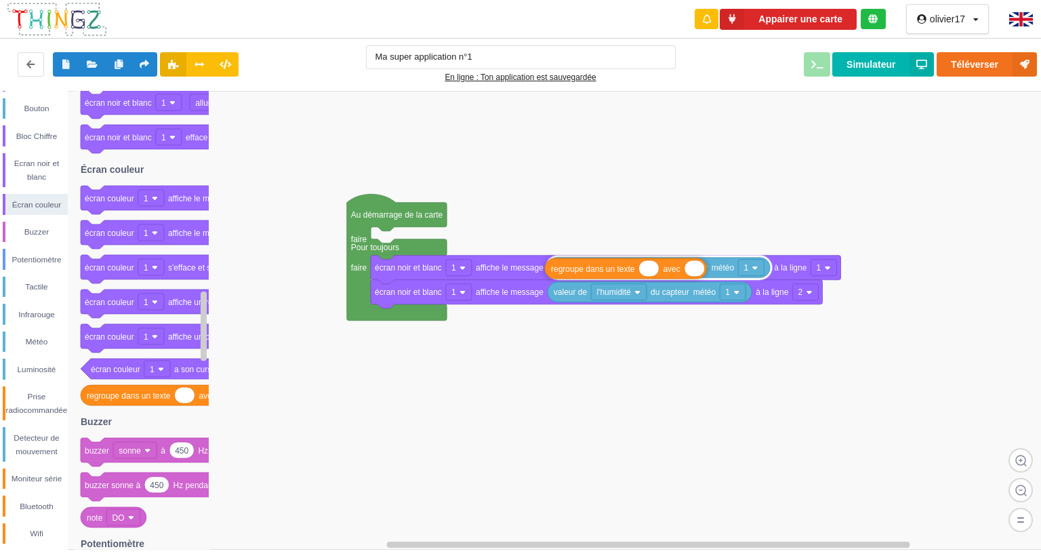
drag, startPoint x: 130, startPoint y: 396, endPoint x: 594, endPoint y: 270, distance: 480.5
click at [594, 270] on div "Conditions Boucles Nombres Variables Mes blocs Led Bouton Bloc Chiffre Ecran no…" at bounding box center [525, 320] width 1050 height 459
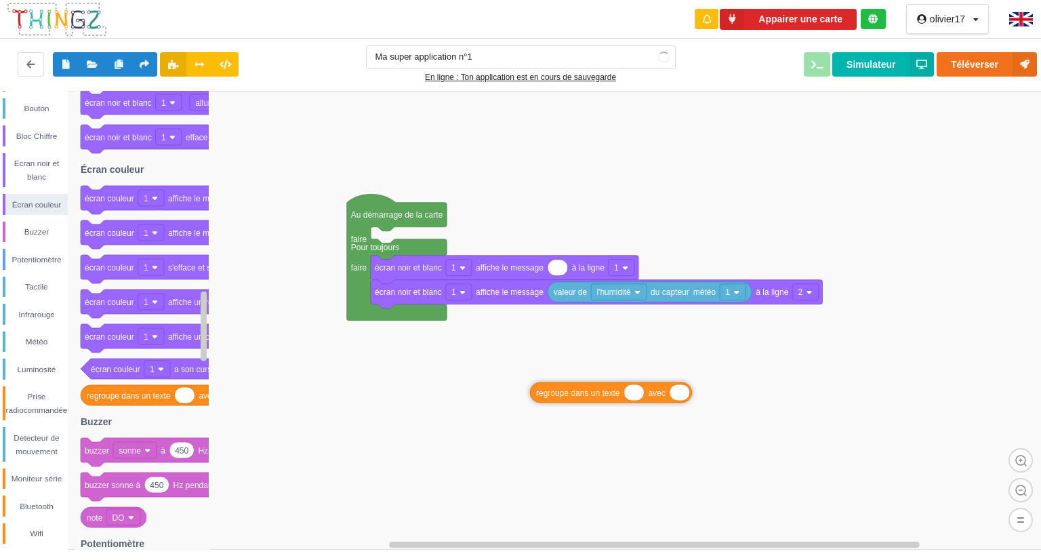
drag, startPoint x: 613, startPoint y: 270, endPoint x: 595, endPoint y: 398, distance: 129.3
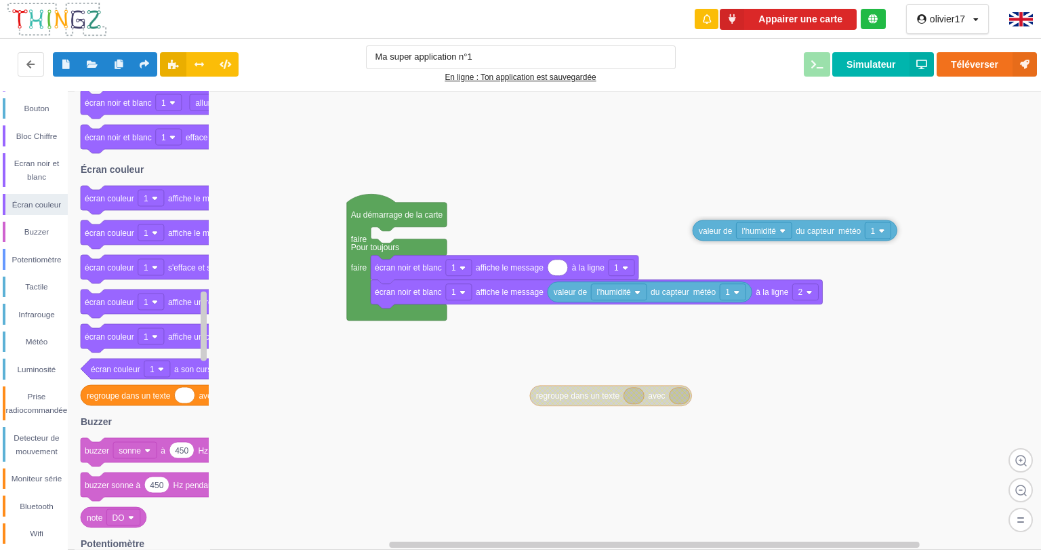
click at [694, 218] on rect at bounding box center [525, 320] width 1050 height 459
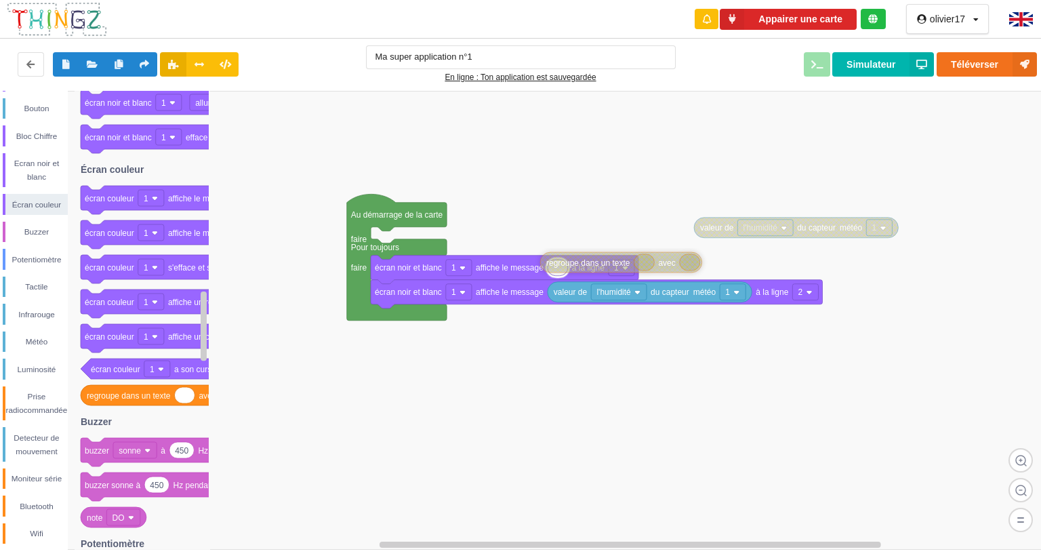
drag, startPoint x: 583, startPoint y: 396, endPoint x: 593, endPoint y: 263, distance: 133.2
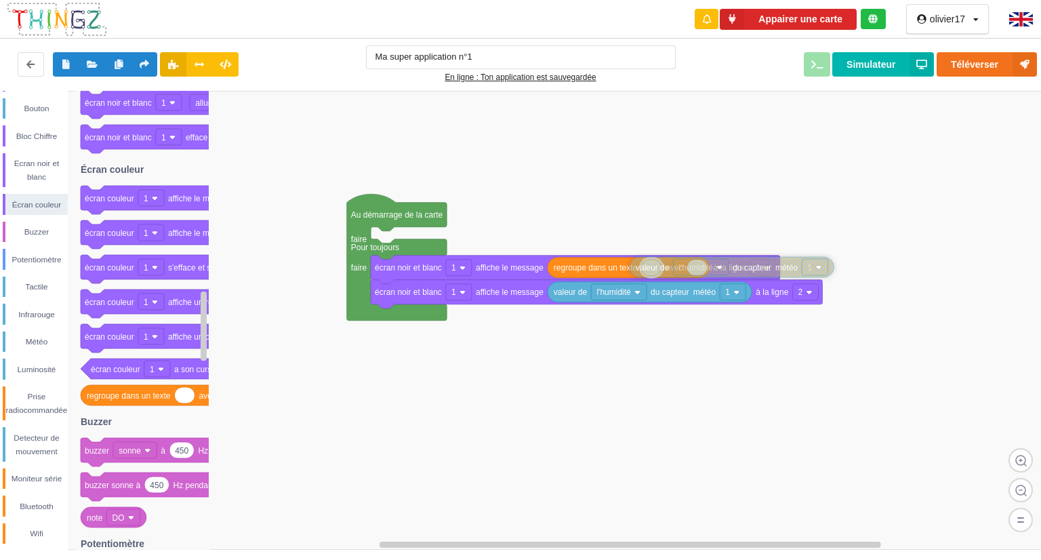
drag, startPoint x: 723, startPoint y: 222, endPoint x: 662, endPoint y: 261, distance: 72.2
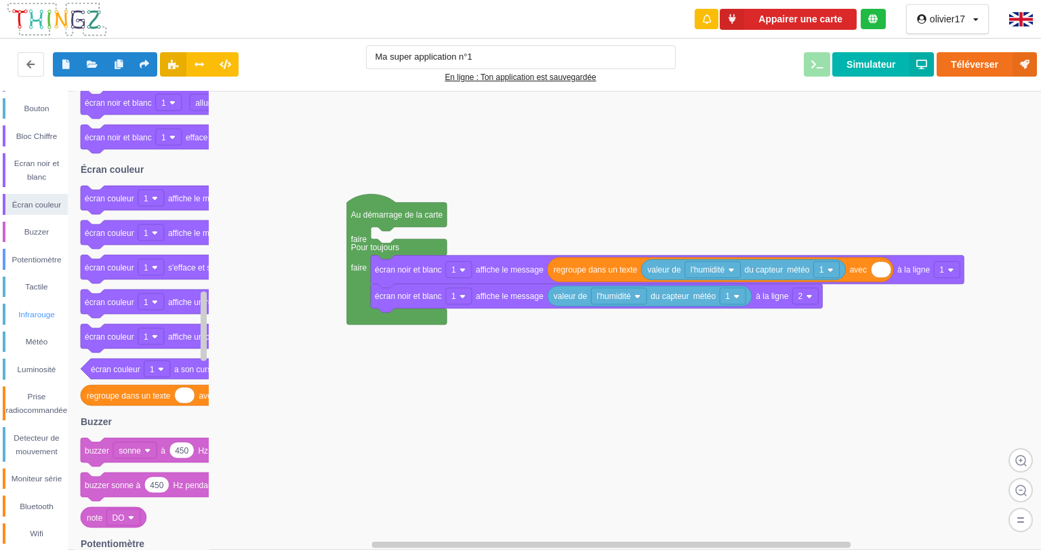
click at [52, 308] on div "Infrarouge" at bounding box center [36, 315] width 62 height 14
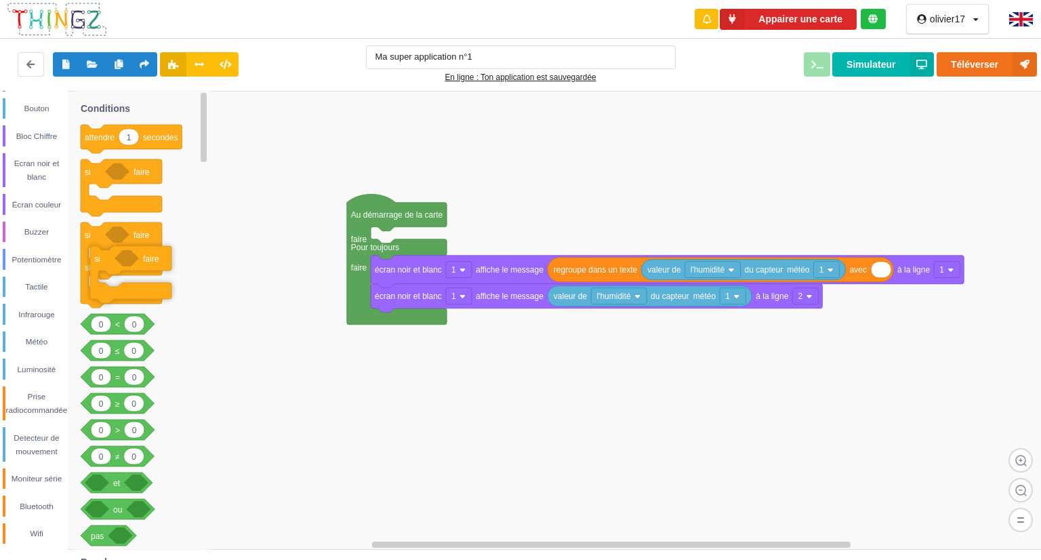
drag, startPoint x: 91, startPoint y: 177, endPoint x: 96, endPoint y: 264, distance: 86.8
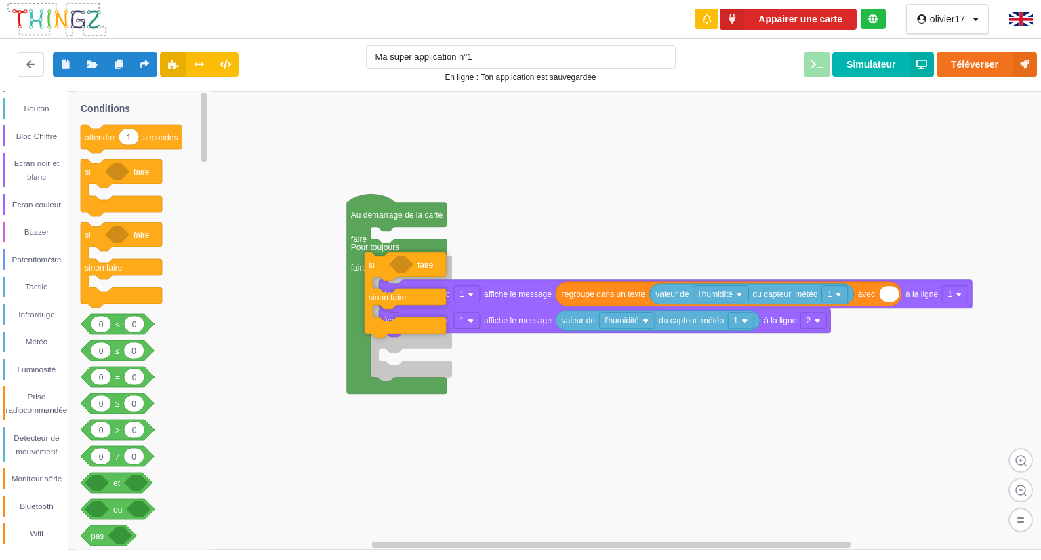
drag, startPoint x: 96, startPoint y: 242, endPoint x: 379, endPoint y: 272, distance: 285.5
click at [379, 272] on div "Conditions Boucles Nombres Variables Mes blocs Led Bouton Bloc Chiffre Ecran no…" at bounding box center [525, 320] width 1050 height 459
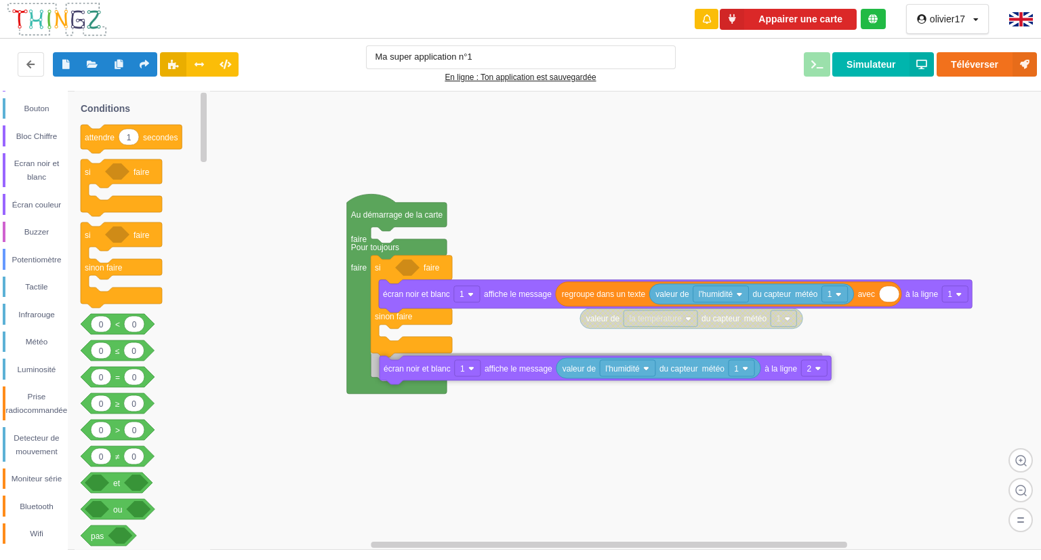
drag, startPoint x: 417, startPoint y: 324, endPoint x: 419, endPoint y: 373, distance: 49.5
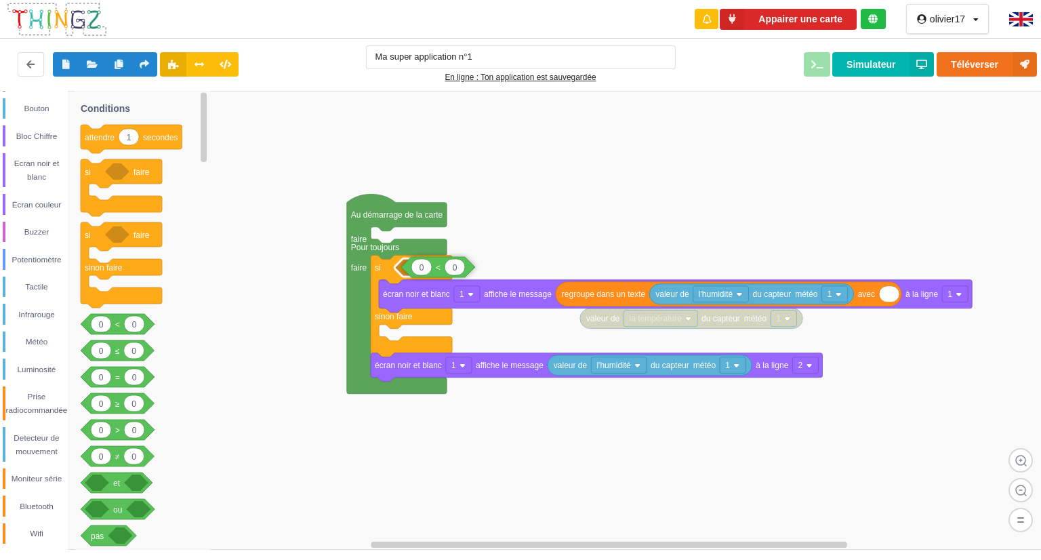
drag, startPoint x: 117, startPoint y: 326, endPoint x: 437, endPoint y: 268, distance: 325.8
click at [437, 268] on div "Conditions Boucles Nombres Variables Mes blocs Led Bouton Bloc Chiffre Ecran no…" at bounding box center [525, 320] width 1050 height 459
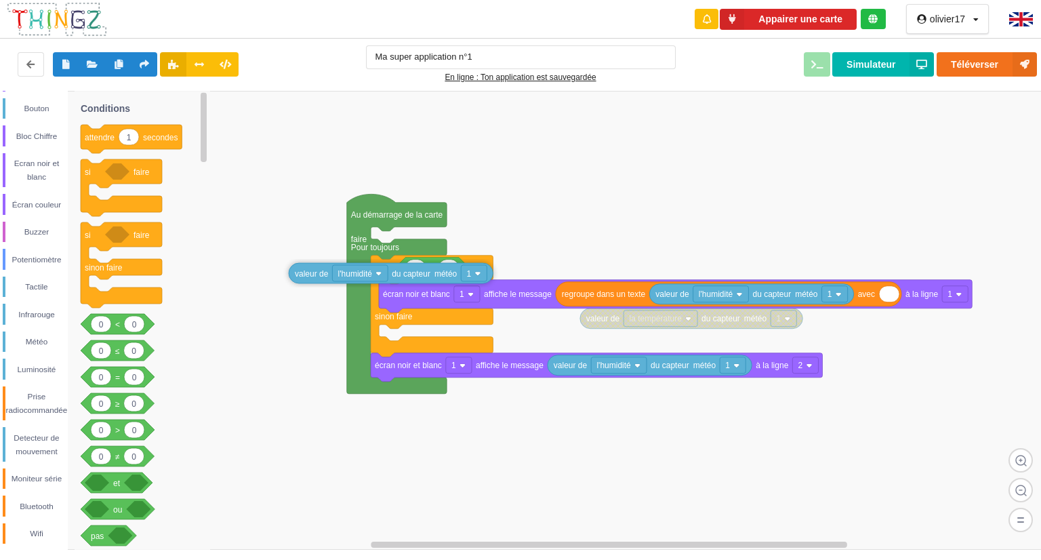
drag, startPoint x: 464, startPoint y: 272, endPoint x: 294, endPoint y: 276, distance: 169.5
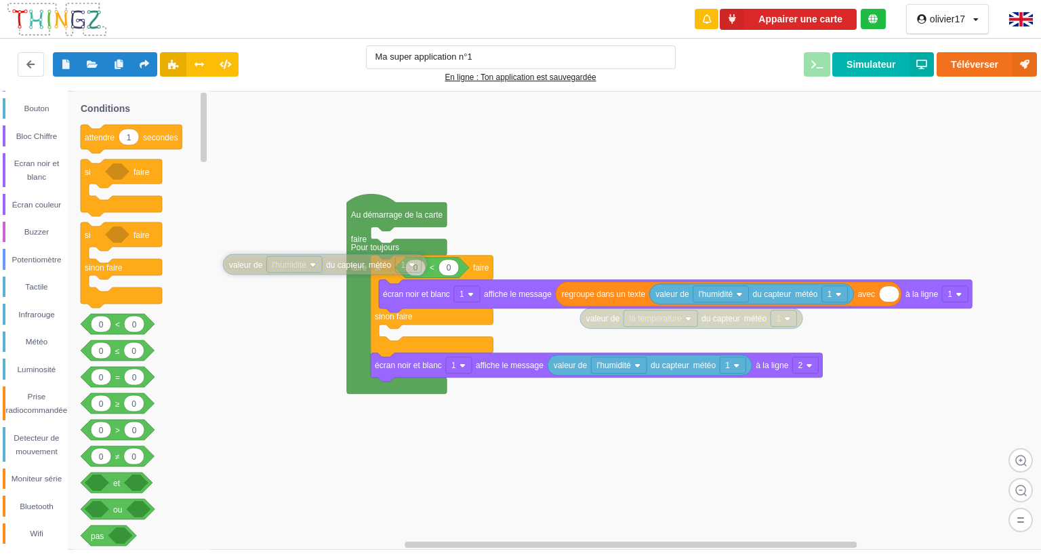
drag, startPoint x: 329, startPoint y: 280, endPoint x: 282, endPoint y: 268, distance: 48.8
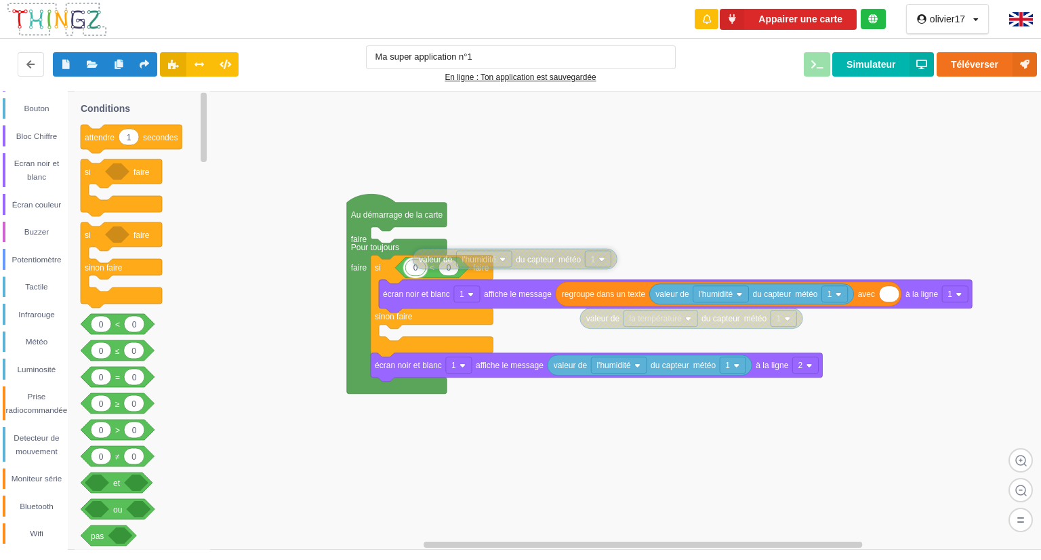
drag, startPoint x: 287, startPoint y: 268, endPoint x: 478, endPoint y: 265, distance: 191.1
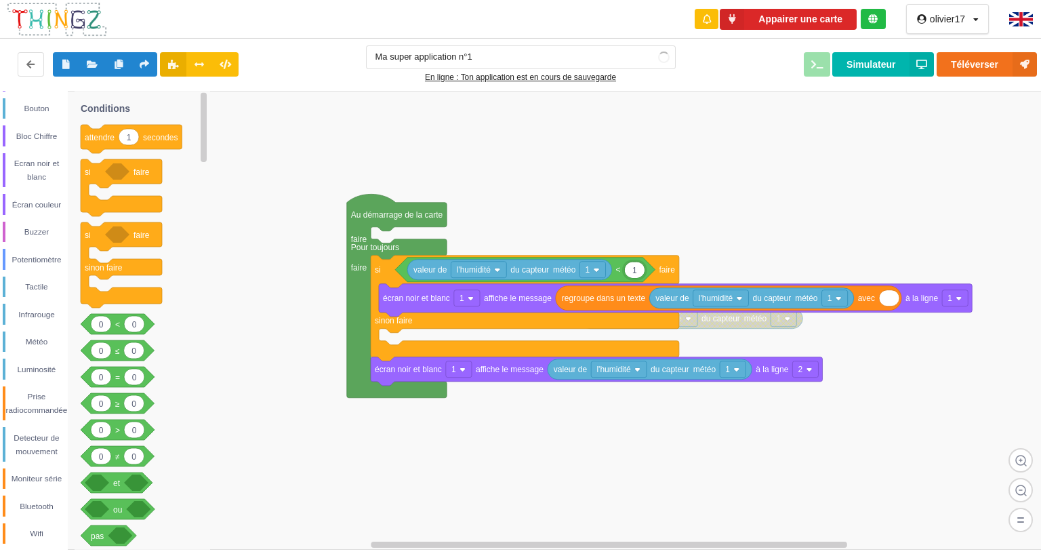
type input "15"
type input "il fait froid"
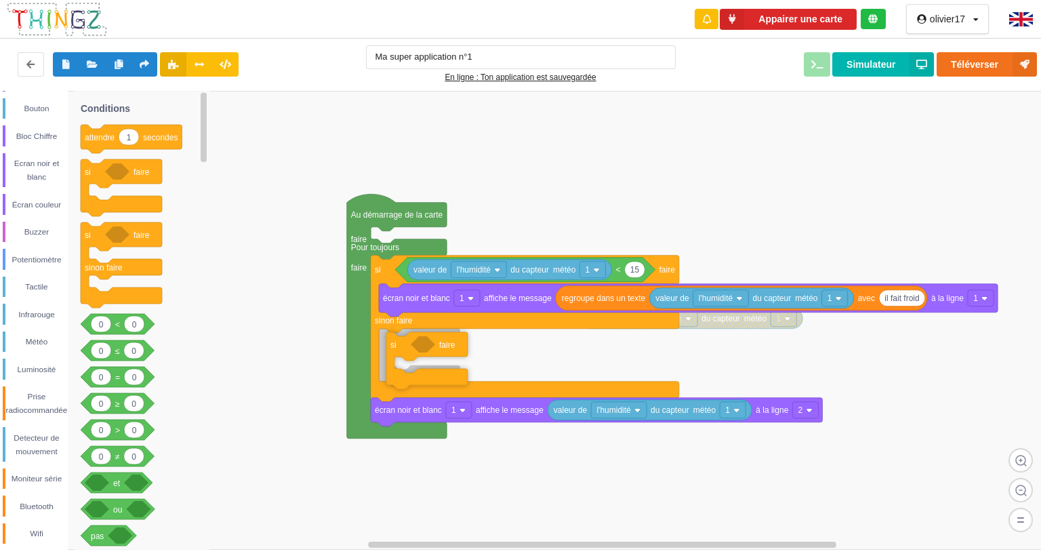
drag, startPoint x: 96, startPoint y: 180, endPoint x: 399, endPoint y: 352, distance: 349.0
click at [399, 352] on div "Conditions Boucles Nombres Variables Mes blocs Led Bouton Bloc Chiffre Ecran no…" at bounding box center [525, 320] width 1050 height 459
drag, startPoint x: 117, startPoint y: 434, endPoint x: 449, endPoint y: 345, distance: 344.4
click at [449, 345] on div "Conditions Boucles Nombres Variables Mes blocs Led Bouton Bloc Chiffre Ecran no…" at bounding box center [525, 320] width 1050 height 459
click at [635, 272] on input "15" at bounding box center [635, 270] width 20 height 16
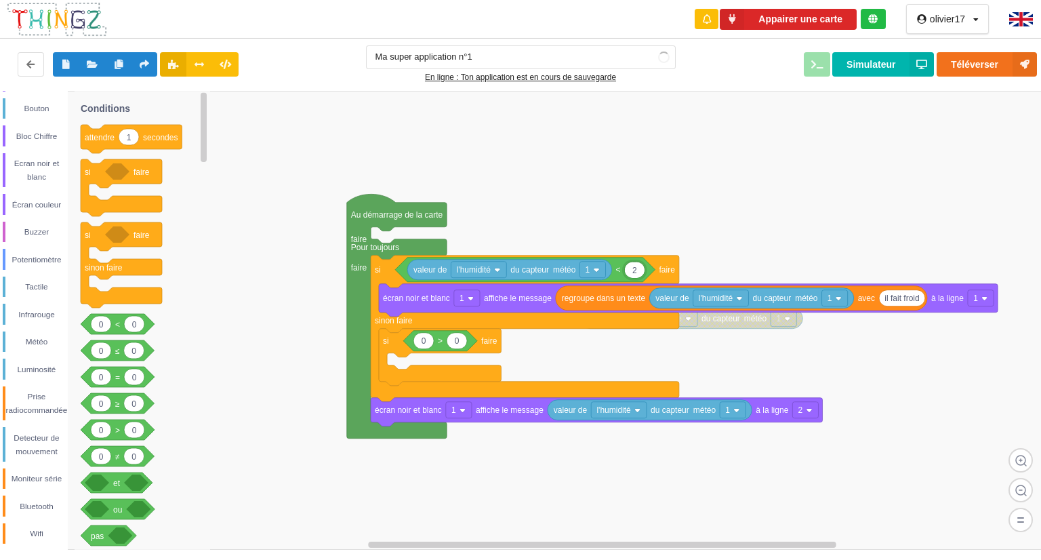
type input "25"
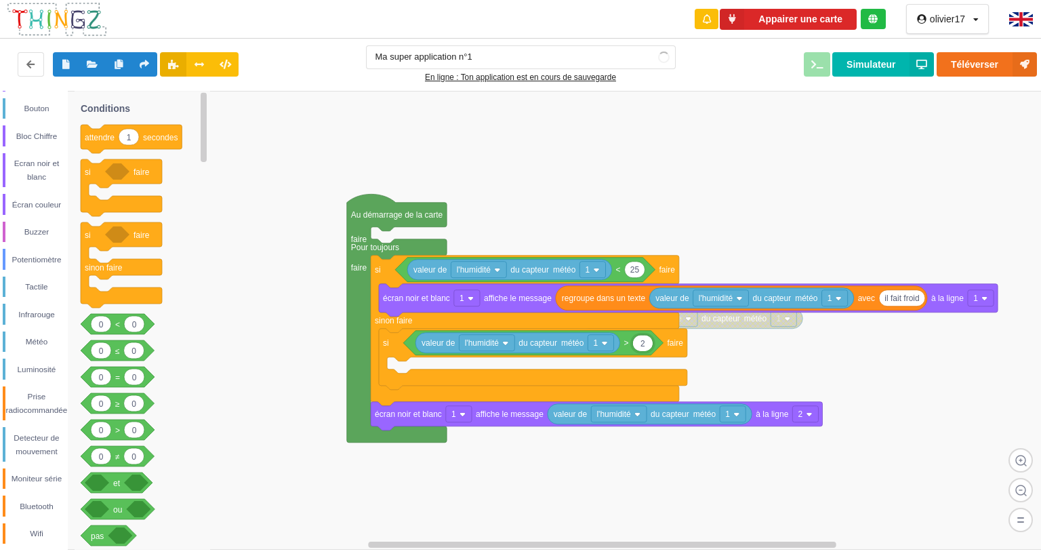
type input "25"
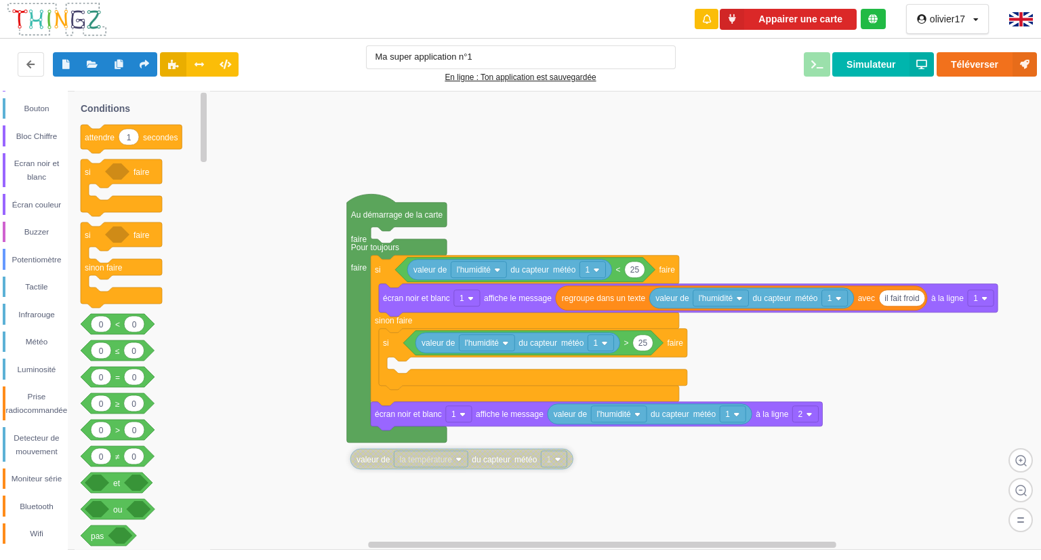
drag, startPoint x: 726, startPoint y: 325, endPoint x: 235, endPoint y: 424, distance: 500.5
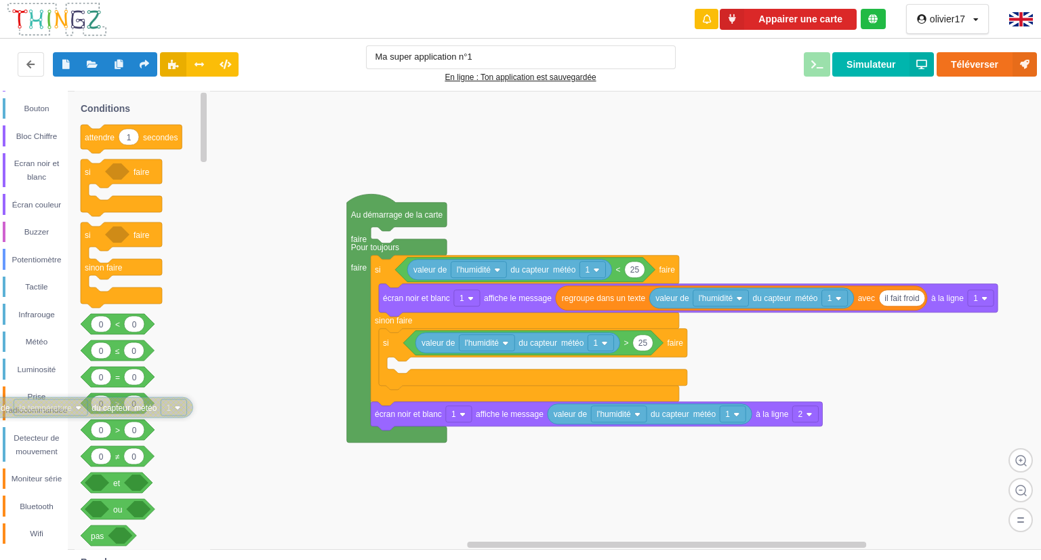
drag, startPoint x: 258, startPoint y: 420, endPoint x: 118, endPoint y: 405, distance: 141.1
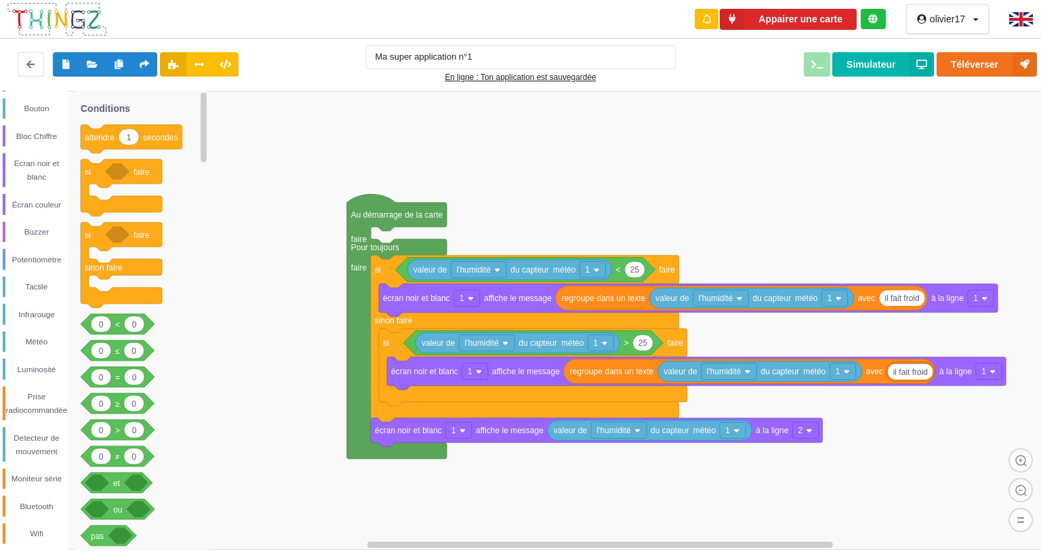
click at [924, 378] on input "il fait froid" at bounding box center [909, 371] width 45 height 16
type input "il fait chaud"
click at [949, 432] on rect at bounding box center [525, 320] width 1050 height 459
click at [850, 68] on button "Simulateur" at bounding box center [883, 64] width 102 height 24
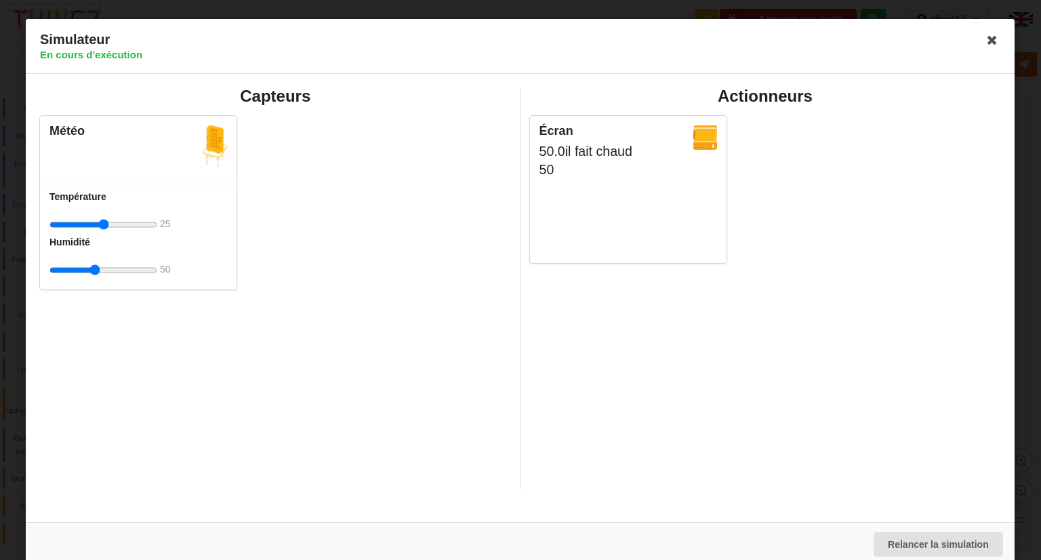
click at [95, 272] on input "range" at bounding box center [103, 270] width 108 height 25
drag, startPoint x: 92, startPoint y: 270, endPoint x: 147, endPoint y: 276, distance: 55.3
type input "100"
click at [147, 276] on input "range" at bounding box center [103, 270] width 108 height 25
click at [982, 39] on icon at bounding box center [993, 40] width 22 height 22
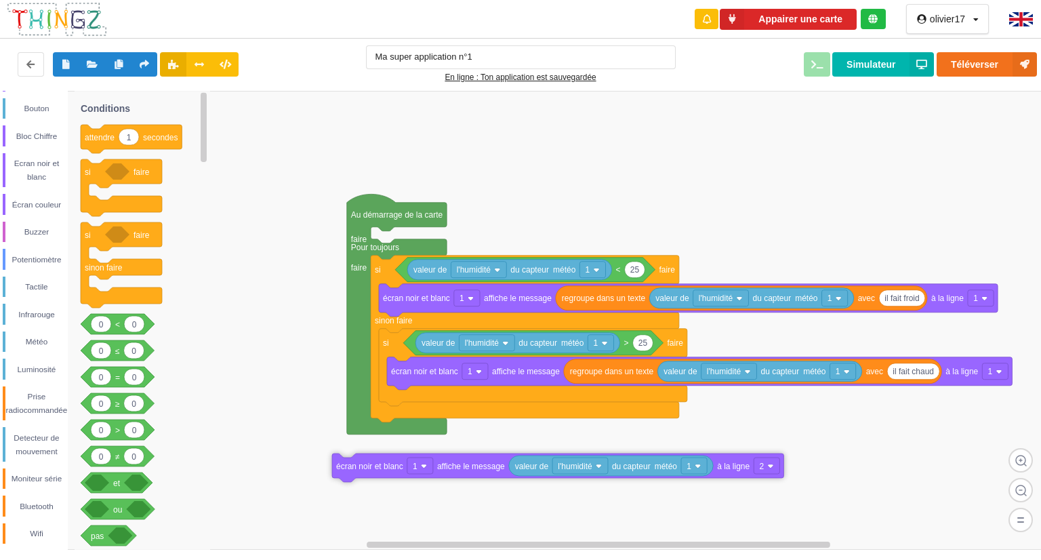
drag, startPoint x: 398, startPoint y: 434, endPoint x: 360, endPoint y: 470, distance: 52.3
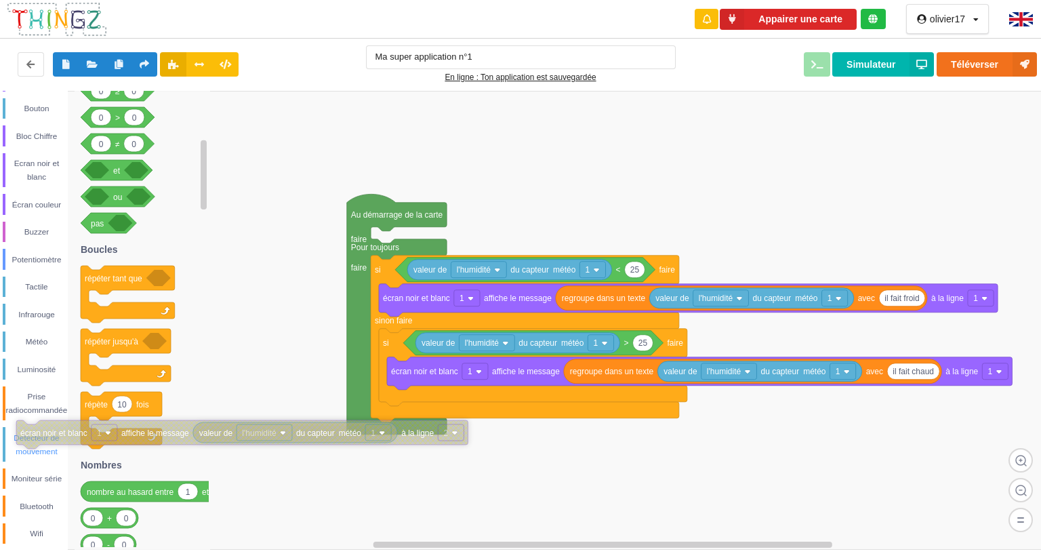
drag, startPoint x: 356, startPoint y: 470, endPoint x: 28, endPoint y: 437, distance: 330.3
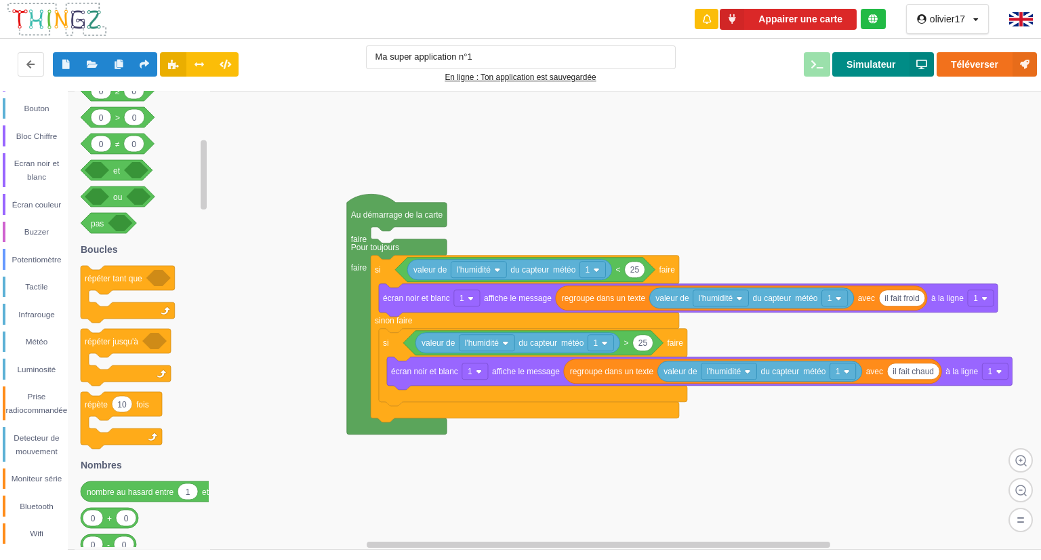
click at [881, 64] on button "Simulateur" at bounding box center [883, 64] width 102 height 24
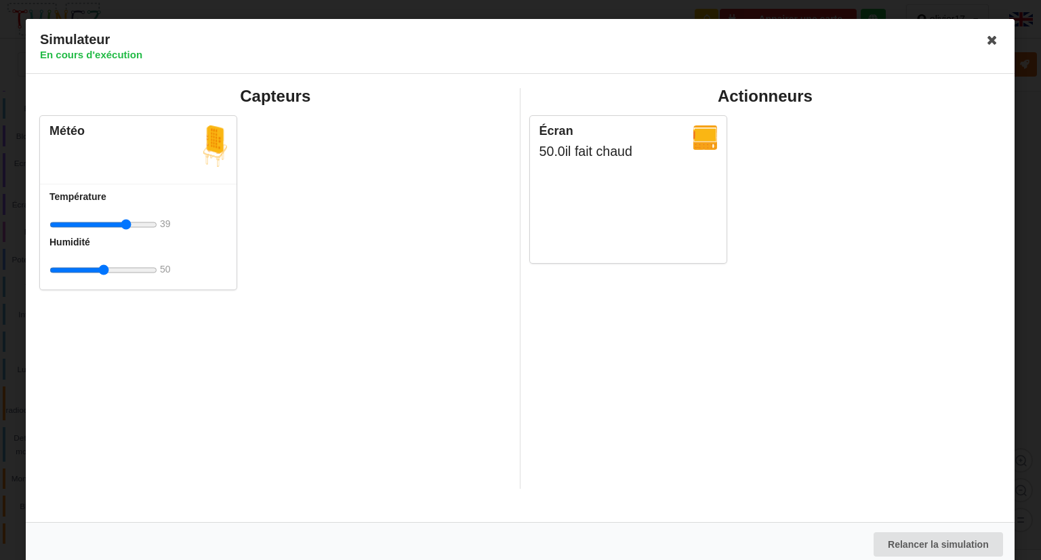
drag, startPoint x: 100, startPoint y: 223, endPoint x: 127, endPoint y: 237, distance: 29.7
type input "40"
click at [127, 237] on input "range" at bounding box center [103, 224] width 108 height 25
drag, startPoint x: 108, startPoint y: 266, endPoint x: 100, endPoint y: 287, distance: 23.4
type input "45"
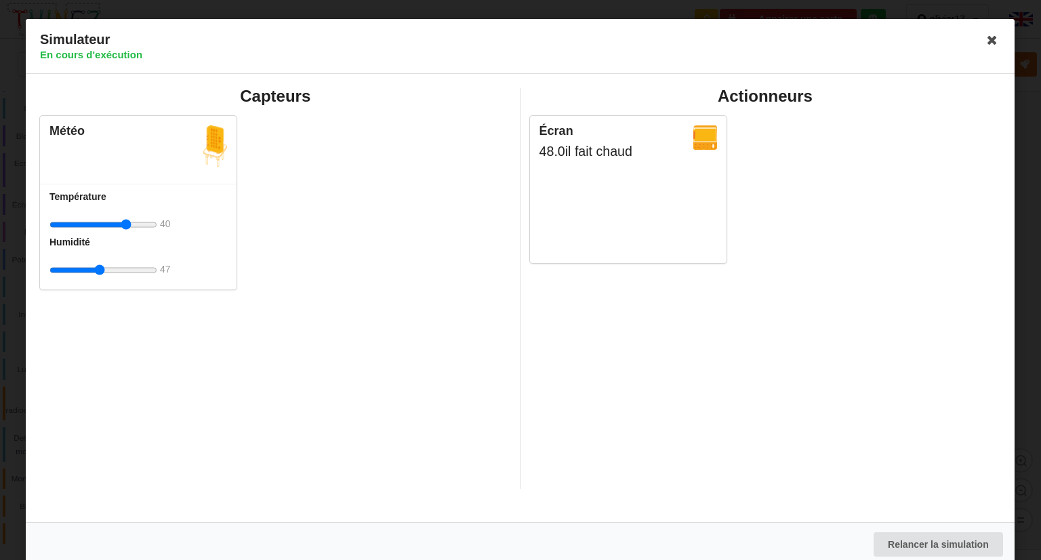
click at [100, 283] on input "range" at bounding box center [103, 270] width 108 height 25
click at [988, 35] on icon at bounding box center [993, 40] width 22 height 22
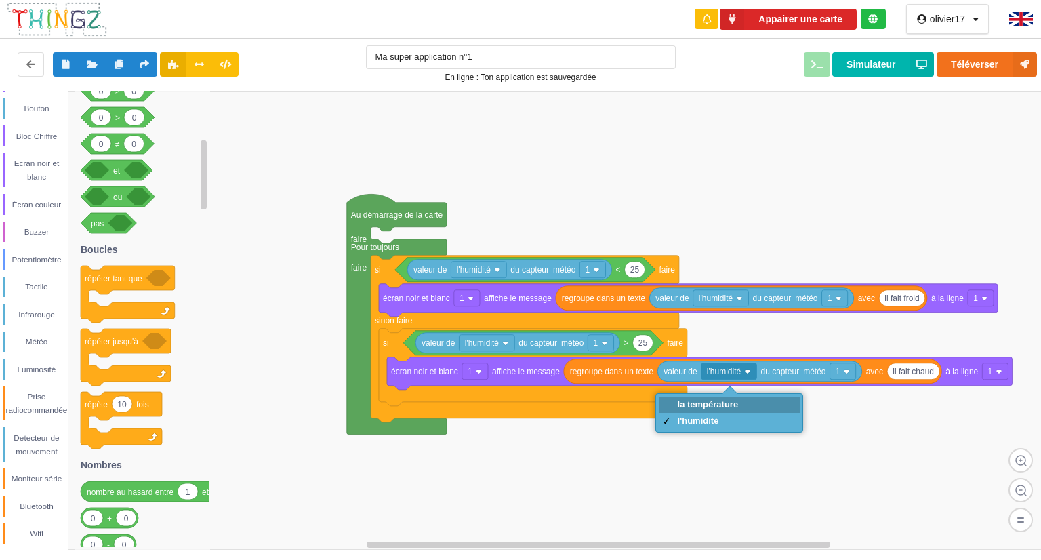
click at [716, 405] on div "la température" at bounding box center [708, 404] width 61 height 10
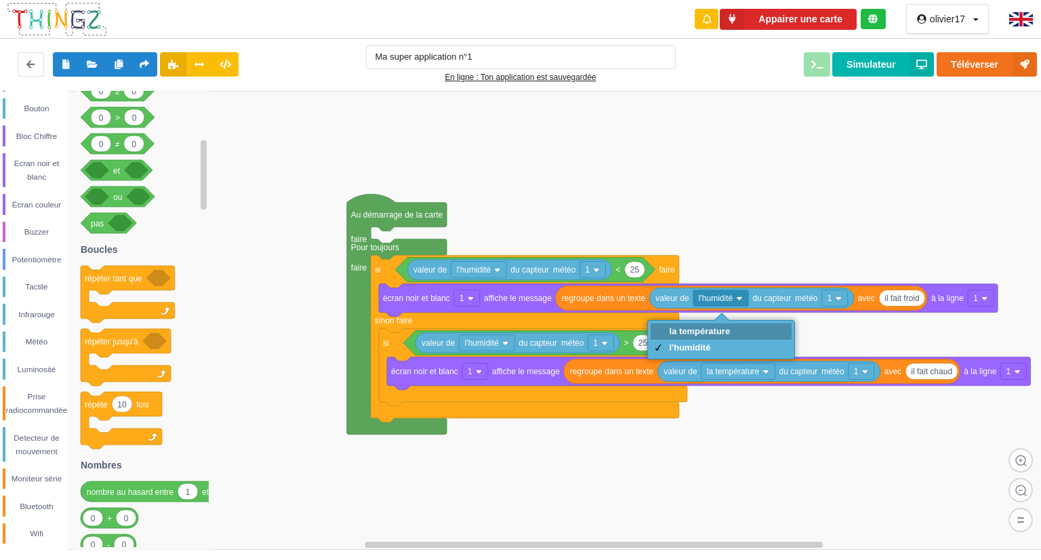
click at [710, 327] on div "la température" at bounding box center [700, 331] width 61 height 10
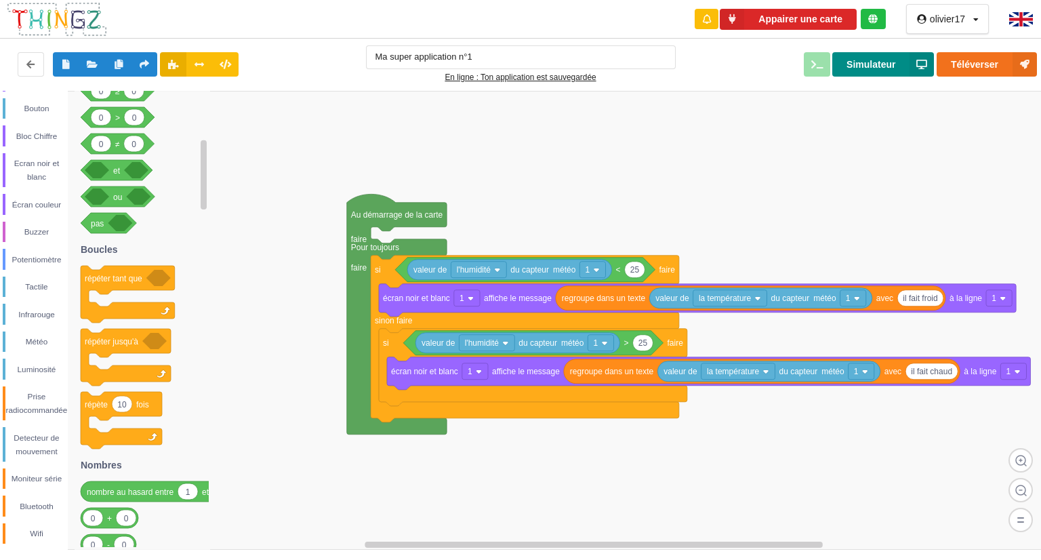
click at [859, 65] on button "Simulateur" at bounding box center [883, 64] width 102 height 24
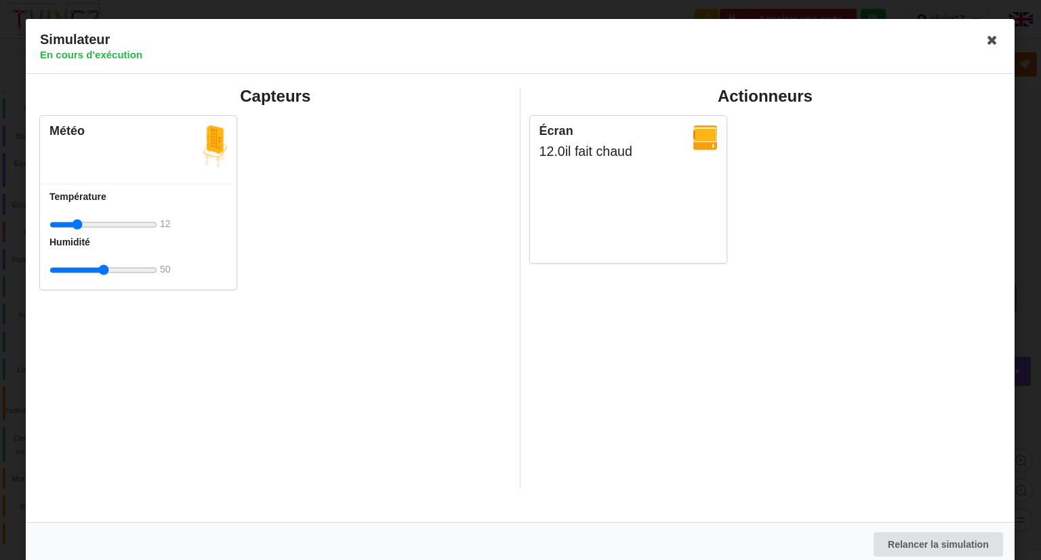
drag, startPoint x: 102, startPoint y: 223, endPoint x: 77, endPoint y: 230, distance: 26.2
click at [77, 230] on input "range" at bounding box center [103, 224] width 108 height 25
drag, startPoint x: 77, startPoint y: 230, endPoint x: 215, endPoint y: 221, distance: 138.6
click at [157, 221] on input "range" at bounding box center [103, 224] width 108 height 25
drag, startPoint x: 148, startPoint y: 228, endPoint x: 38, endPoint y: 199, distance: 114.1
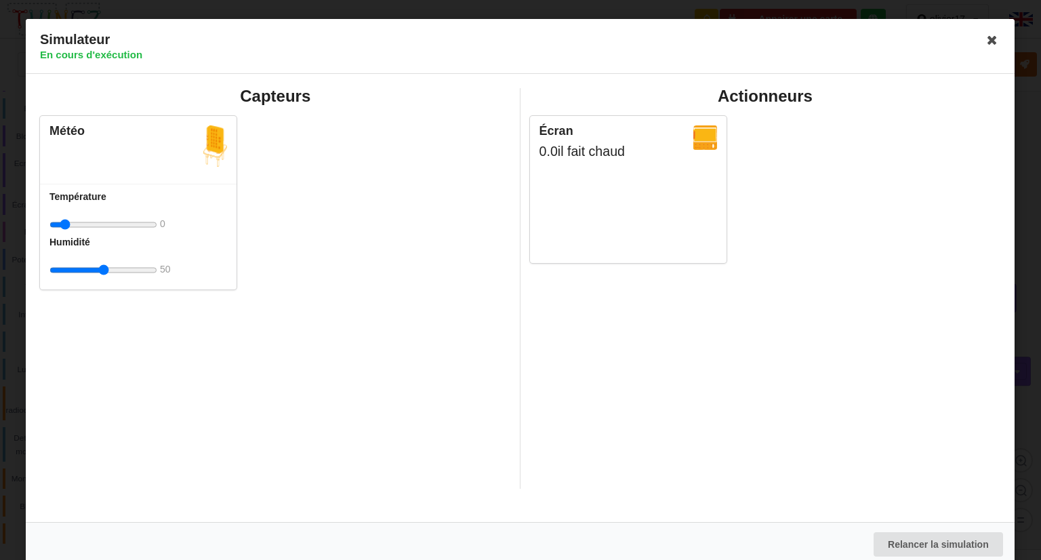
type input "0"
click at [49, 212] on input "range" at bounding box center [103, 224] width 108 height 25
drag, startPoint x: 38, startPoint y: 199, endPoint x: 183, endPoint y: 193, distance: 145.1
click at [183, 193] on div "Météo Température 0 Humidité 50" at bounding box center [275, 203] width 480 height 190
click at [984, 47] on icon at bounding box center [993, 40] width 22 height 22
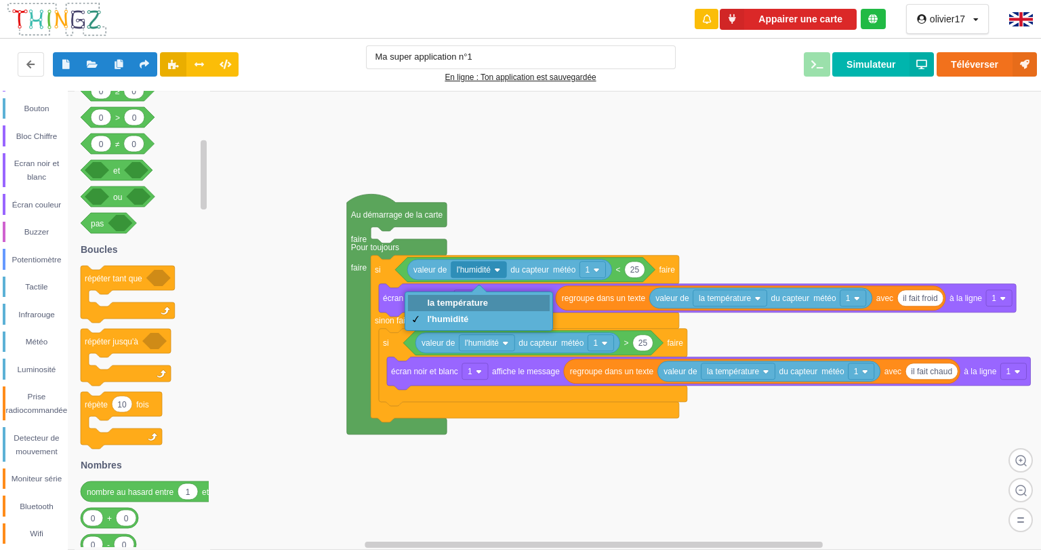
click at [482, 301] on div "la température" at bounding box center [457, 302] width 61 height 10
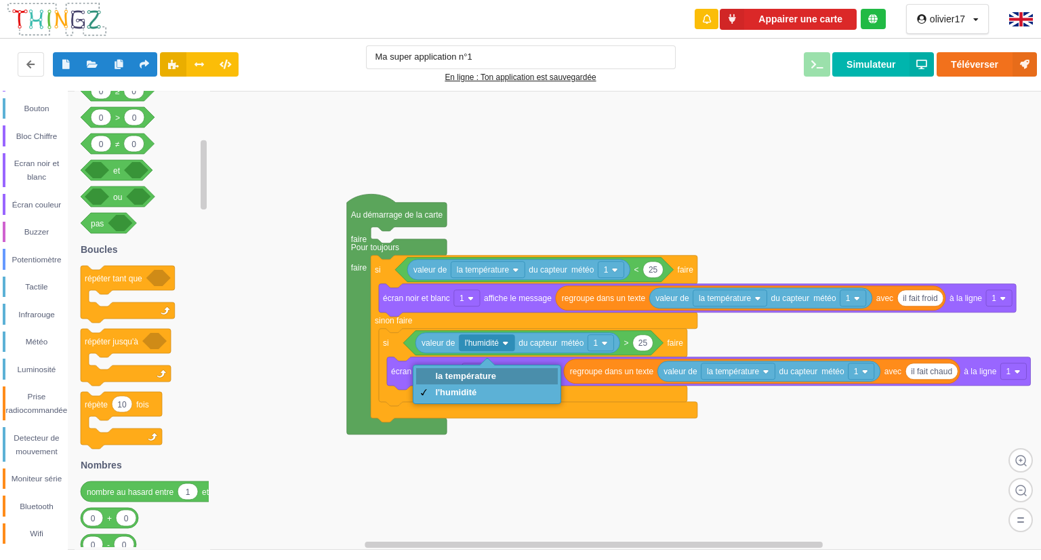
click at [478, 374] on div "la température" at bounding box center [465, 376] width 61 height 10
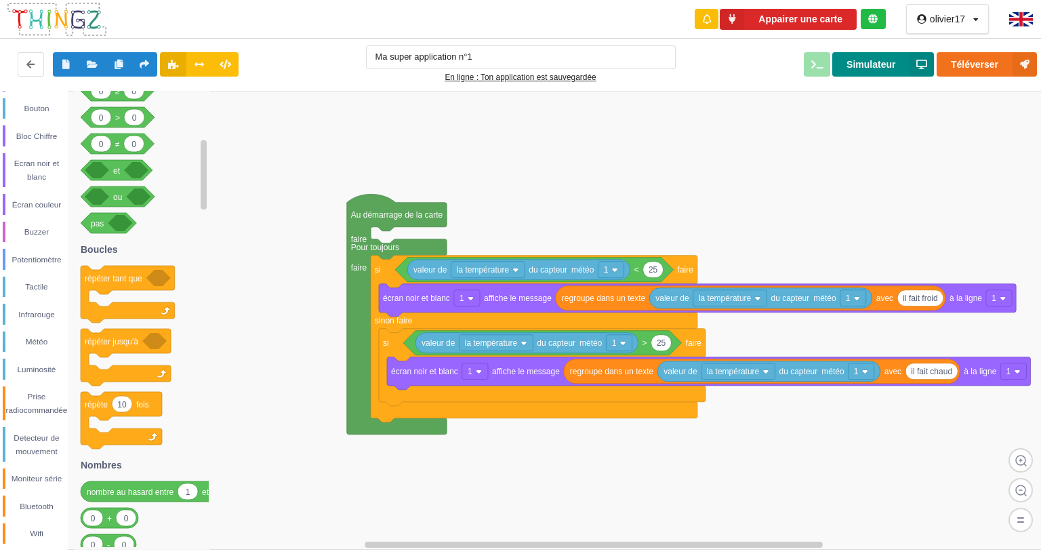
click at [869, 72] on button "Simulateur" at bounding box center [883, 64] width 102 height 24
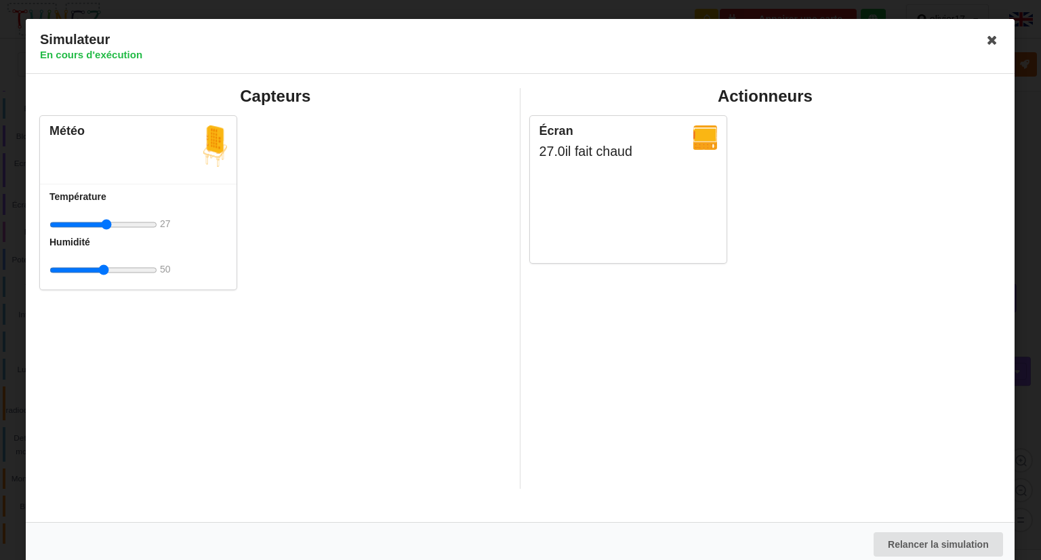
type input "26"
click at [105, 218] on input "range" at bounding box center [103, 224] width 108 height 25
click at [982, 44] on icon at bounding box center [993, 40] width 22 height 22
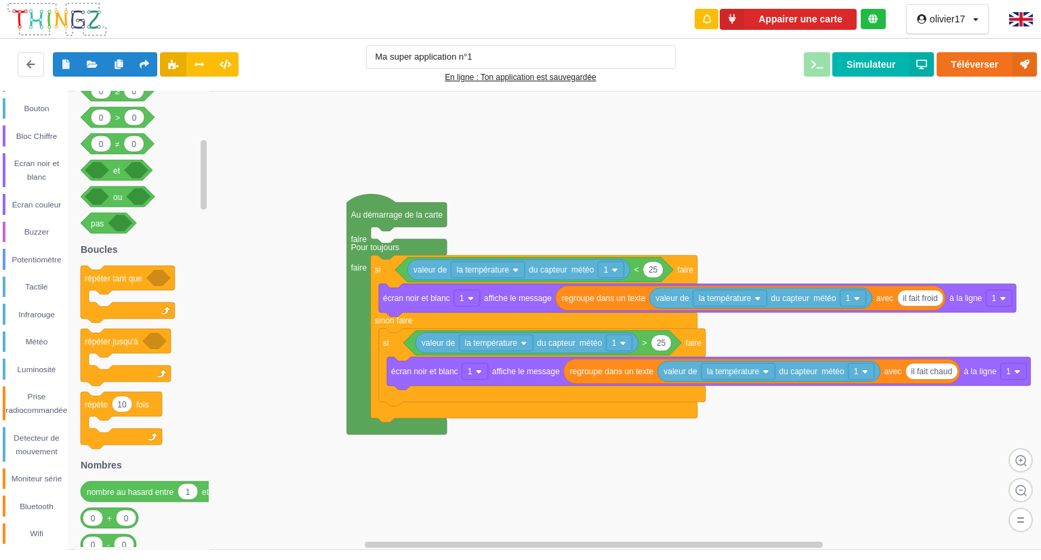
click at [20, 357] on div "Conditions Boucles Nombres Variables Mes blocs Led Bouton Bloc Chiffre Ecran no…" at bounding box center [34, 239] width 68 height 611
click at [40, 228] on div "Buzzer" at bounding box center [36, 232] width 62 height 14
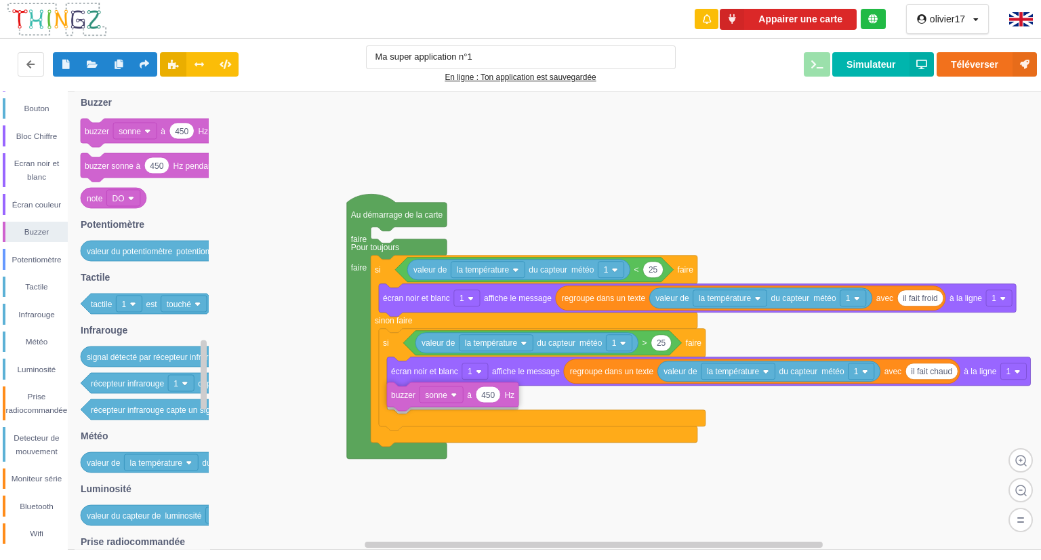
drag, startPoint x: 98, startPoint y: 133, endPoint x: 405, endPoint y: 396, distance: 404.1
click at [405, 396] on div "Conditions Boucles Nombres Variables Mes blocs Led Bouton Bloc Chiffre Ecran no…" at bounding box center [525, 320] width 1050 height 459
drag, startPoint x: 98, startPoint y: 201, endPoint x: 488, endPoint y: 415, distance: 445.2
click at [488, 415] on div "Conditions Boucles Nombres Variables Mes blocs Led Bouton Bloc Chiffre Ecran no…" at bounding box center [525, 320] width 1050 height 459
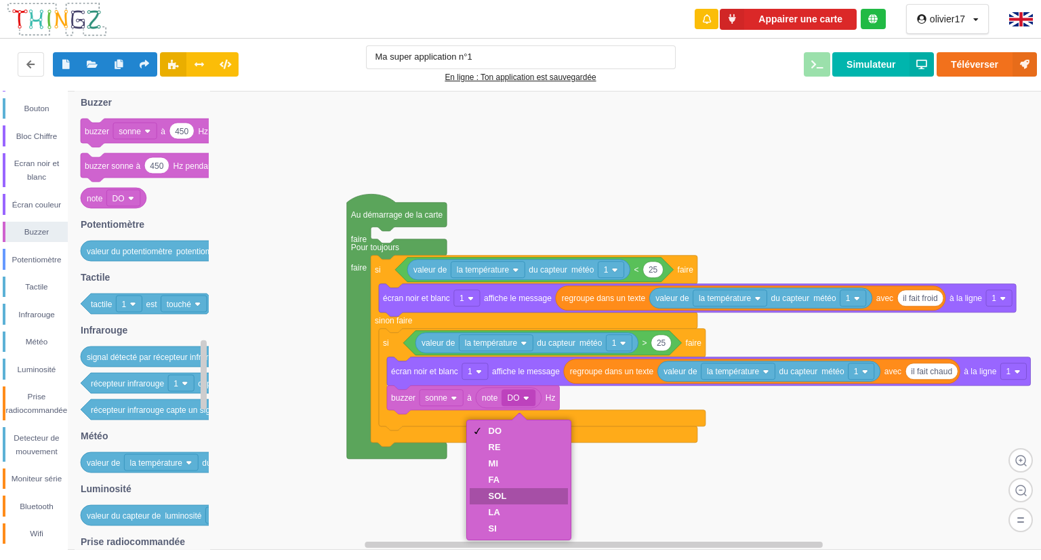
click at [494, 497] on div "SOL" at bounding box center [498, 496] width 18 height 10
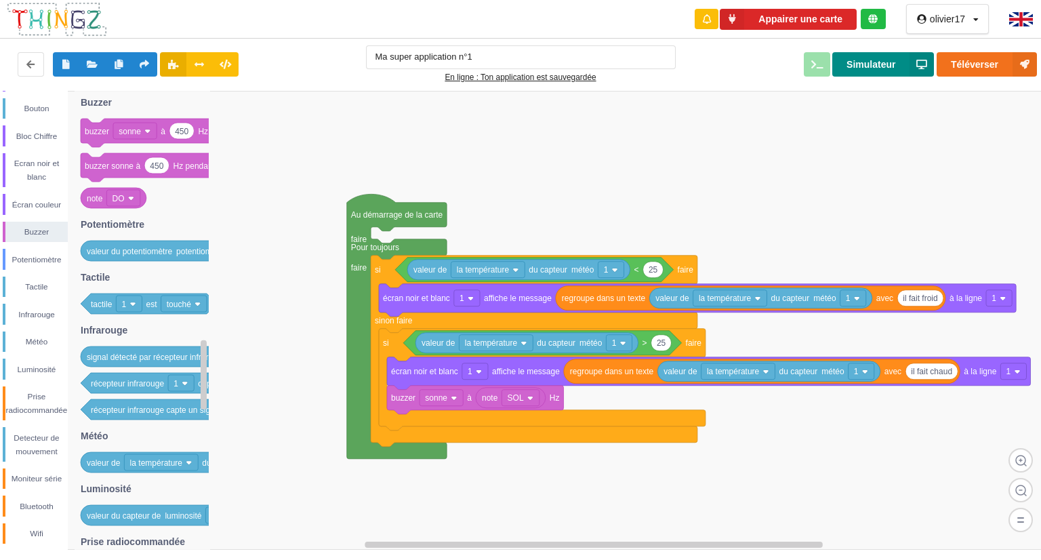
click at [860, 62] on button "Simulateur" at bounding box center [883, 64] width 102 height 24
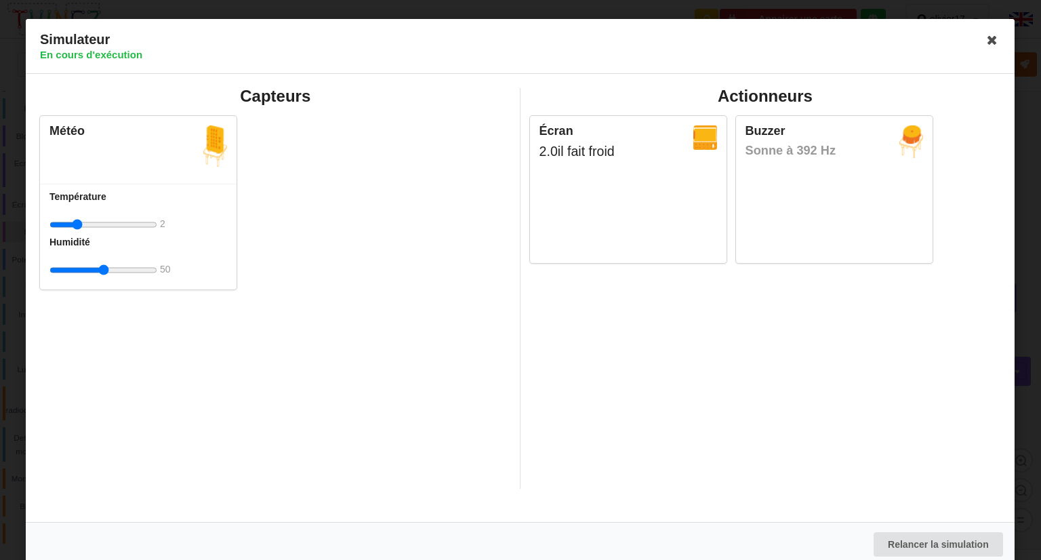
drag, startPoint x: 100, startPoint y: 224, endPoint x: 78, endPoint y: 222, distance: 22.5
type input "9"
click at [78, 222] on input "range" at bounding box center [103, 224] width 108 height 25
click at [983, 41] on icon at bounding box center [993, 40] width 22 height 22
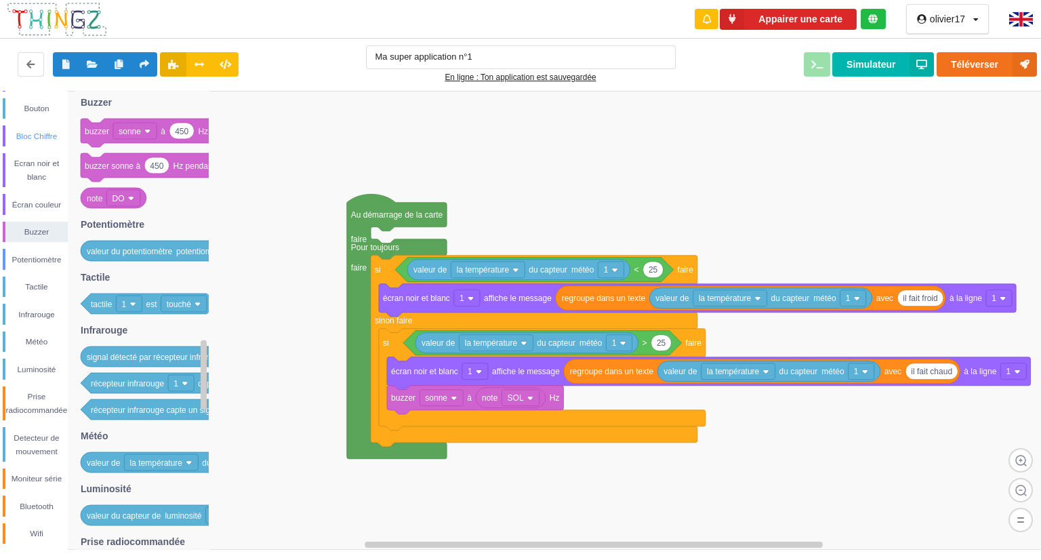
scroll to position [0, 0]
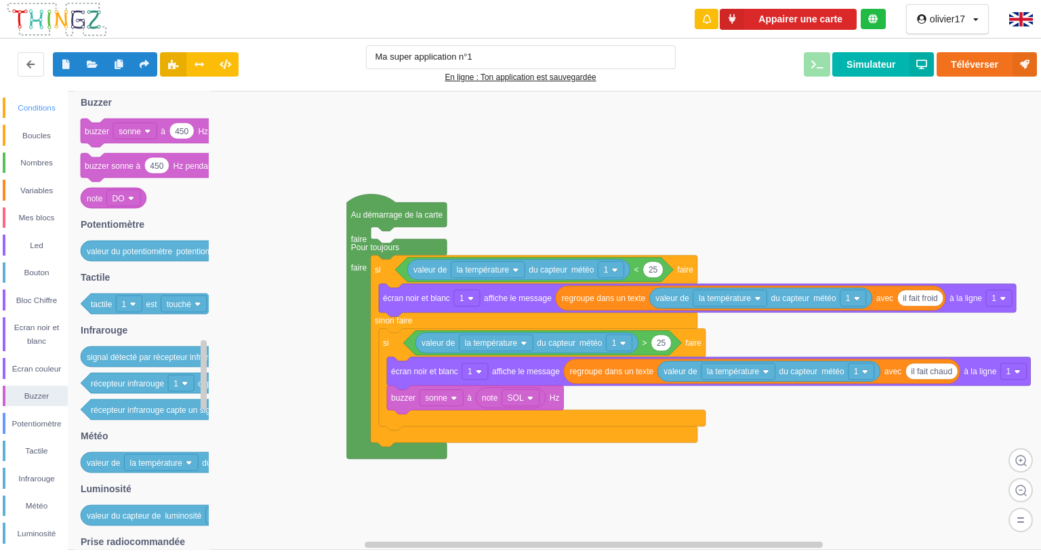
click at [45, 112] on div "Conditions" at bounding box center [36, 108] width 62 height 14
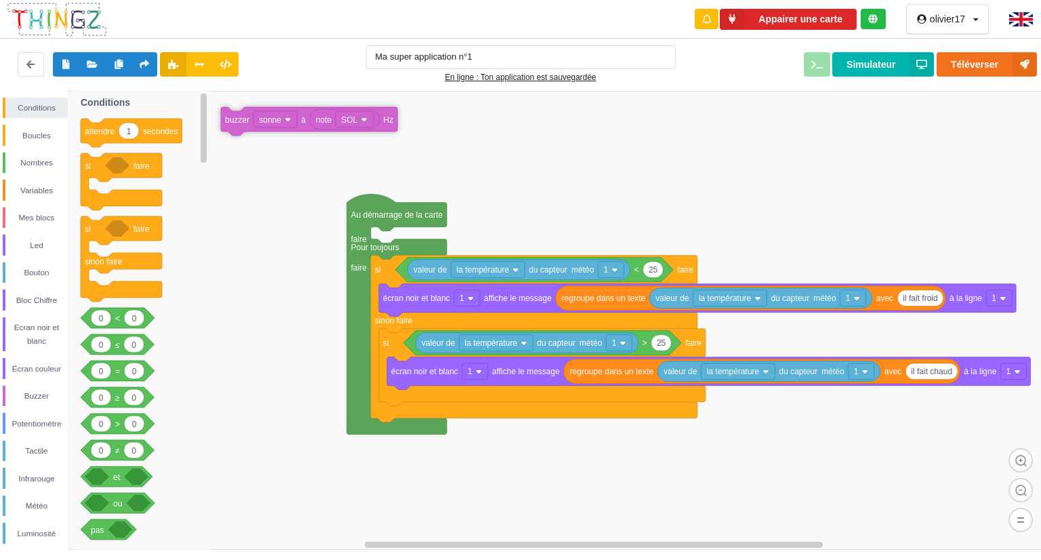
drag, startPoint x: 415, startPoint y: 408, endPoint x: 248, endPoint y: 135, distance: 320.0
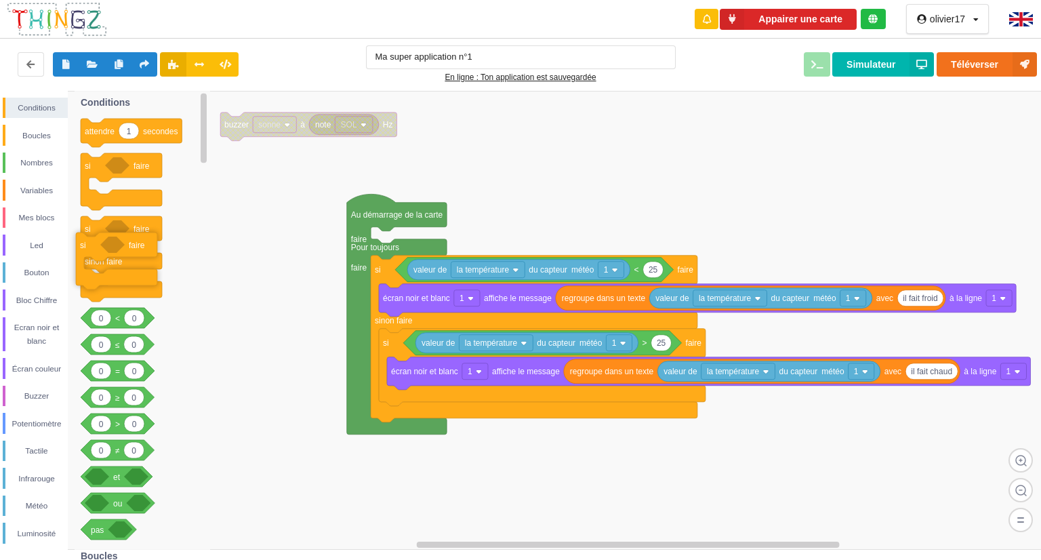
drag, startPoint x: 94, startPoint y: 165, endPoint x: 89, endPoint y: 247, distance: 82.1
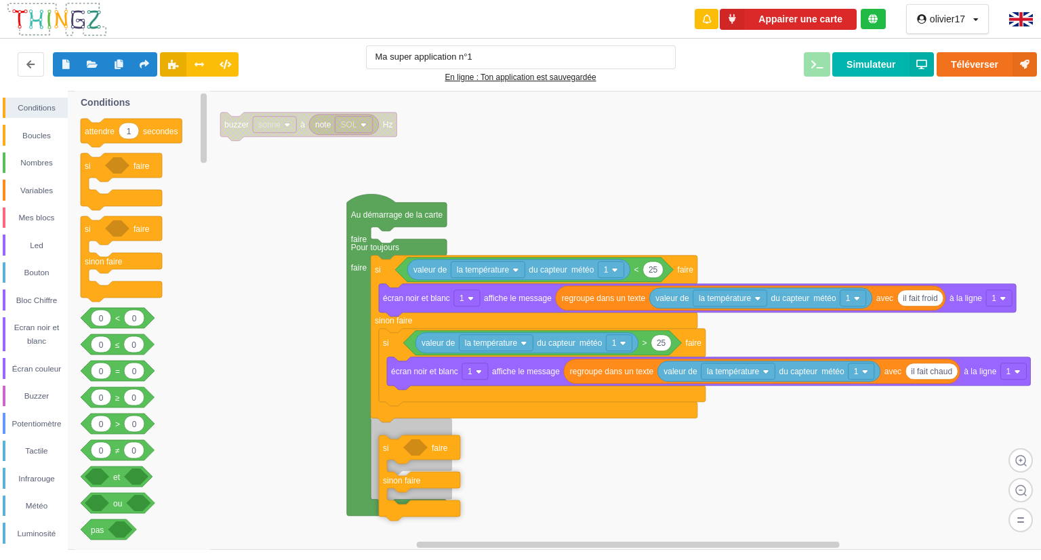
drag, startPoint x: 93, startPoint y: 232, endPoint x: 391, endPoint y: 446, distance: 366.7
click at [391, 446] on div "Conditions Boucles Nombres Variables Mes blocs Led Bouton Bloc Chiffre Ecran no…" at bounding box center [525, 320] width 1050 height 459
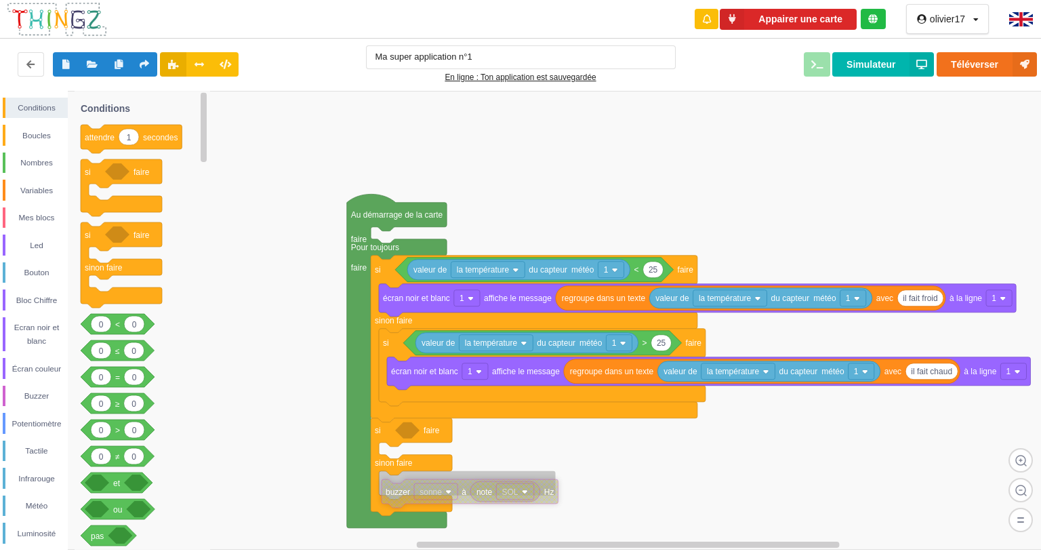
drag, startPoint x: 234, startPoint y: 129, endPoint x: 395, endPoint y: 496, distance: 400.5
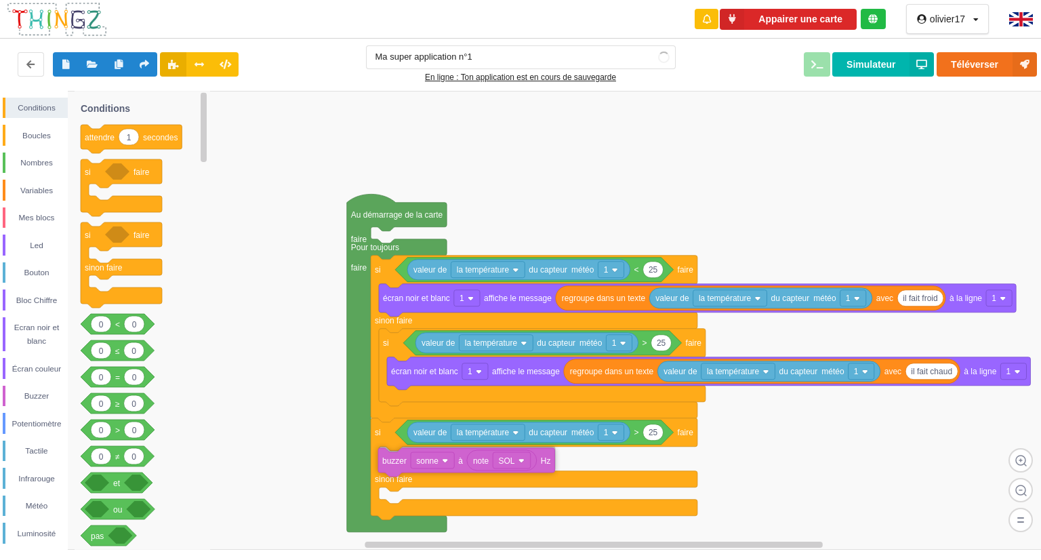
drag, startPoint x: 408, startPoint y: 493, endPoint x: 408, endPoint y: 466, distance: 27.8
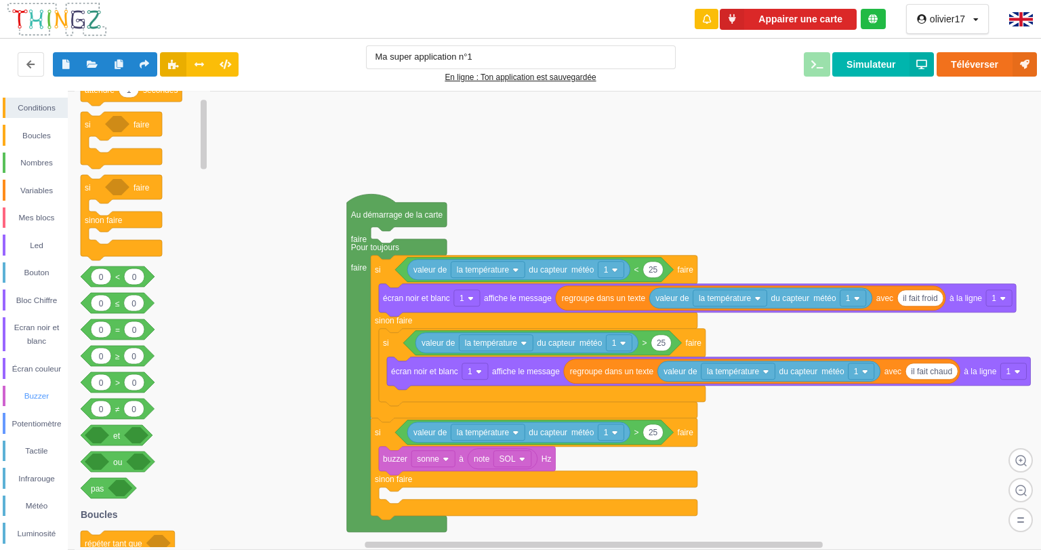
click at [49, 396] on div "Buzzer" at bounding box center [36, 396] width 62 height 14
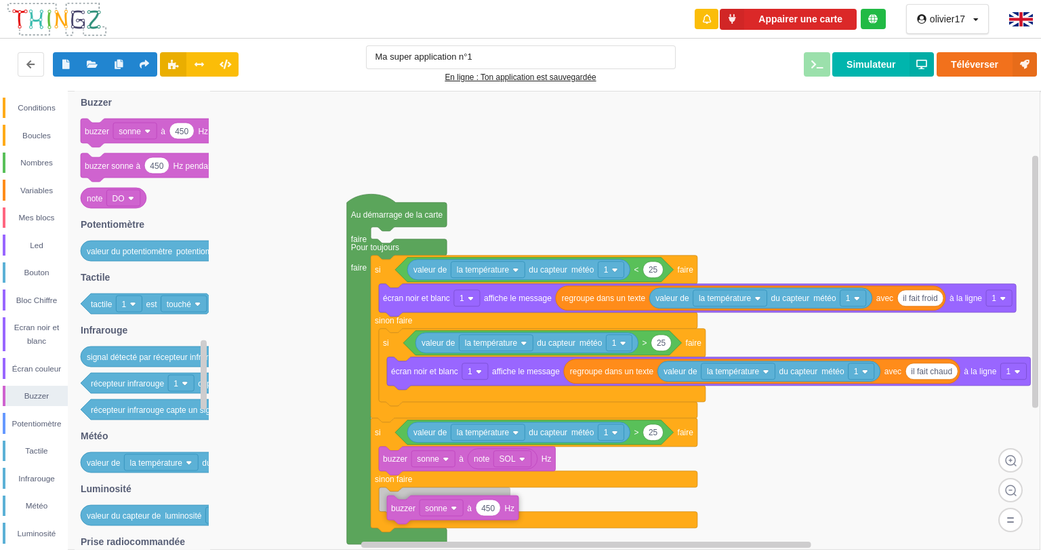
drag, startPoint x: 103, startPoint y: 138, endPoint x: 409, endPoint y: 512, distance: 483.0
click at [409, 512] on div "Conditions Boucles Nombres Variables Mes blocs Led Bouton Bloc Chiffre Ecran no…" at bounding box center [525, 320] width 1050 height 459
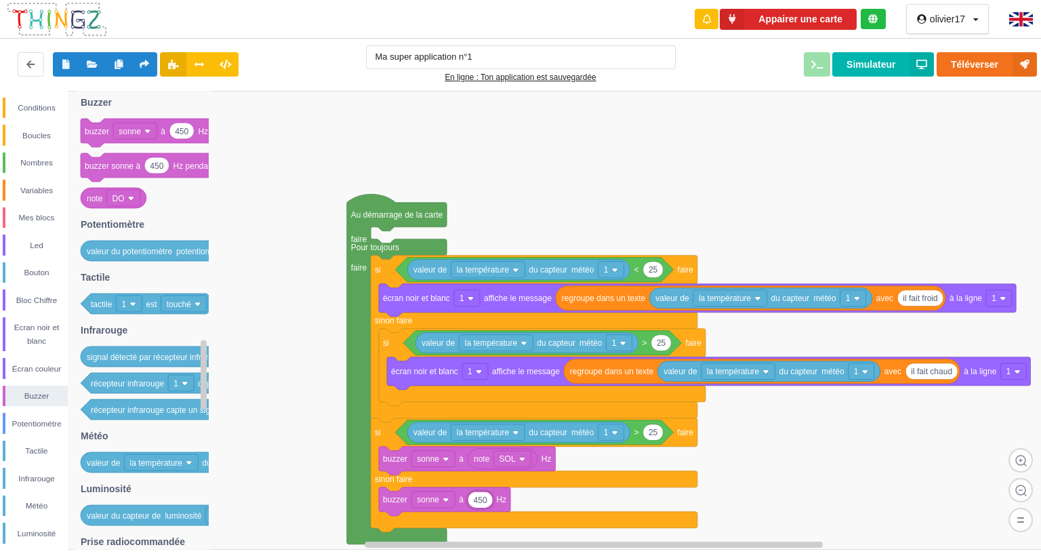
type input "0"
click at [796, 474] on rect at bounding box center [525, 320] width 1050 height 459
click at [859, 64] on button "Simulateur" at bounding box center [883, 64] width 102 height 24
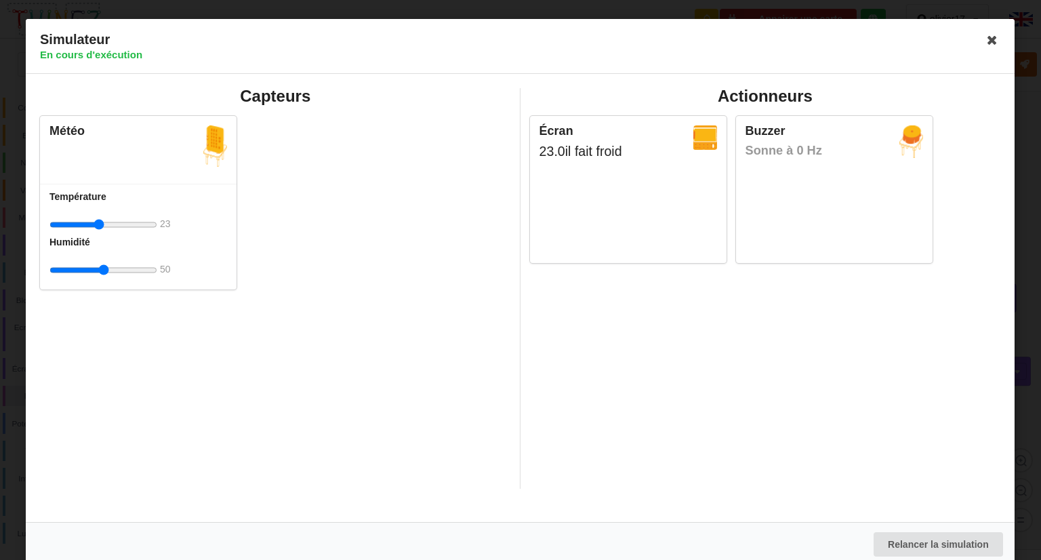
click at [98, 224] on input "range" at bounding box center [103, 224] width 108 height 25
type input "30"
click at [991, 41] on icon at bounding box center [993, 40] width 22 height 22
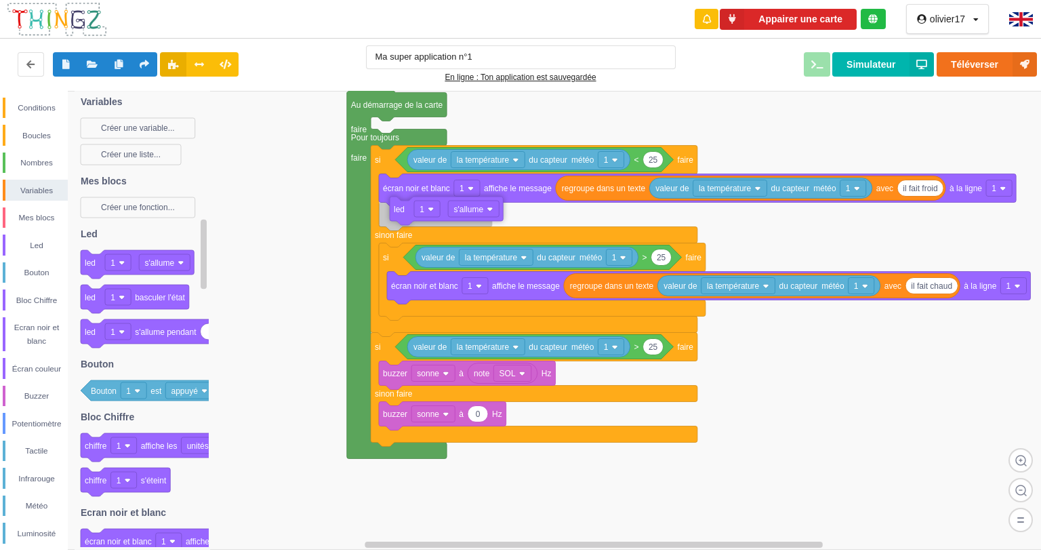
drag, startPoint x: 96, startPoint y: 267, endPoint x: 403, endPoint y: 213, distance: 312.3
click at [403, 213] on div "Conditions Boucles Nombres Variables Mes blocs Led Bouton Bloc Chiffre Ecran no…" at bounding box center [525, 320] width 1050 height 459
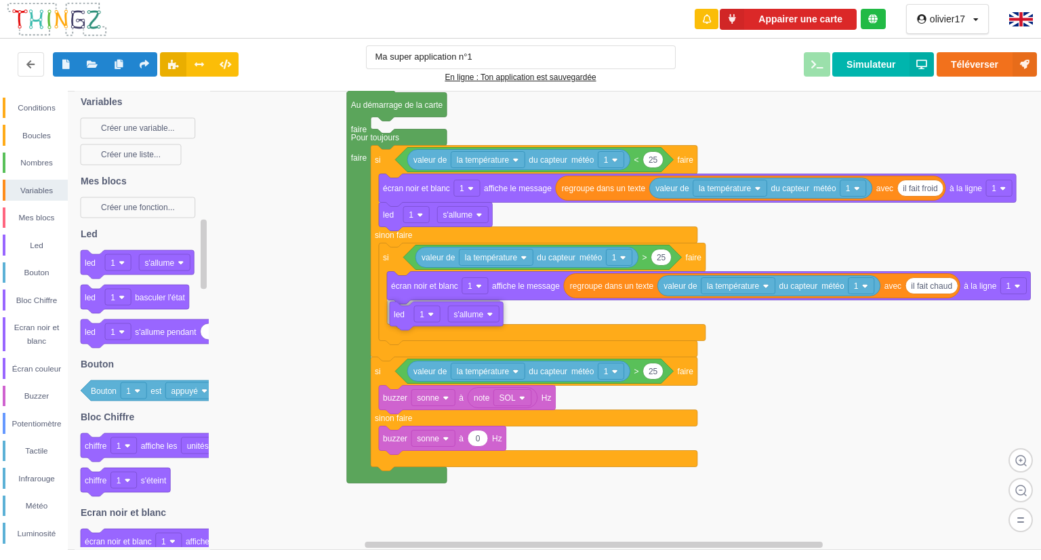
drag, startPoint x: 96, startPoint y: 264, endPoint x: 405, endPoint y: 316, distance: 313.4
click at [405, 316] on div "Conditions Boucles Nombres Variables Mes blocs Led Bouton Bloc Chiffre Ecran no…" at bounding box center [525, 320] width 1050 height 459
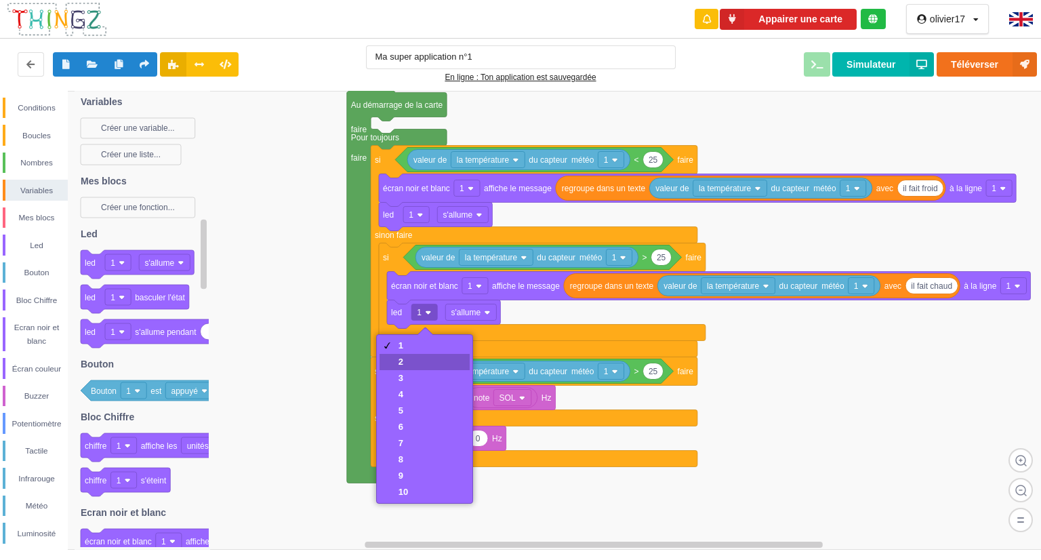
click at [424, 361] on div "2" at bounding box center [424, 362] width 90 height 16
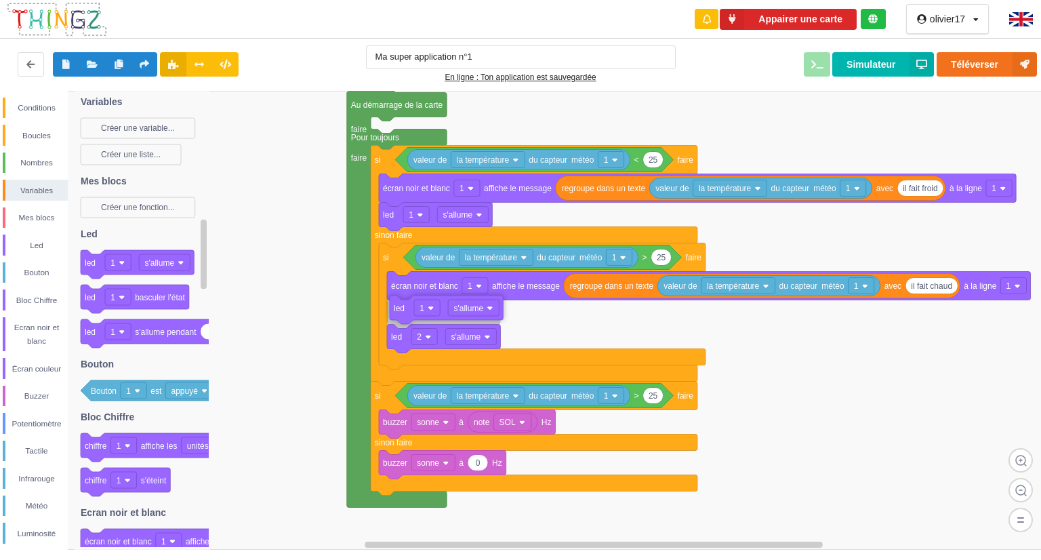
drag, startPoint x: 92, startPoint y: 266, endPoint x: 401, endPoint y: 310, distance: 312.1
click at [401, 310] on div "Conditions Boucles Nombres Variables Mes blocs Led Bouton Bloc Chiffre Ecran no…" at bounding box center [525, 320] width 1050 height 459
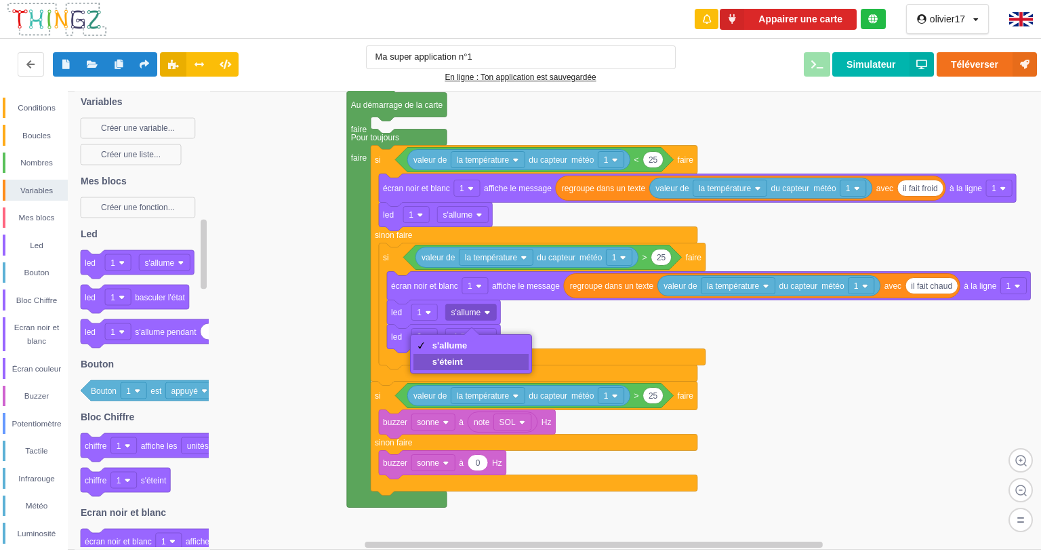
click at [458, 364] on div "s'éteint" at bounding box center [449, 361] width 35 height 10
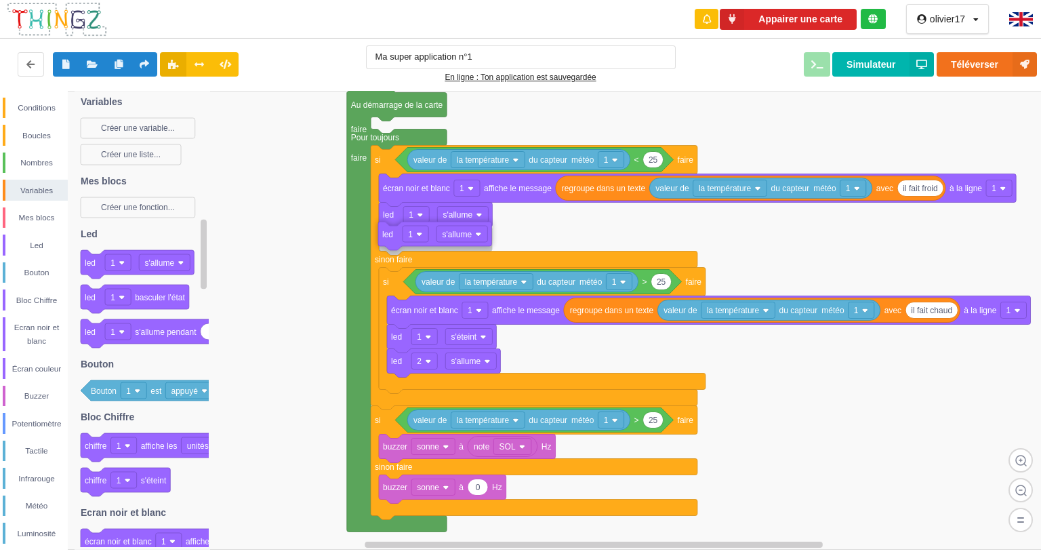
drag, startPoint x: 92, startPoint y: 268, endPoint x: 388, endPoint y: 237, distance: 297.7
click at [388, 237] on div "Conditions Boucles Nombres Variables Mes blocs Led Bouton Bloc Chiffre Ecran no…" at bounding box center [525, 320] width 1050 height 459
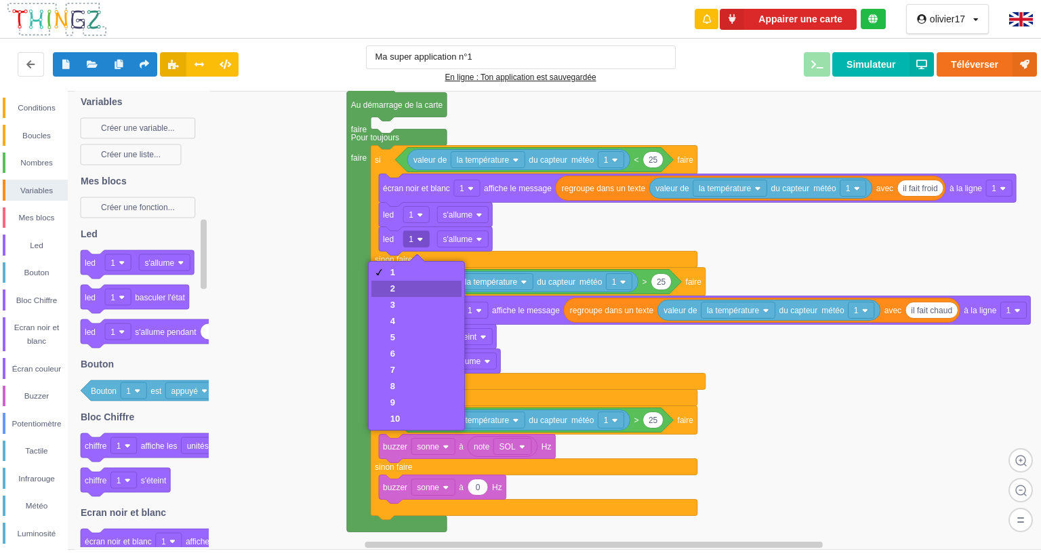
click at [394, 290] on div "2" at bounding box center [394, 288] width 9 height 10
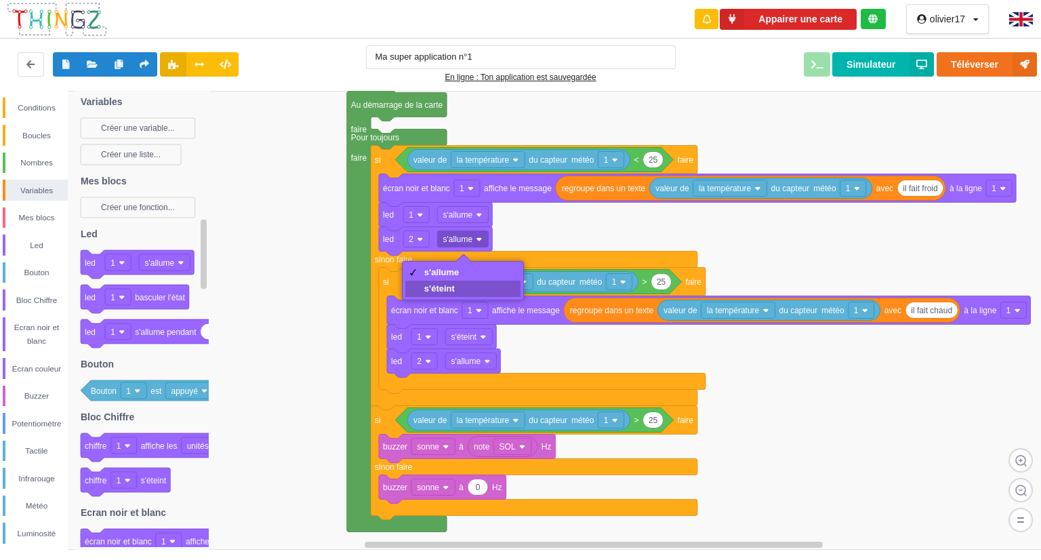
click at [449, 286] on div "s'éteint" at bounding box center [441, 288] width 35 height 10
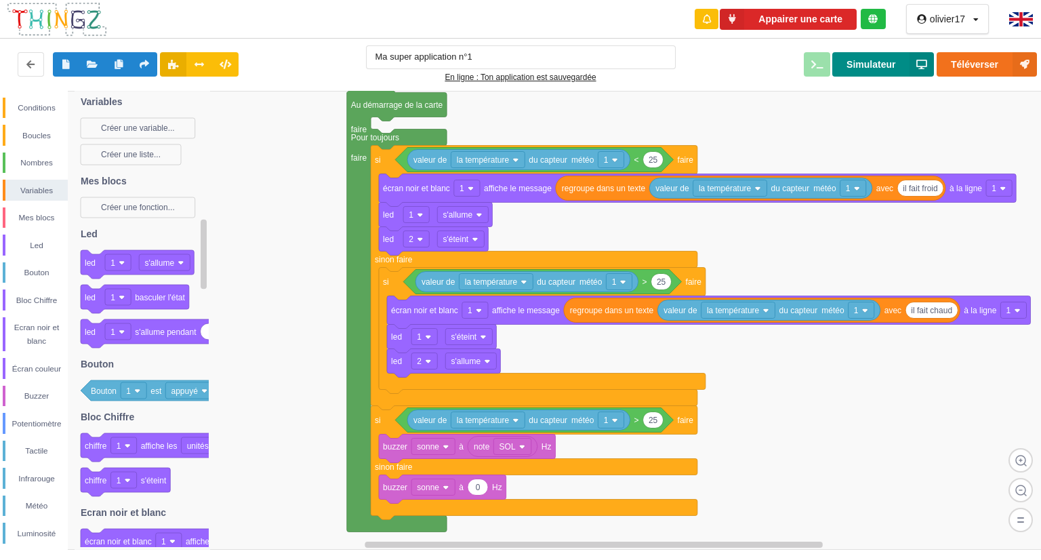
click at [873, 56] on button "Simulateur" at bounding box center [883, 64] width 102 height 24
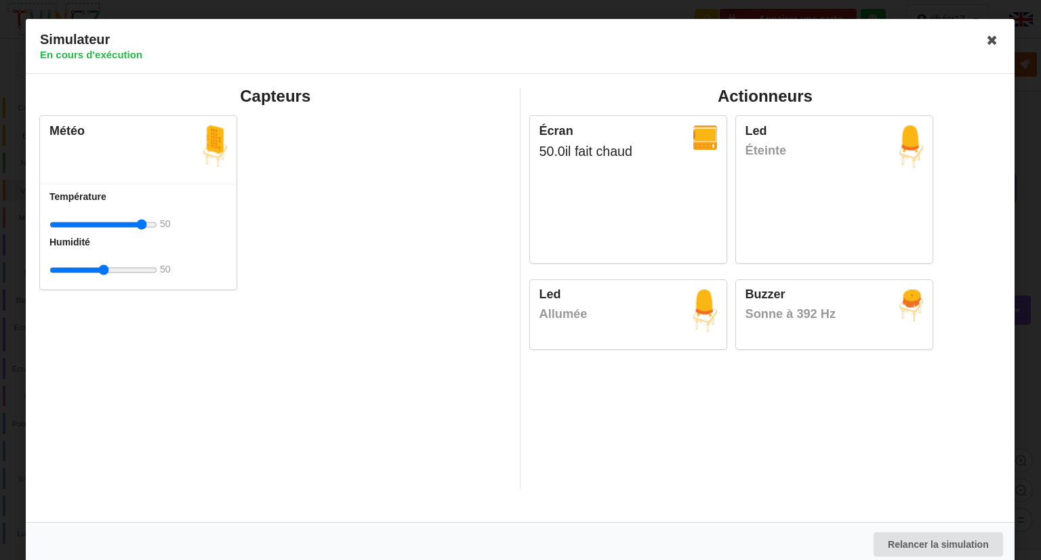
drag, startPoint x: 103, startPoint y: 223, endPoint x: 146, endPoint y: 239, distance: 45.7
type input "50"
click at [146, 237] on input "range" at bounding box center [103, 224] width 108 height 25
click at [989, 40] on icon at bounding box center [993, 40] width 22 height 22
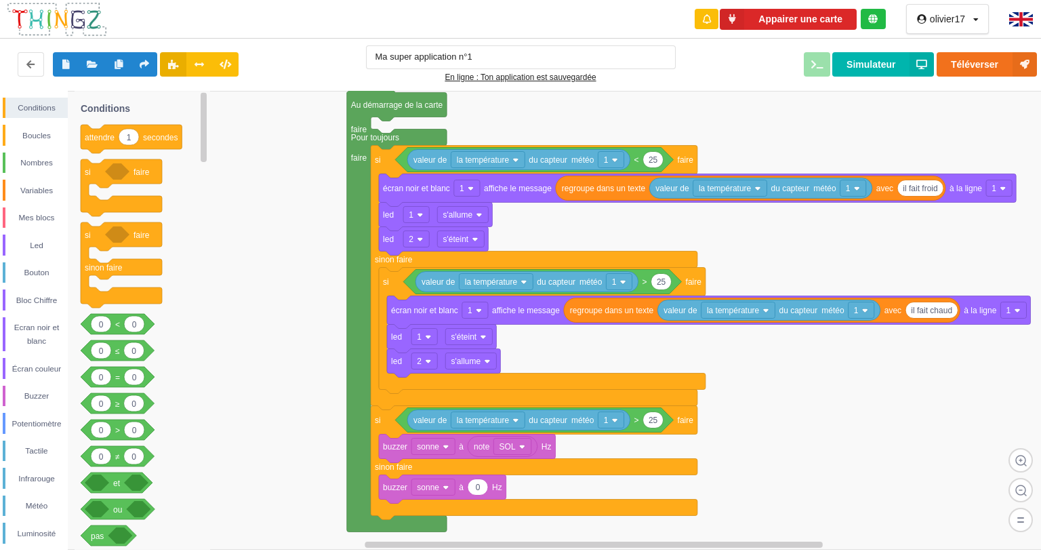
click at [1010, 15] on img at bounding box center [1021, 19] width 24 height 14
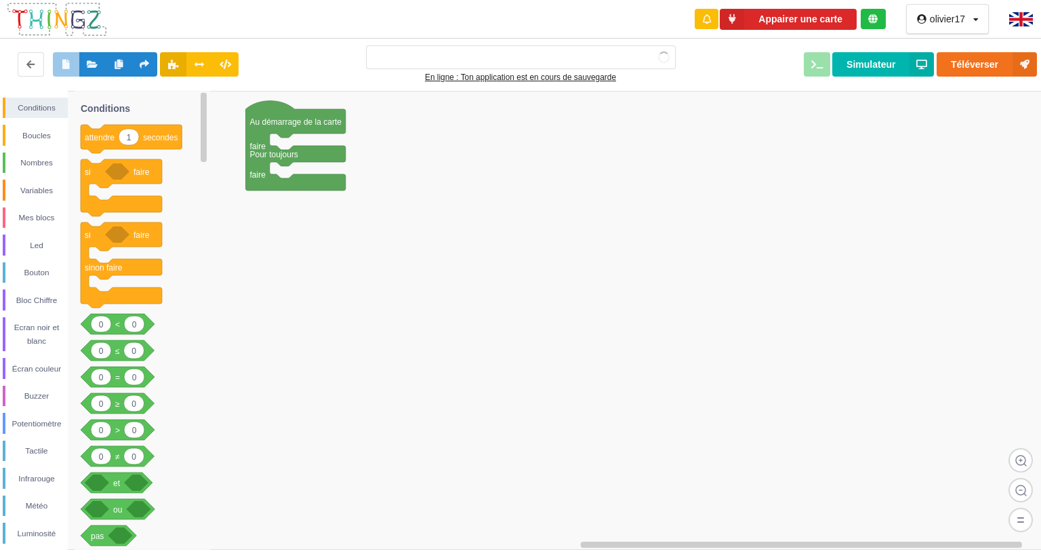
type input "Ma super application n°1"
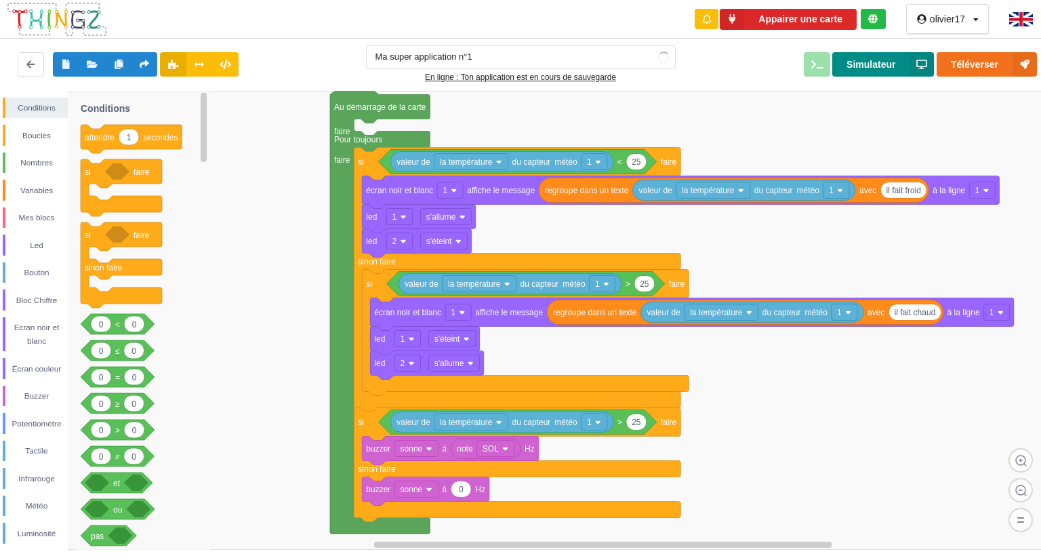
click at [870, 63] on button "Simulateur" at bounding box center [883, 64] width 102 height 24
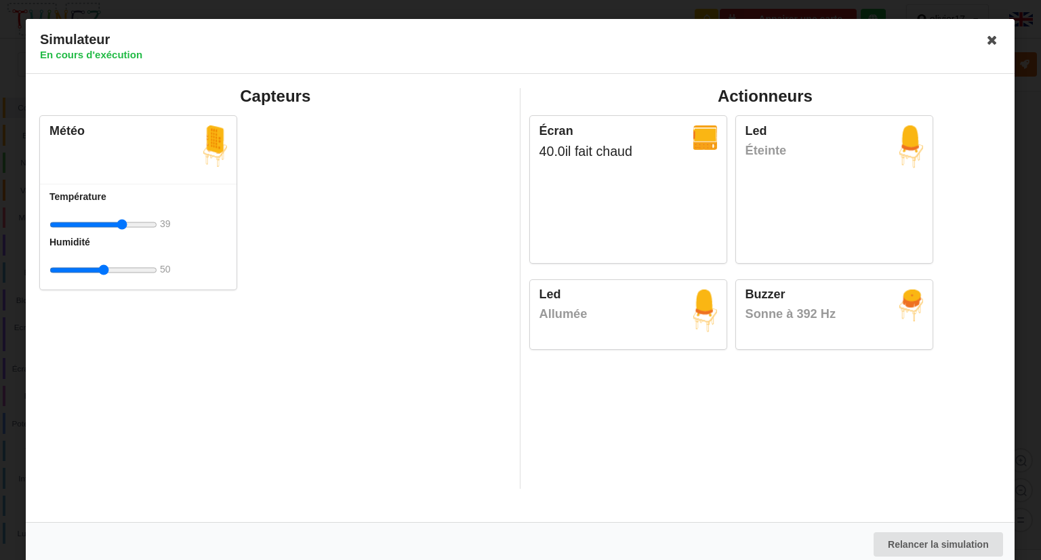
drag, startPoint x: 103, startPoint y: 226, endPoint x: 122, endPoint y: 228, distance: 19.1
click at [122, 228] on input "range" at bounding box center [103, 224] width 108 height 25
drag, startPoint x: 123, startPoint y: 230, endPoint x: 50, endPoint y: 222, distance: 73.6
type input "0"
click at [50, 222] on input "range" at bounding box center [103, 224] width 108 height 25
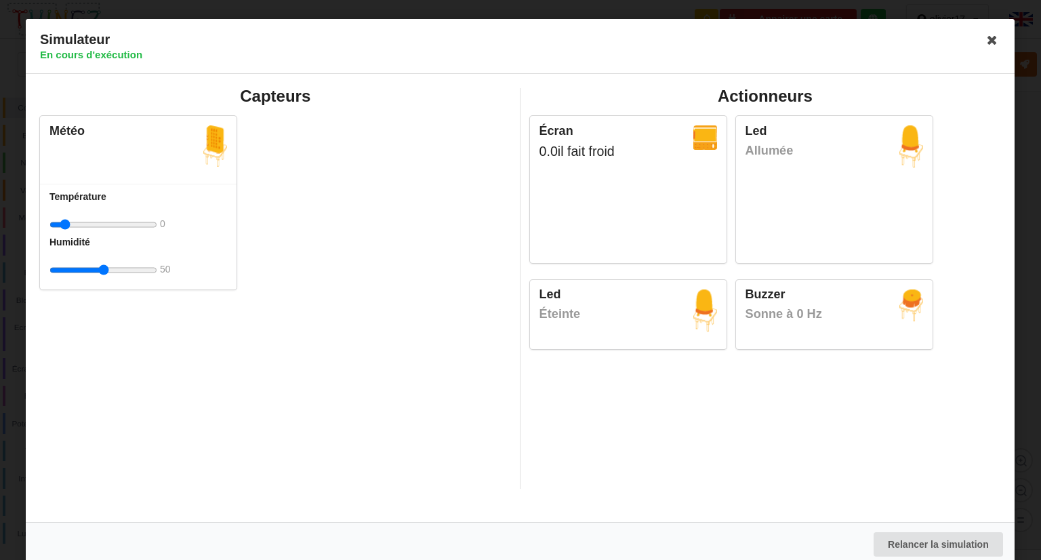
scroll to position [5, 0]
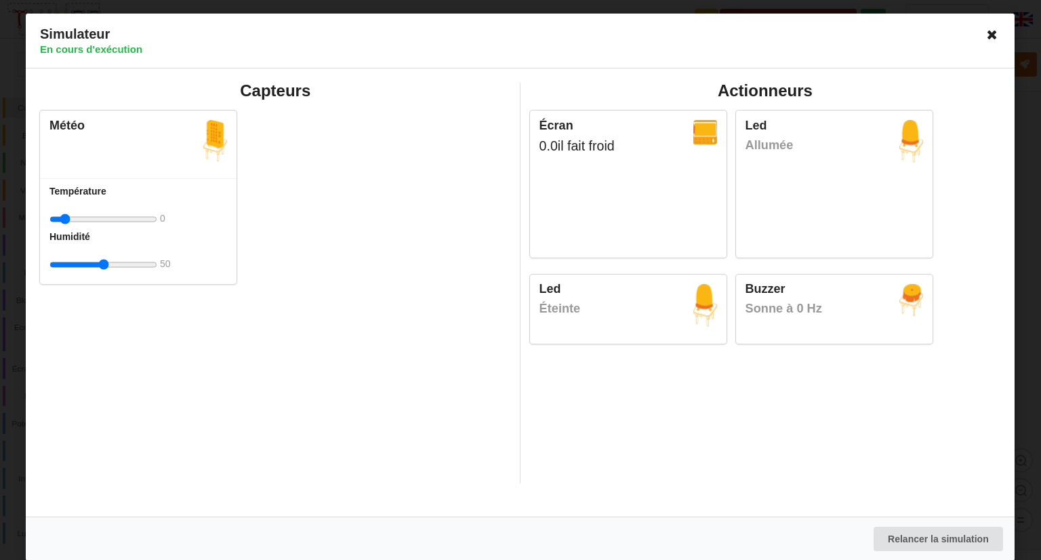
click at [987, 31] on icon at bounding box center [993, 35] width 22 height 22
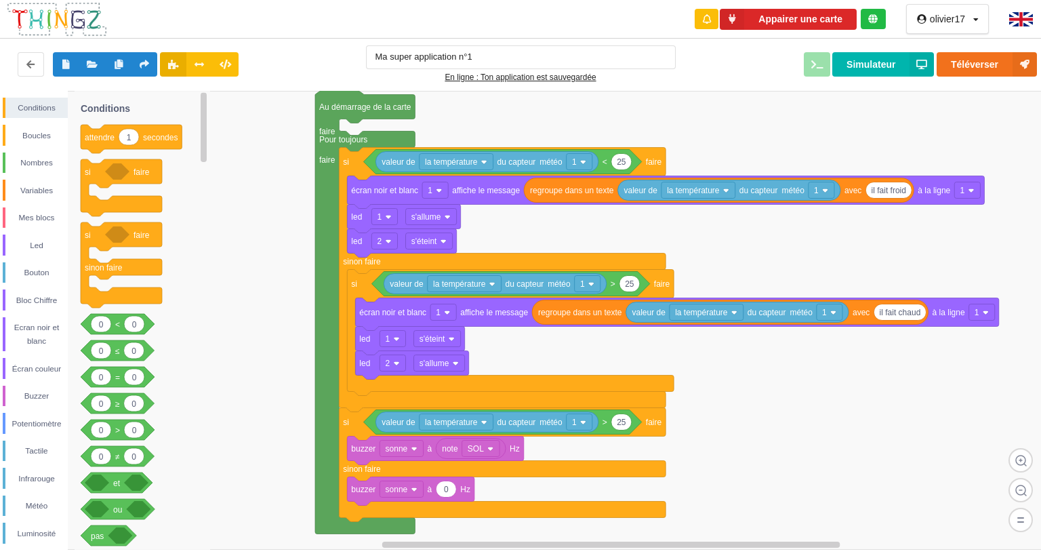
drag, startPoint x: 203, startPoint y: 136, endPoint x: 199, endPoint y: 119, distance: 16.8
click at [199, 119] on g at bounding box center [203, 319] width 9 height 455
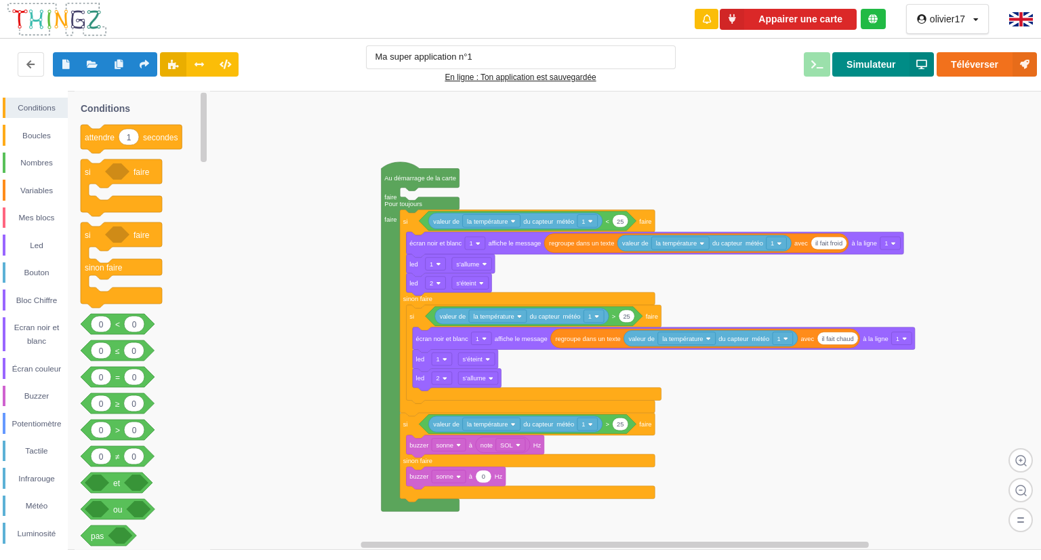
click at [881, 56] on button "Simulateur" at bounding box center [883, 64] width 102 height 24
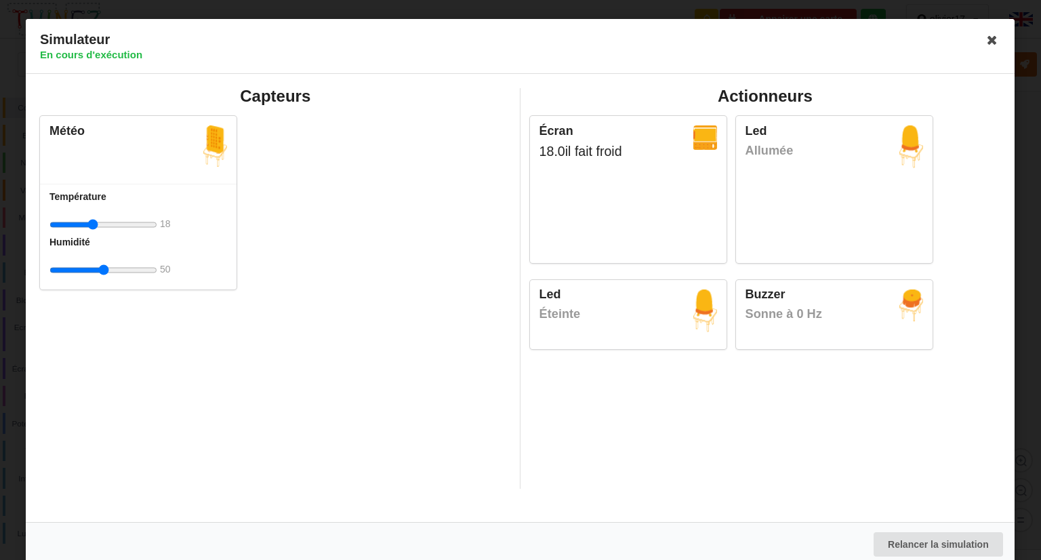
drag, startPoint x: 101, startPoint y: 222, endPoint x: 93, endPoint y: 222, distance: 8.2
click at [93, 222] on input "range" at bounding box center [103, 224] width 108 height 25
drag, startPoint x: 93, startPoint y: 222, endPoint x: 84, endPoint y: 225, distance: 9.4
type input "13"
click at [84, 225] on input "range" at bounding box center [103, 224] width 108 height 25
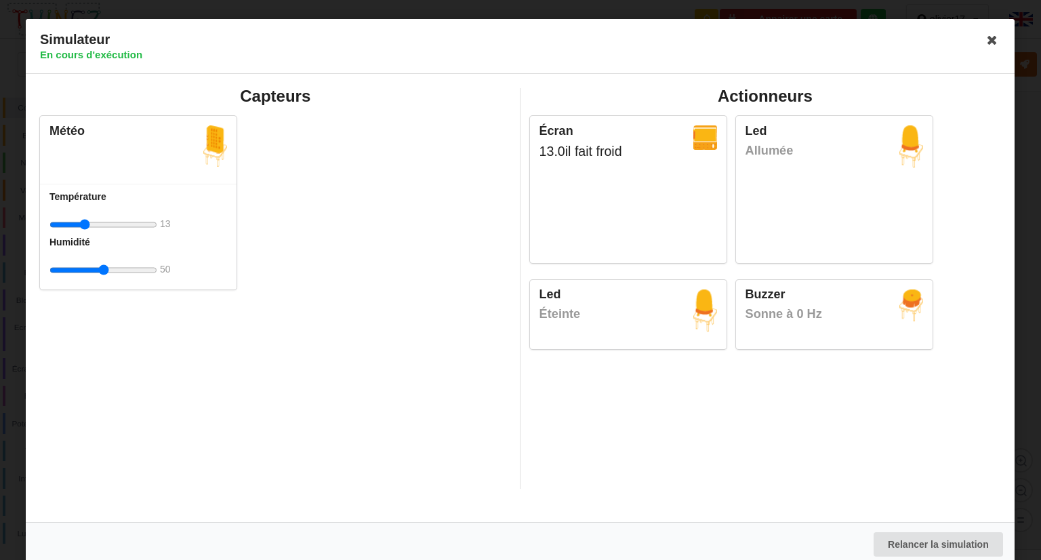
drag, startPoint x: 103, startPoint y: 212, endPoint x: 371, endPoint y: 154, distance: 273.9
click at [371, 154] on div "Météo Température 13 Humidité 50" at bounding box center [275, 203] width 480 height 190
click at [989, 37] on icon at bounding box center [993, 40] width 22 height 22
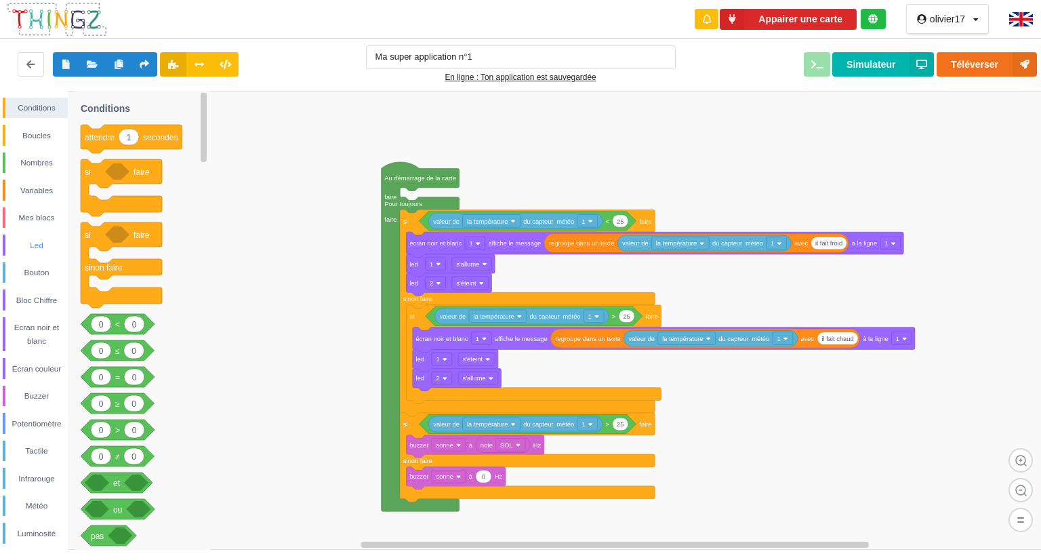
click at [40, 253] on div "Led" at bounding box center [35, 244] width 65 height 21
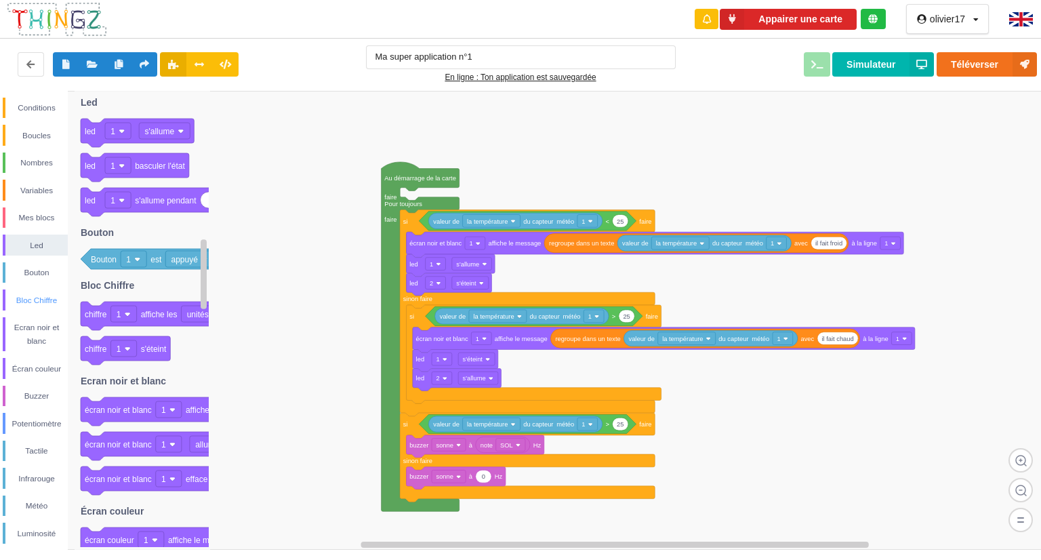
click at [39, 291] on div "Bloc Chiffre" at bounding box center [35, 299] width 65 height 21
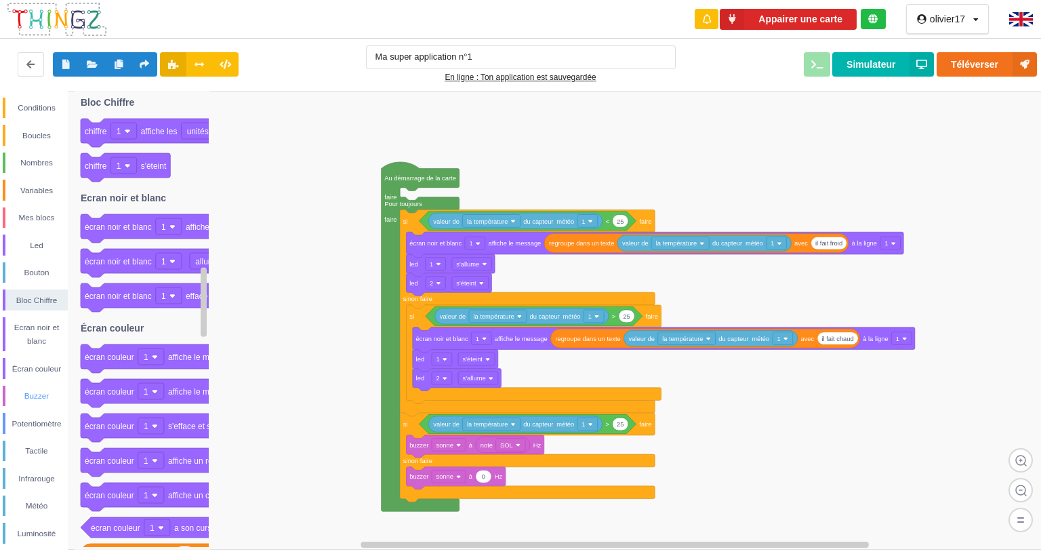
click at [43, 397] on div "Buzzer" at bounding box center [36, 396] width 62 height 14
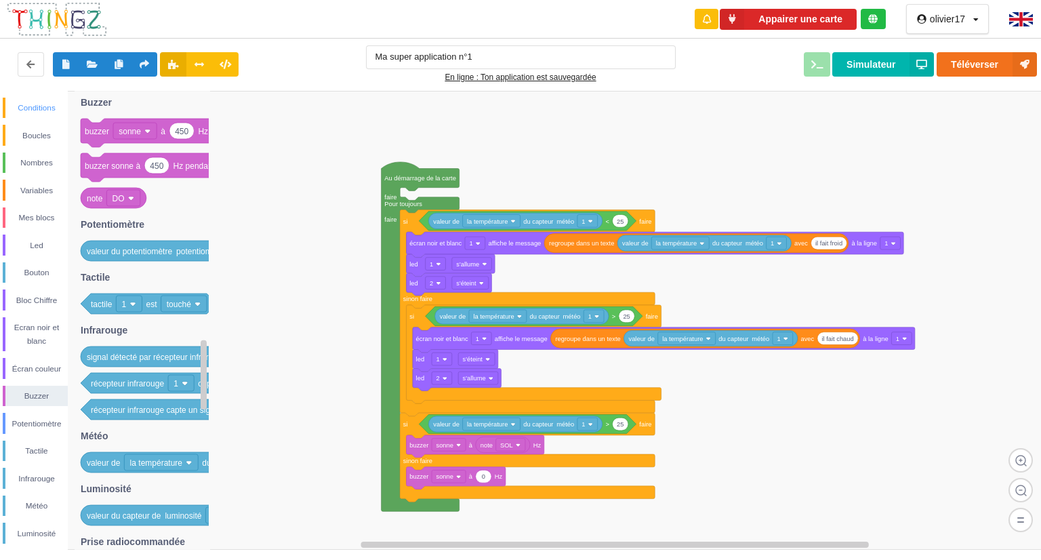
click at [46, 108] on div "Conditions" at bounding box center [36, 108] width 62 height 14
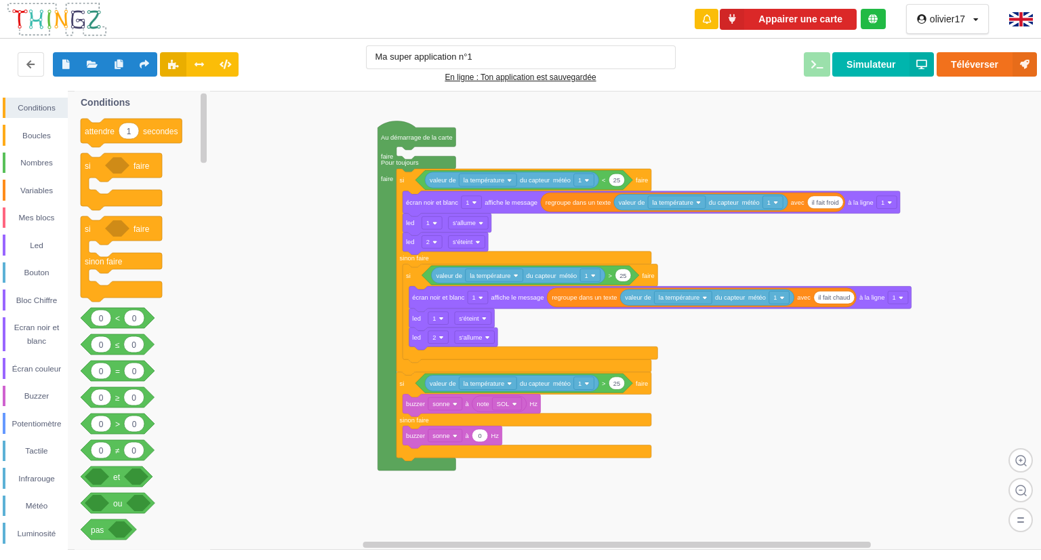
drag, startPoint x: 817, startPoint y: 163, endPoint x: 813, endPoint y: 123, distance: 40.8
click at [813, 123] on div "Conditions Boucles Nombres Variables Mes blocs Led Bouton Bloc Chiffre Ecran no…" at bounding box center [525, 320] width 1050 height 459
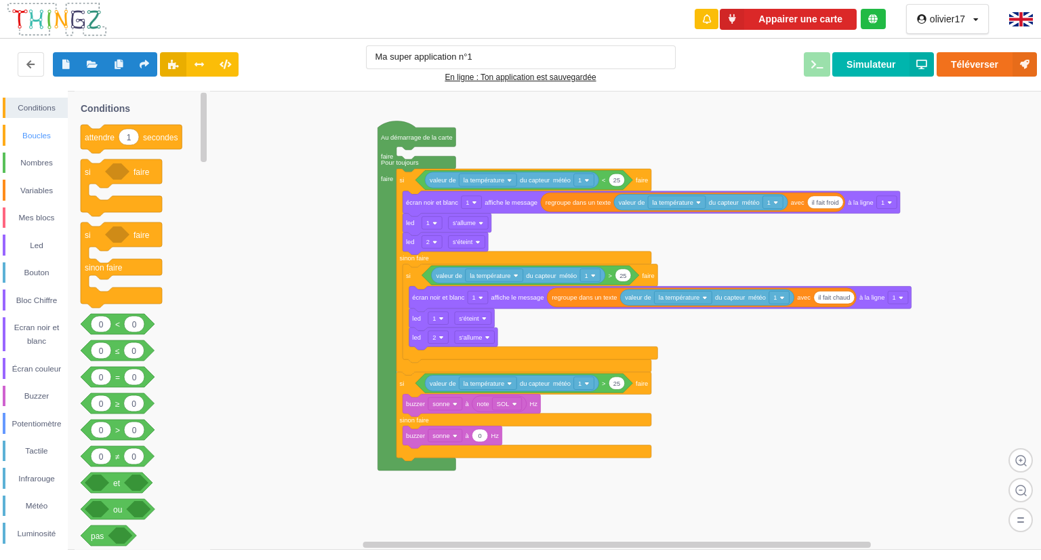
click at [43, 129] on div "Boucles" at bounding box center [36, 136] width 62 height 14
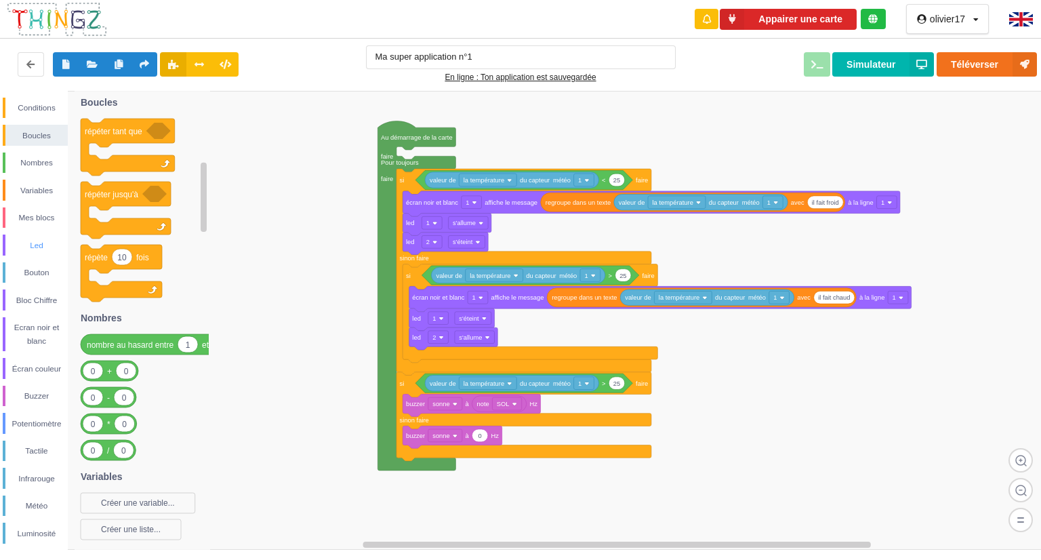
click at [41, 250] on div "Led" at bounding box center [36, 246] width 62 height 14
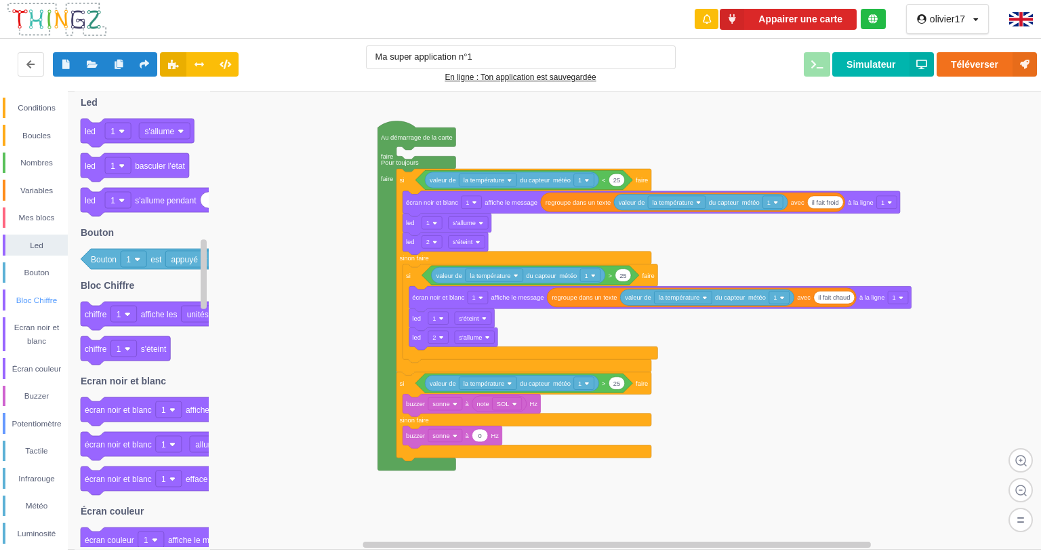
click at [39, 310] on div "Bloc Chiffre" at bounding box center [35, 299] width 65 height 21
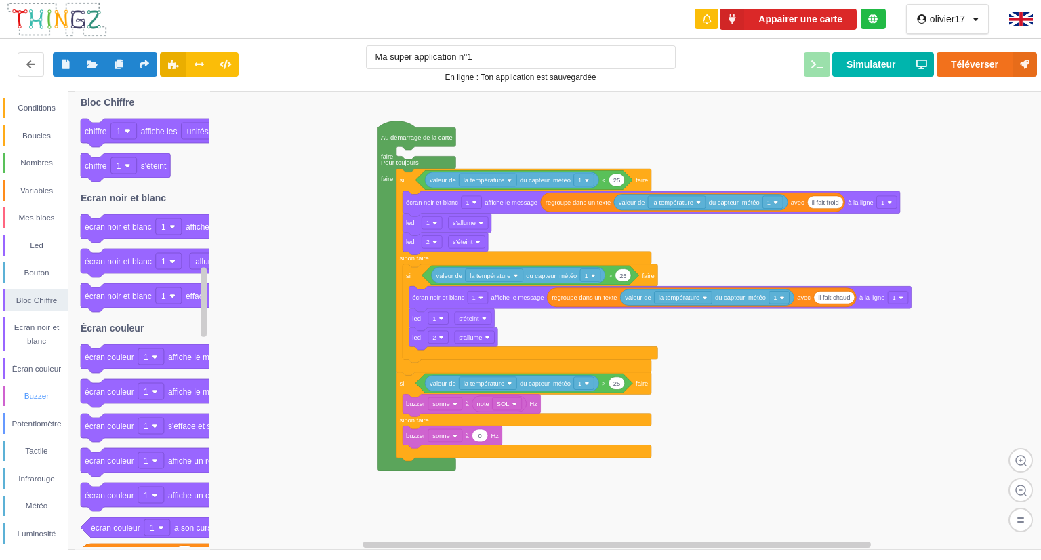
click at [37, 396] on div "Buzzer" at bounding box center [36, 396] width 62 height 14
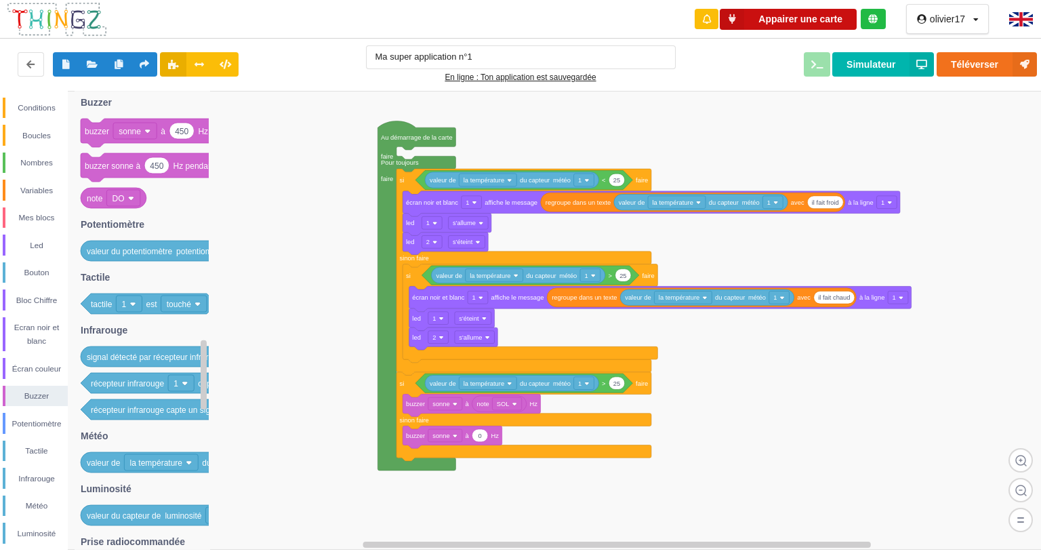
drag, startPoint x: 796, startPoint y: 22, endPoint x: 872, endPoint y: 20, distance: 76.6
click at [872, 20] on div "Appairer une carte" at bounding box center [789, 19] width 192 height 21
click at [984, 139] on rect at bounding box center [525, 320] width 1050 height 459
click at [871, 15] on icon at bounding box center [872, 18] width 9 height 9
click at [741, 22] on icon at bounding box center [732, 19] width 24 height 21
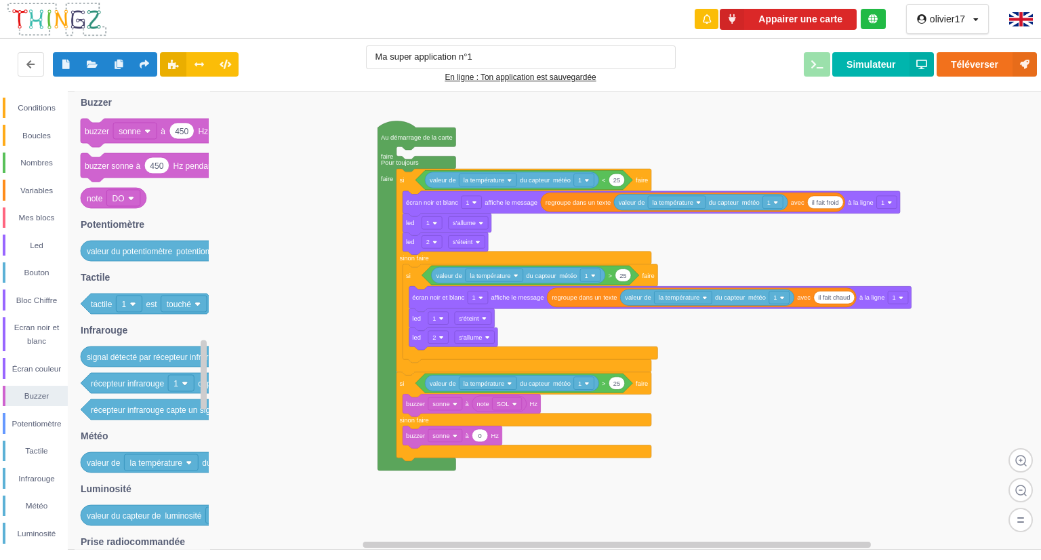
click at [819, 66] on div "Téléverser Simulateur" at bounding box center [866, 64] width 362 height 24
drag, startPoint x: 497, startPoint y: 54, endPoint x: 300, endPoint y: 36, distance: 198.0
click at [300, 36] on div "Ma super application n°1 En ligne : Ton application est sauvegardée Téléverser …" at bounding box center [521, 65] width 1052 height 58
type input "temperature"
click at [479, 120] on rect at bounding box center [525, 320] width 1050 height 459
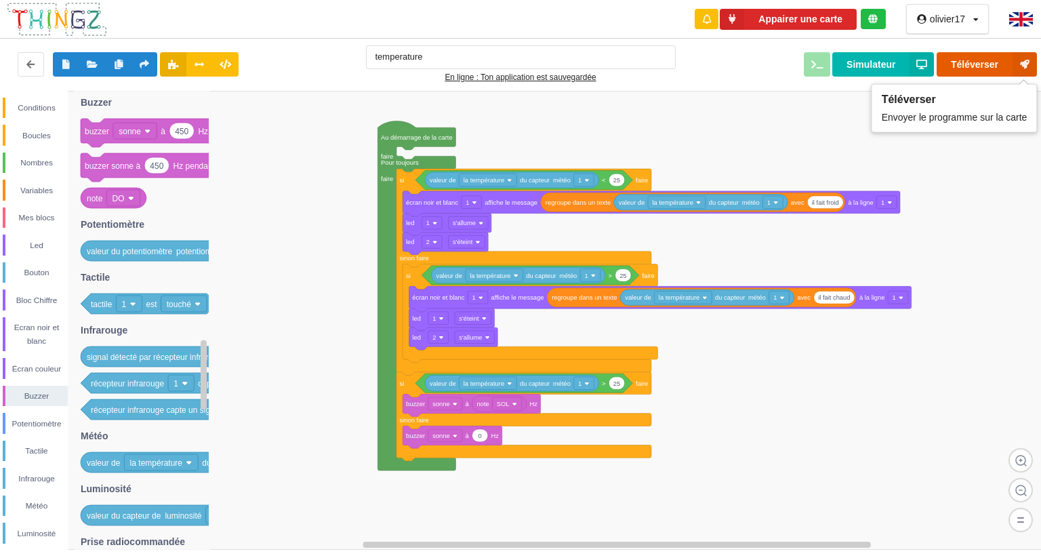
click at [989, 63] on button "Téléverser" at bounding box center [987, 64] width 100 height 24
